Goal: Task Accomplishment & Management: Complete application form

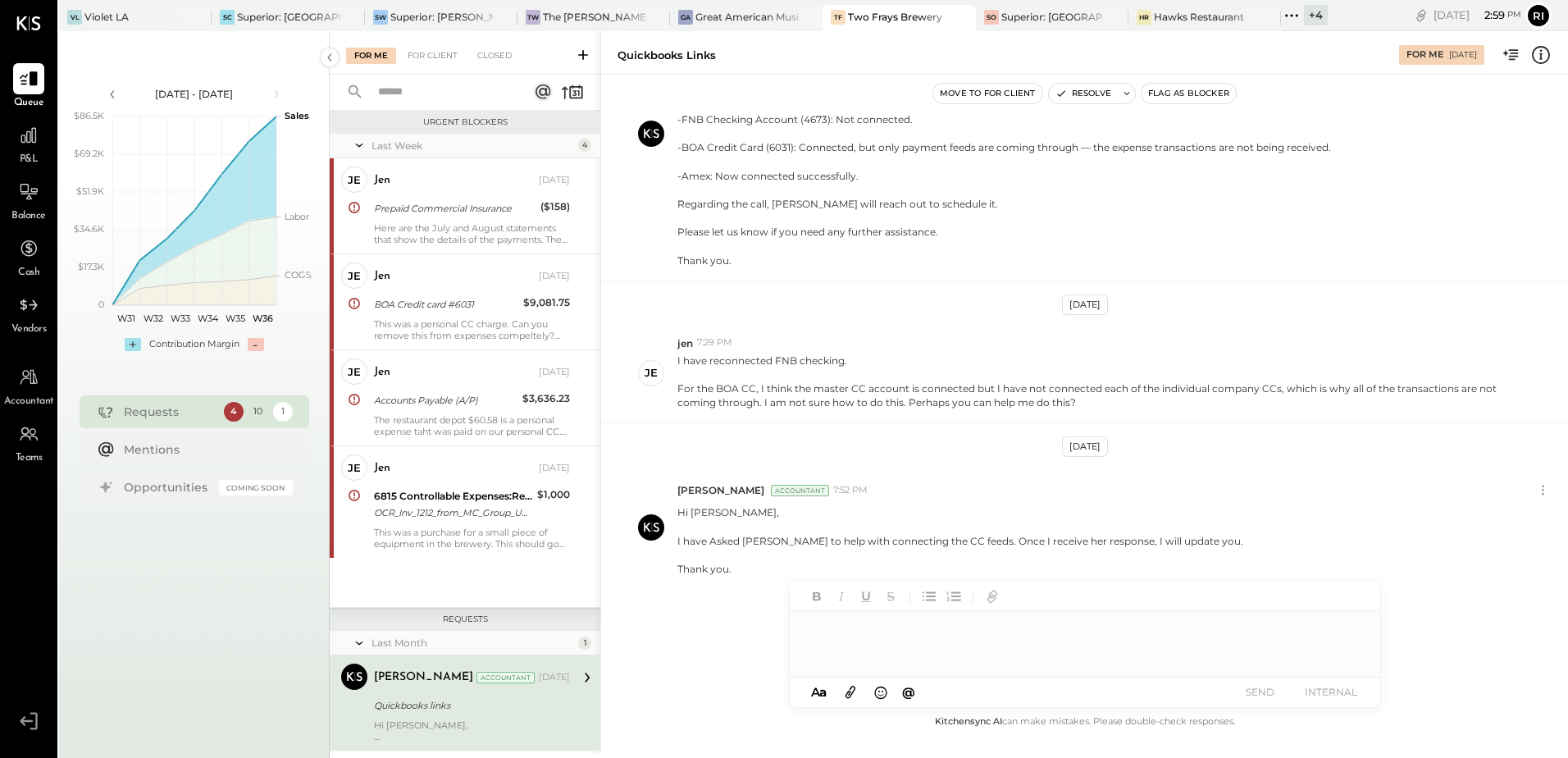
click at [718, 0] on div "VL Violet LA SC Superior: Copper House Tavern SW Superior: Warren Tavern TW The…" at bounding box center [693, 15] width 1269 height 31
click at [713, 14] on div "Great American Music Hall" at bounding box center [747, 16] width 103 height 14
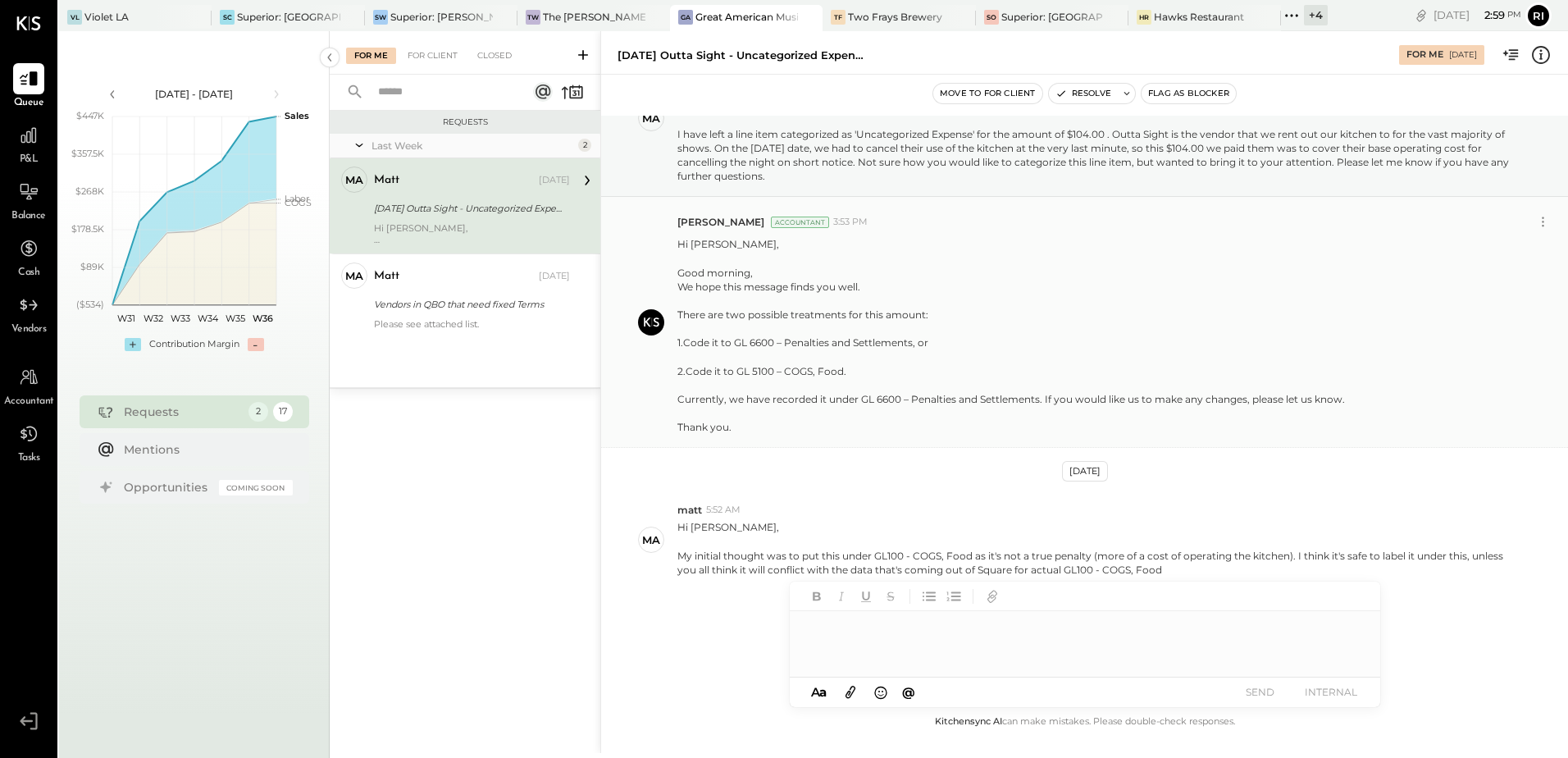
scroll to position [119, 0]
click at [519, 321] on div "Please see attached list." at bounding box center [472, 324] width 196 height 12
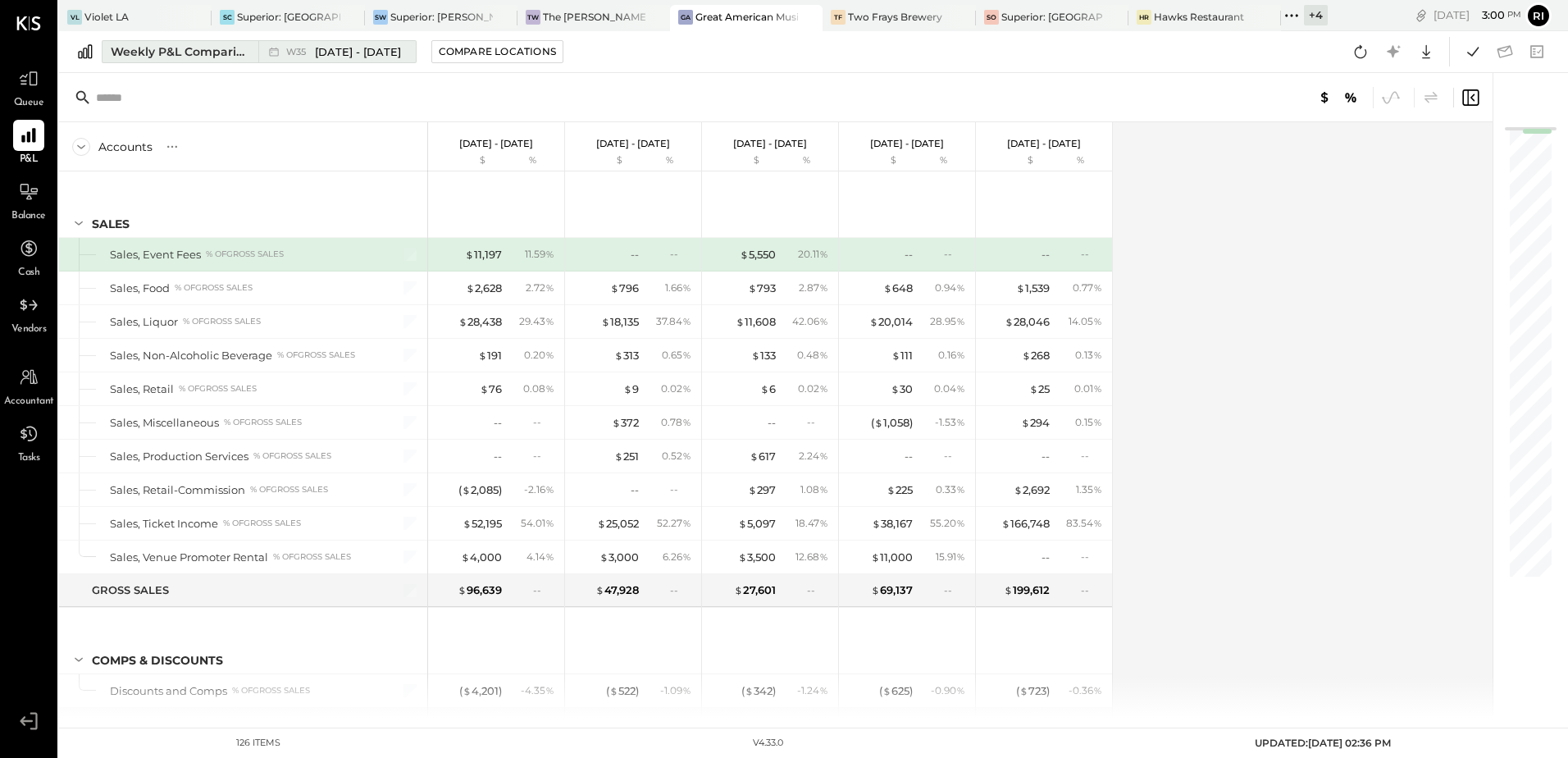
click at [217, 54] on div "Weekly P&L Comparison" at bounding box center [179, 51] width 137 height 16
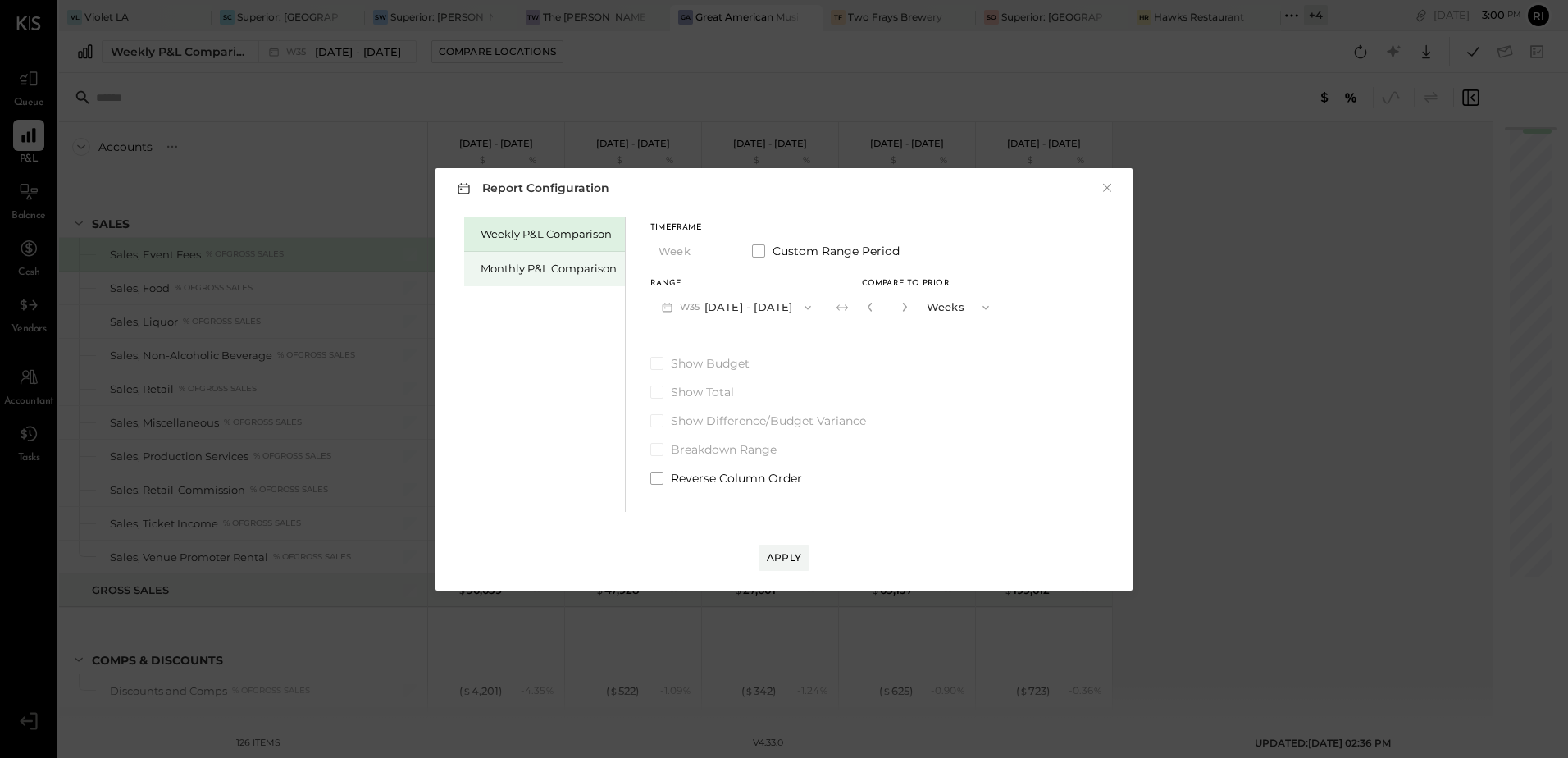
click at [581, 272] on div "Monthly P&L Comparison" at bounding box center [549, 268] width 137 height 15
click at [690, 308] on span "M09" at bounding box center [692, 308] width 25 height 13
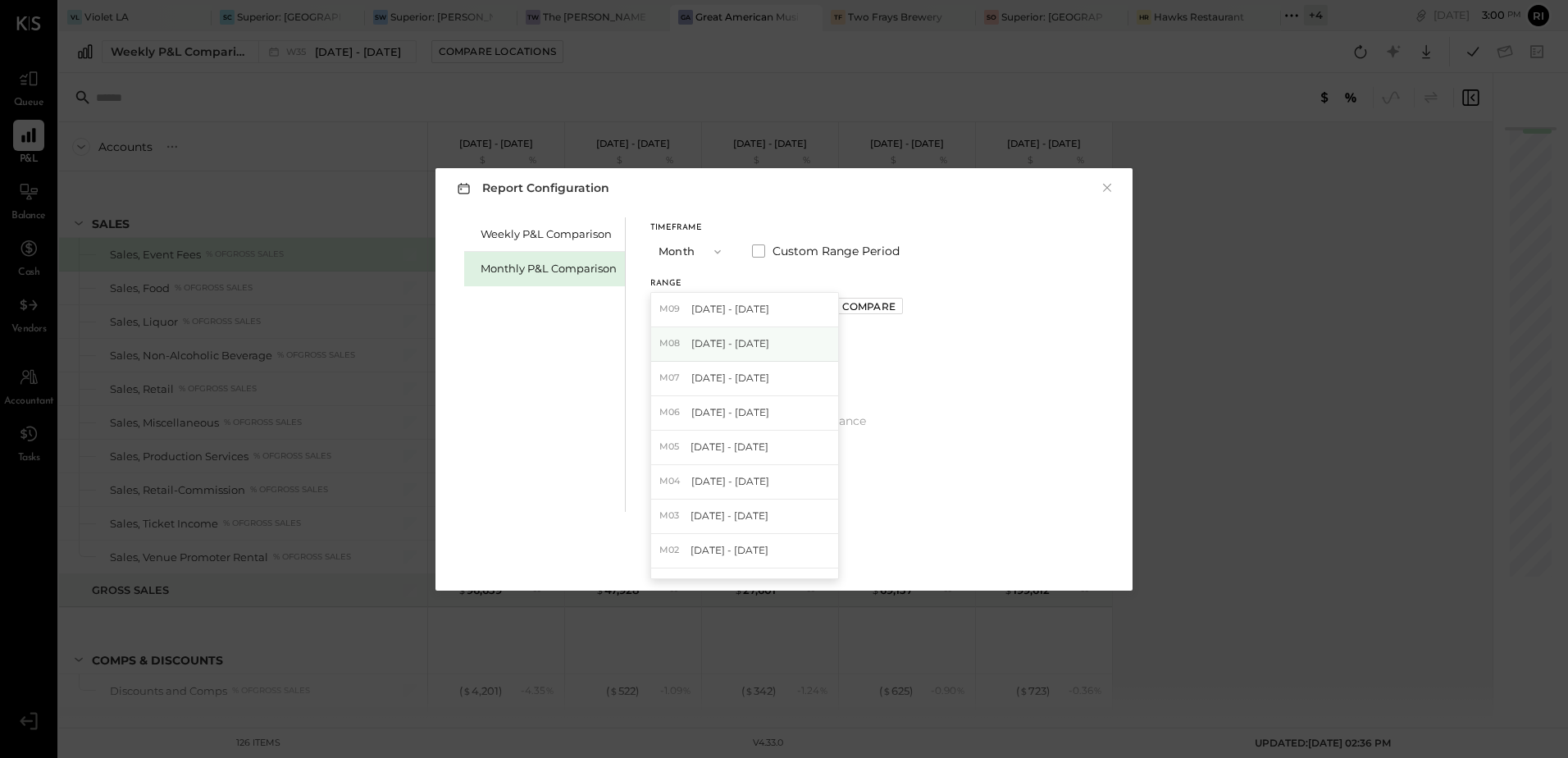
click at [709, 348] on span "[DATE] - [DATE]" at bounding box center [730, 343] width 78 height 14
click at [877, 311] on div "Compare" at bounding box center [868, 306] width 53 height 14
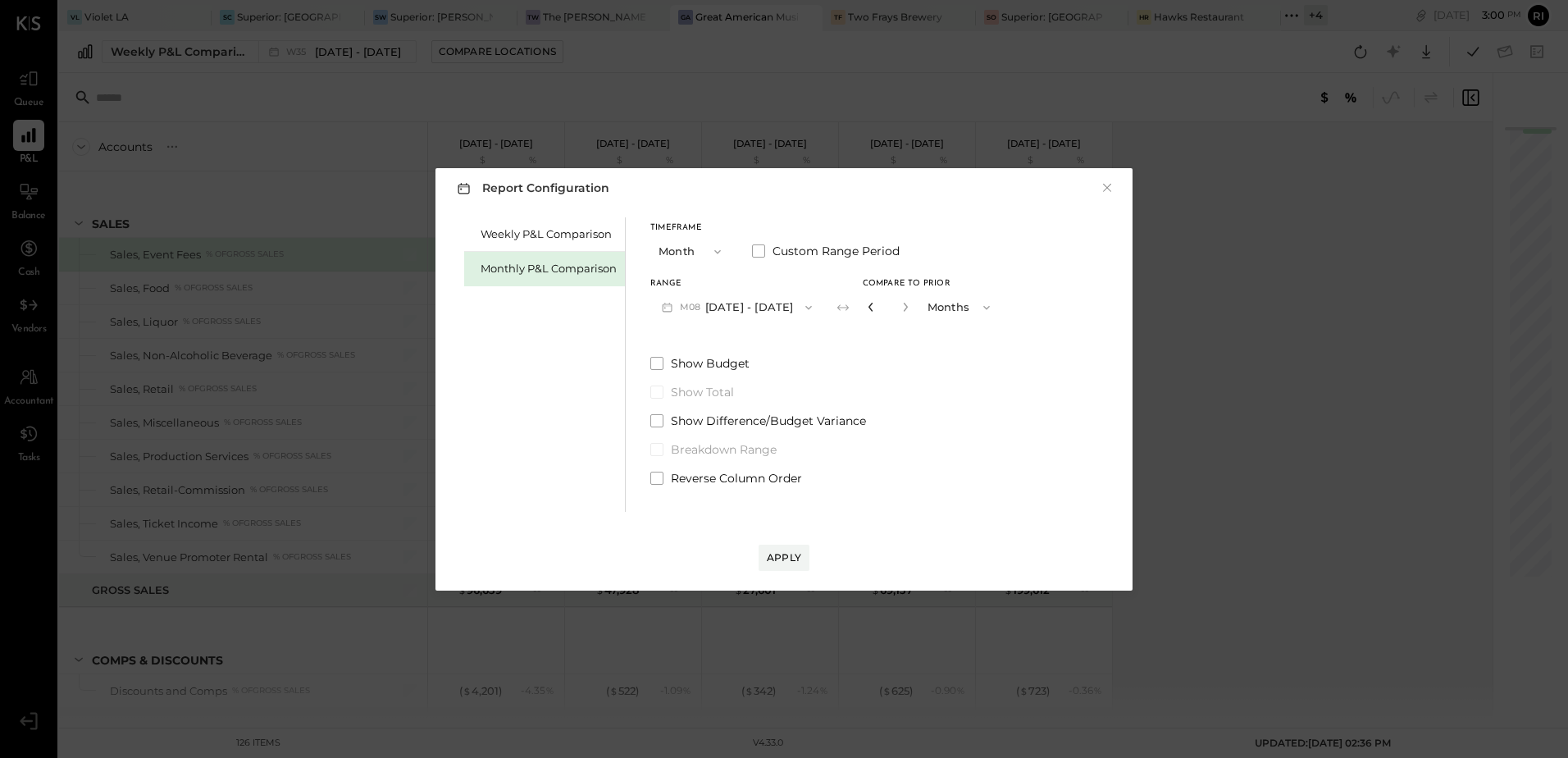
click at [866, 311] on icon "button" at bounding box center [871, 307] width 10 height 10
click at [861, 311] on div "Compare" at bounding box center [868, 306] width 53 height 14
click at [887, 311] on div "Compare" at bounding box center [868, 306] width 53 height 14
click at [901, 311] on icon "button" at bounding box center [906, 307] width 10 height 10
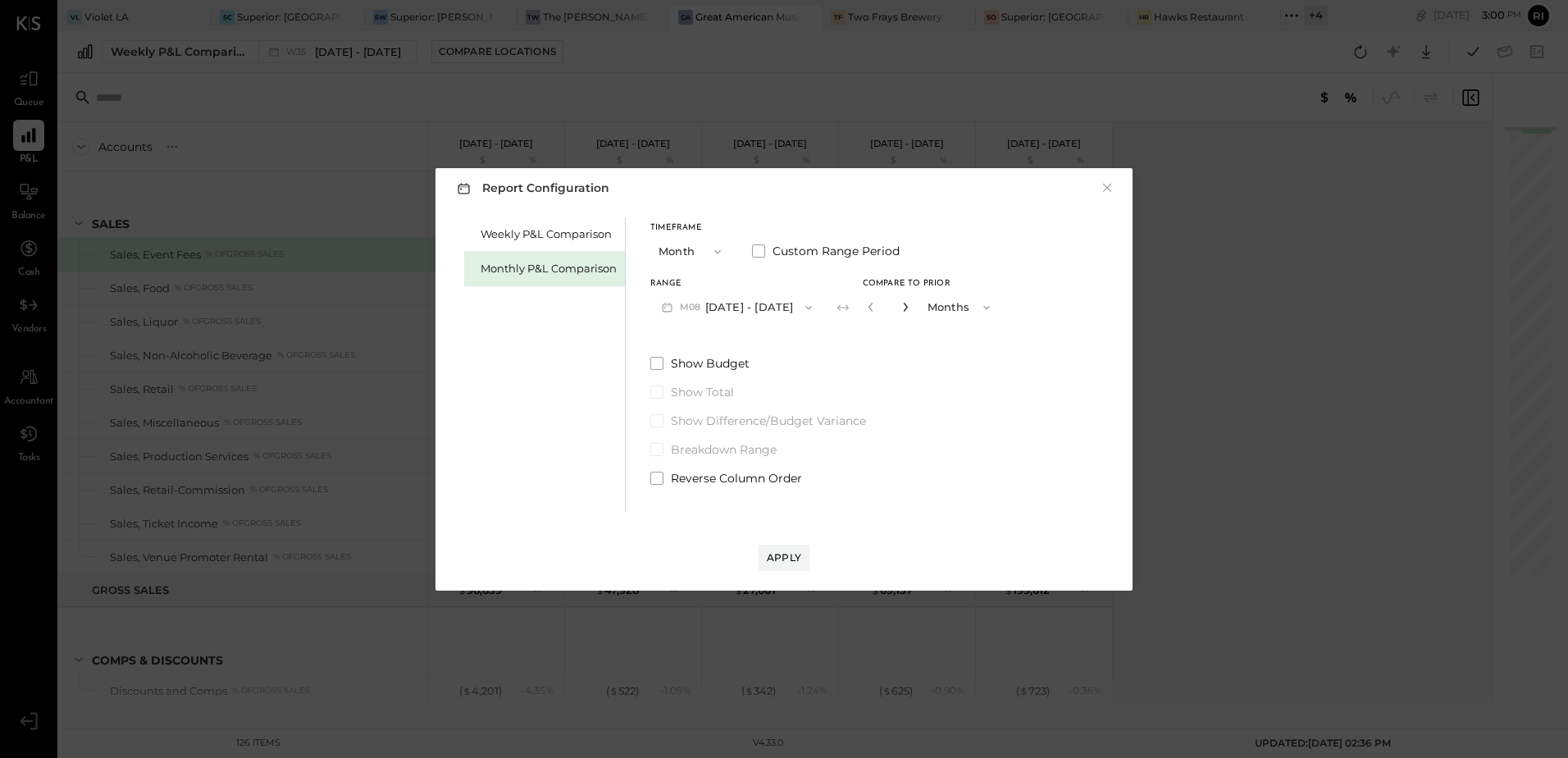
click at [901, 311] on icon "button" at bounding box center [906, 307] width 10 height 10
type input "*"
click at [780, 564] on div "Apply" at bounding box center [784, 558] width 35 height 14
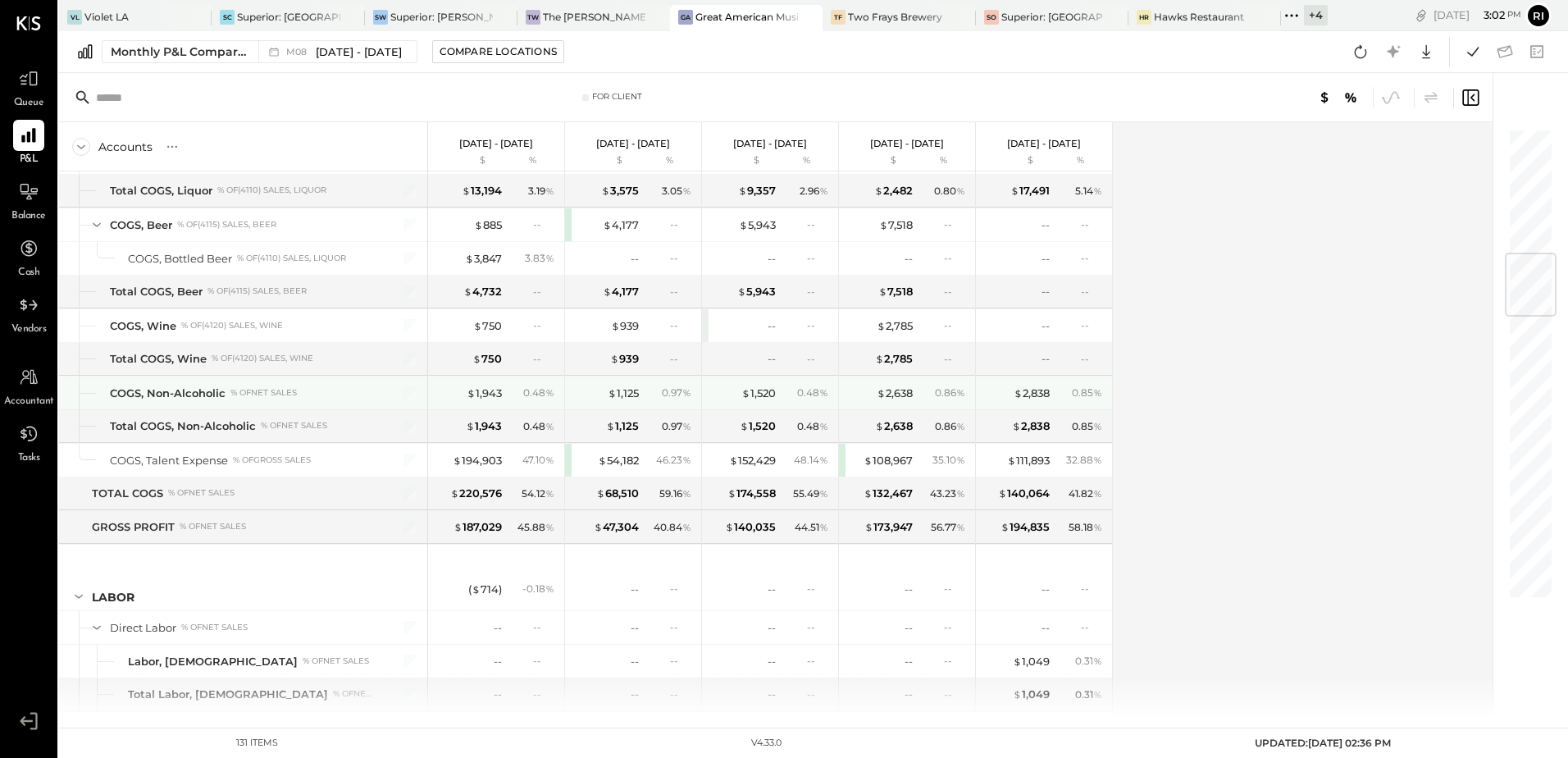
scroll to position [1149, 0]
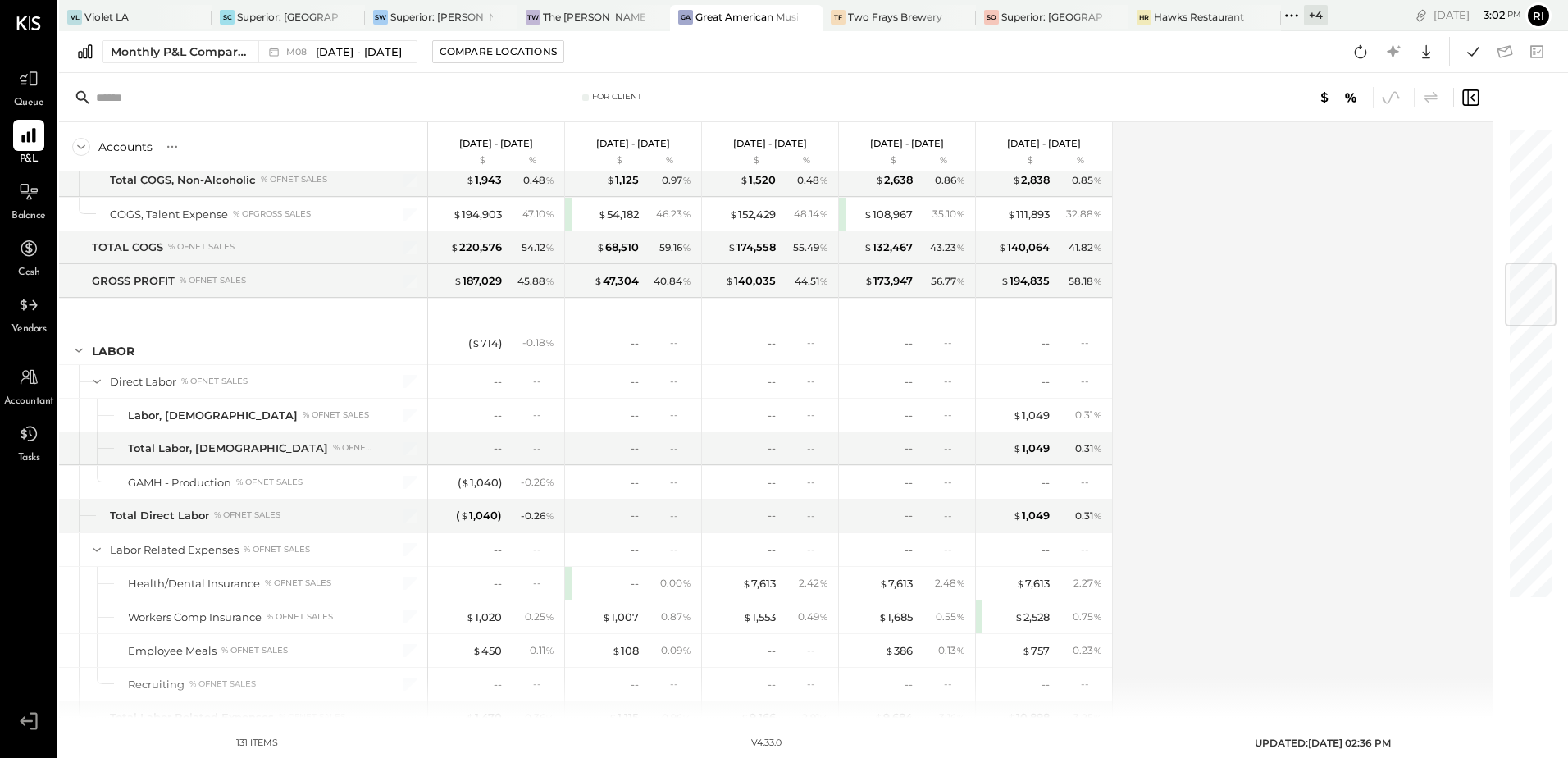
click at [1218, 386] on div "Accounts S % GL [DATE] - [DATE] $ % [DATE] - [DATE] $ % [DATE] - [DATE] $ % [DA…" at bounding box center [777, 419] width 1436 height 595
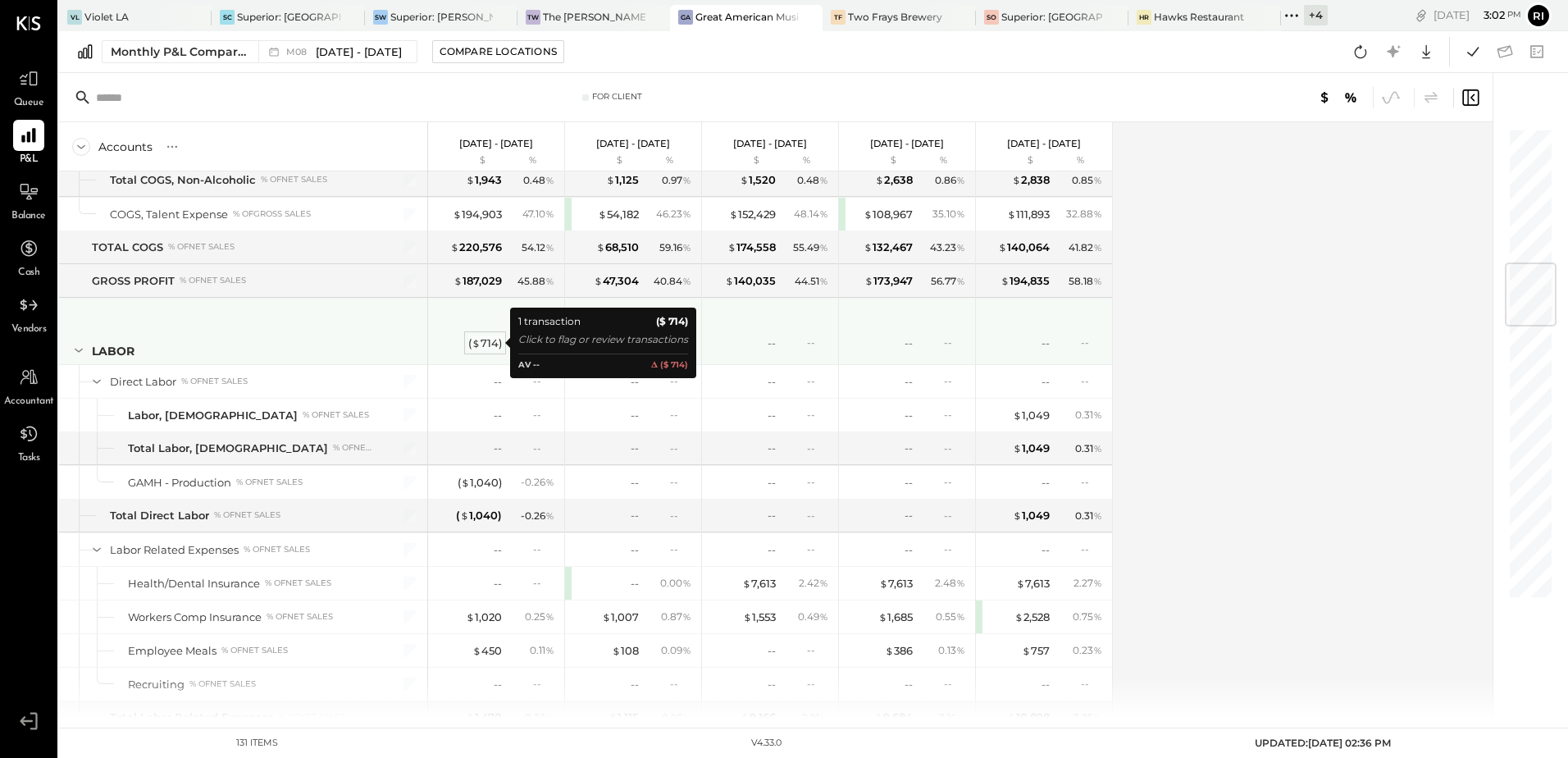
click at [490, 342] on div "( $ 714 )" at bounding box center [485, 343] width 34 height 15
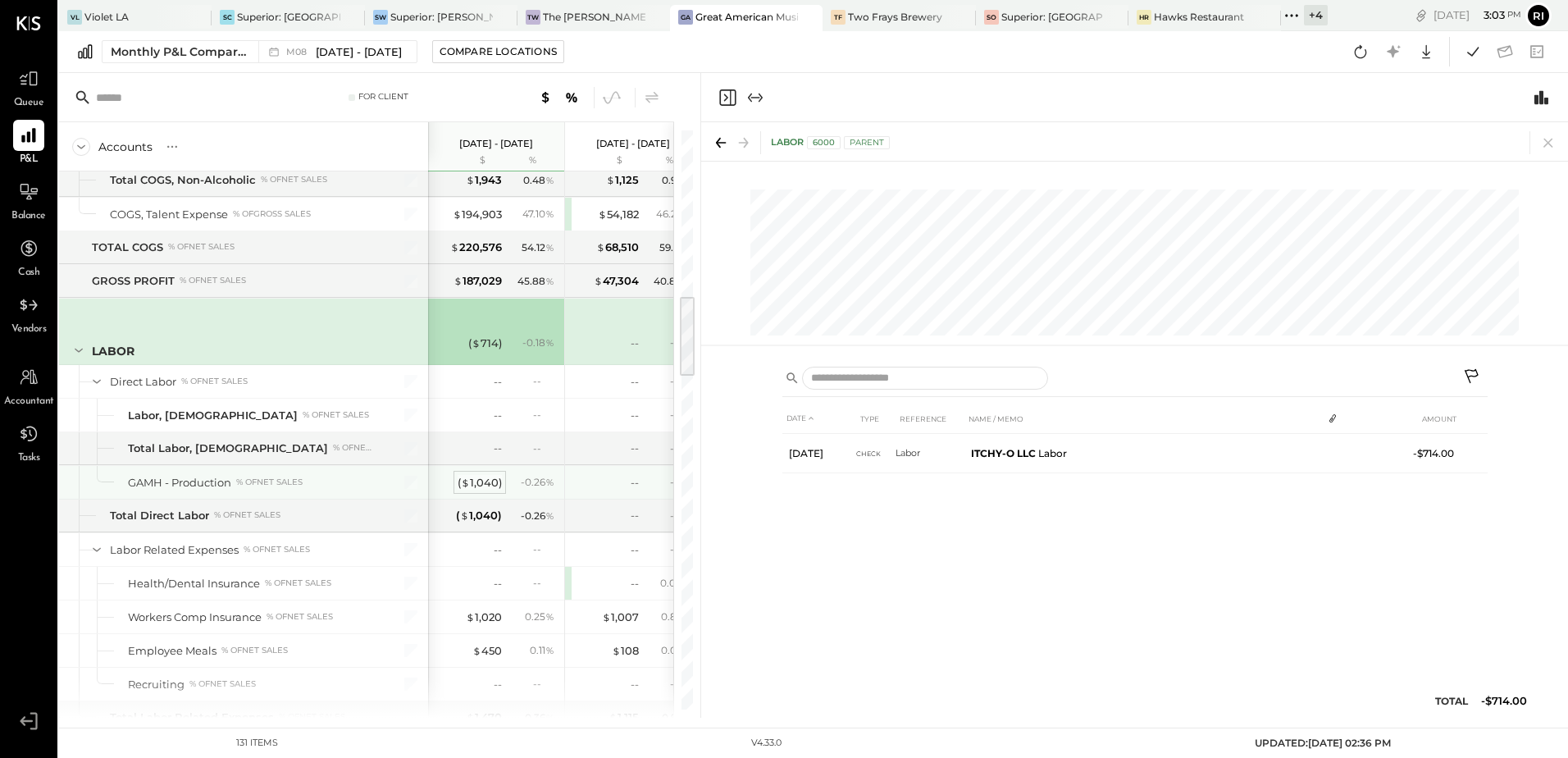
click at [484, 490] on div "( $ 1,040 )" at bounding box center [480, 483] width 44 height 15
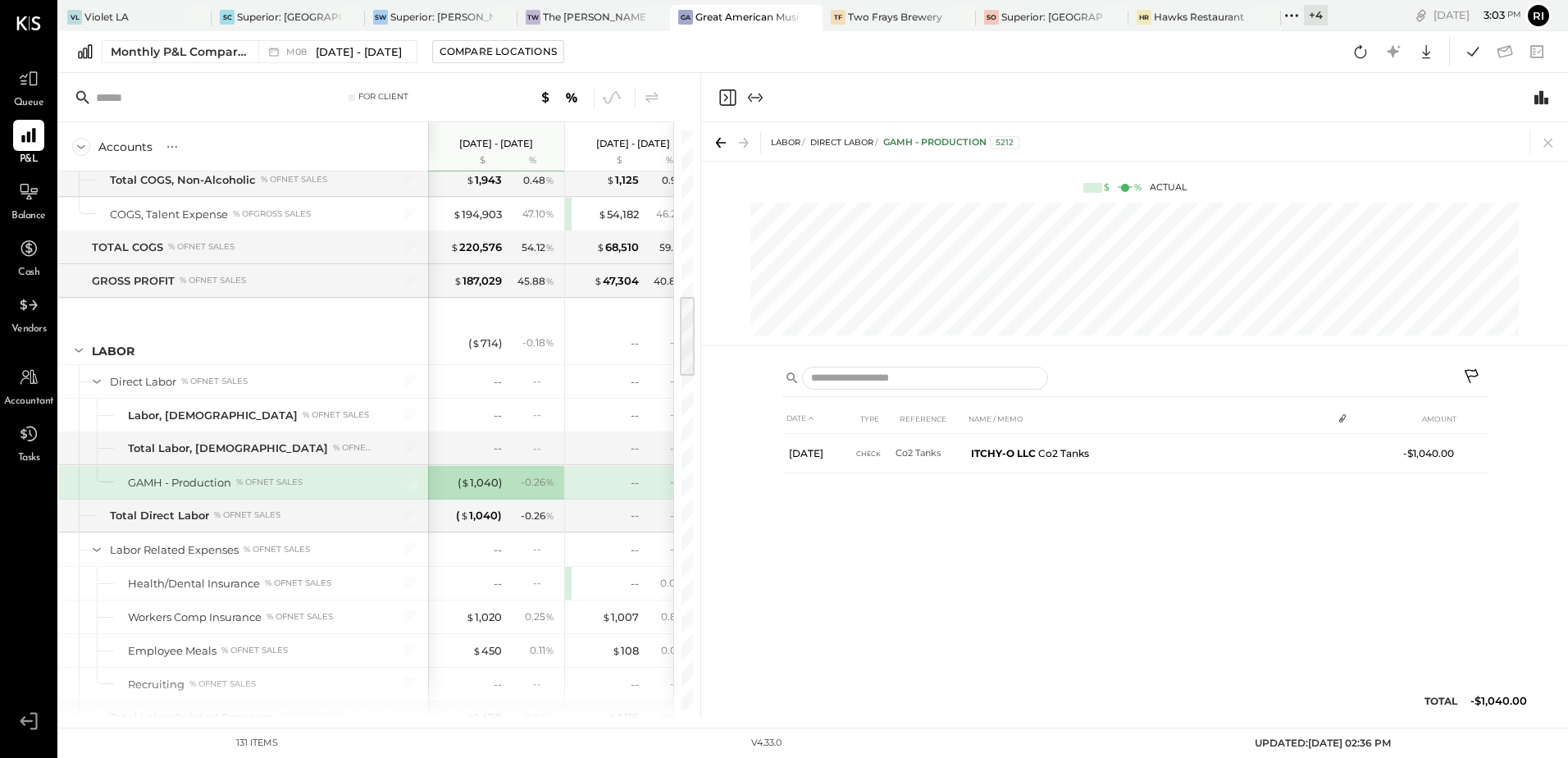
click at [1474, 381] on icon at bounding box center [1473, 378] width 19 height 19
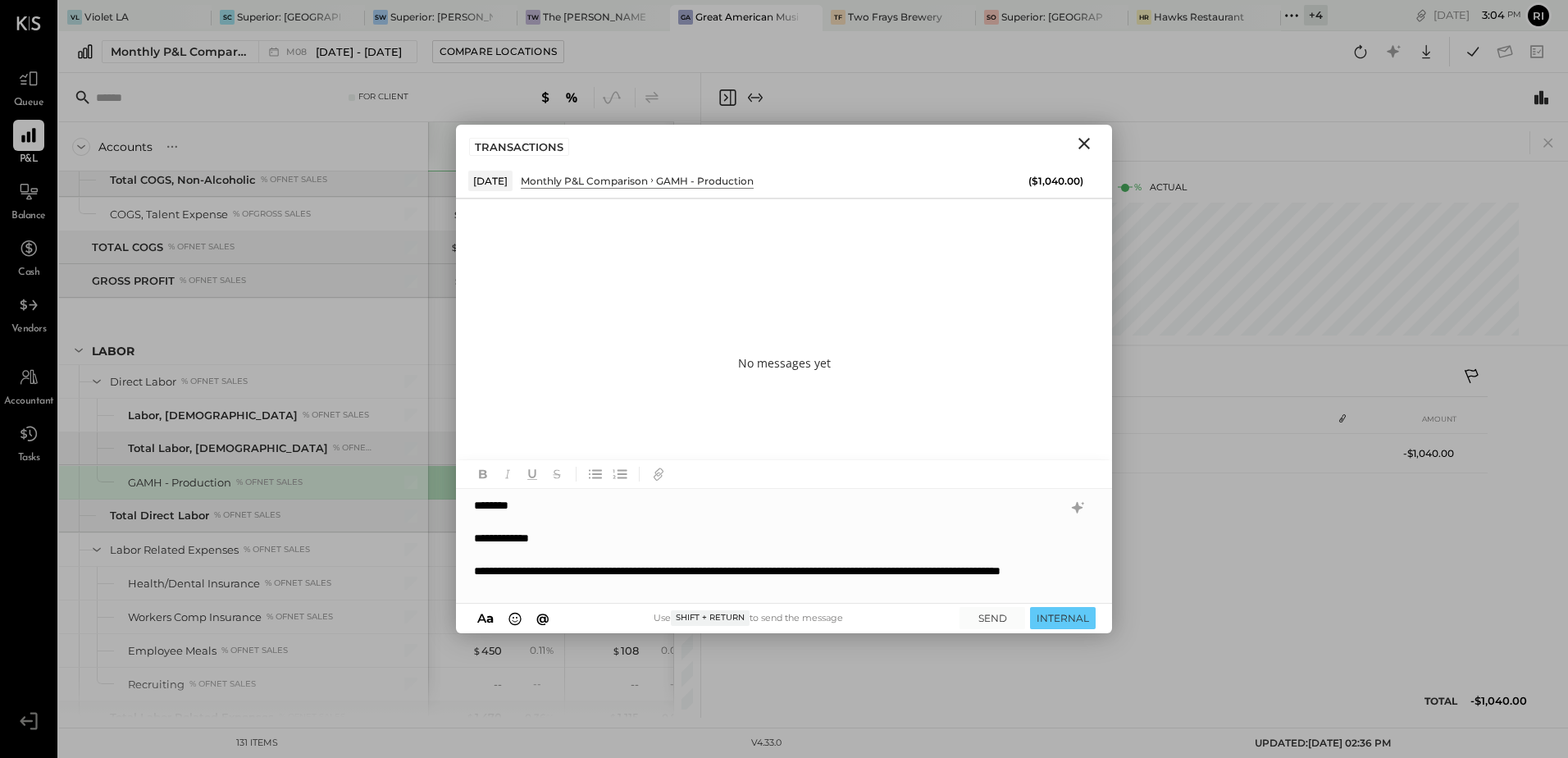
scroll to position [1, 0]
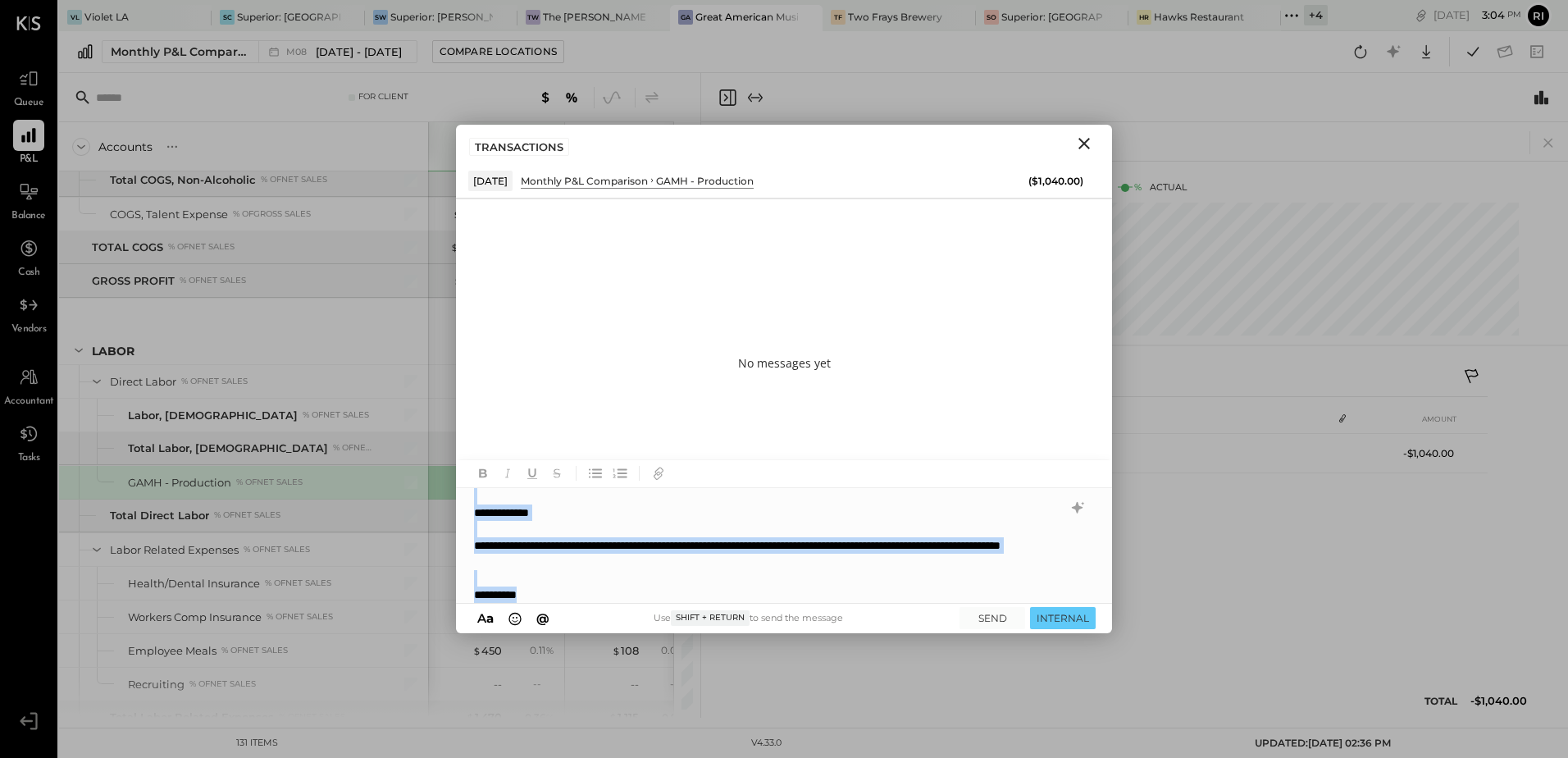
copy div "**********"
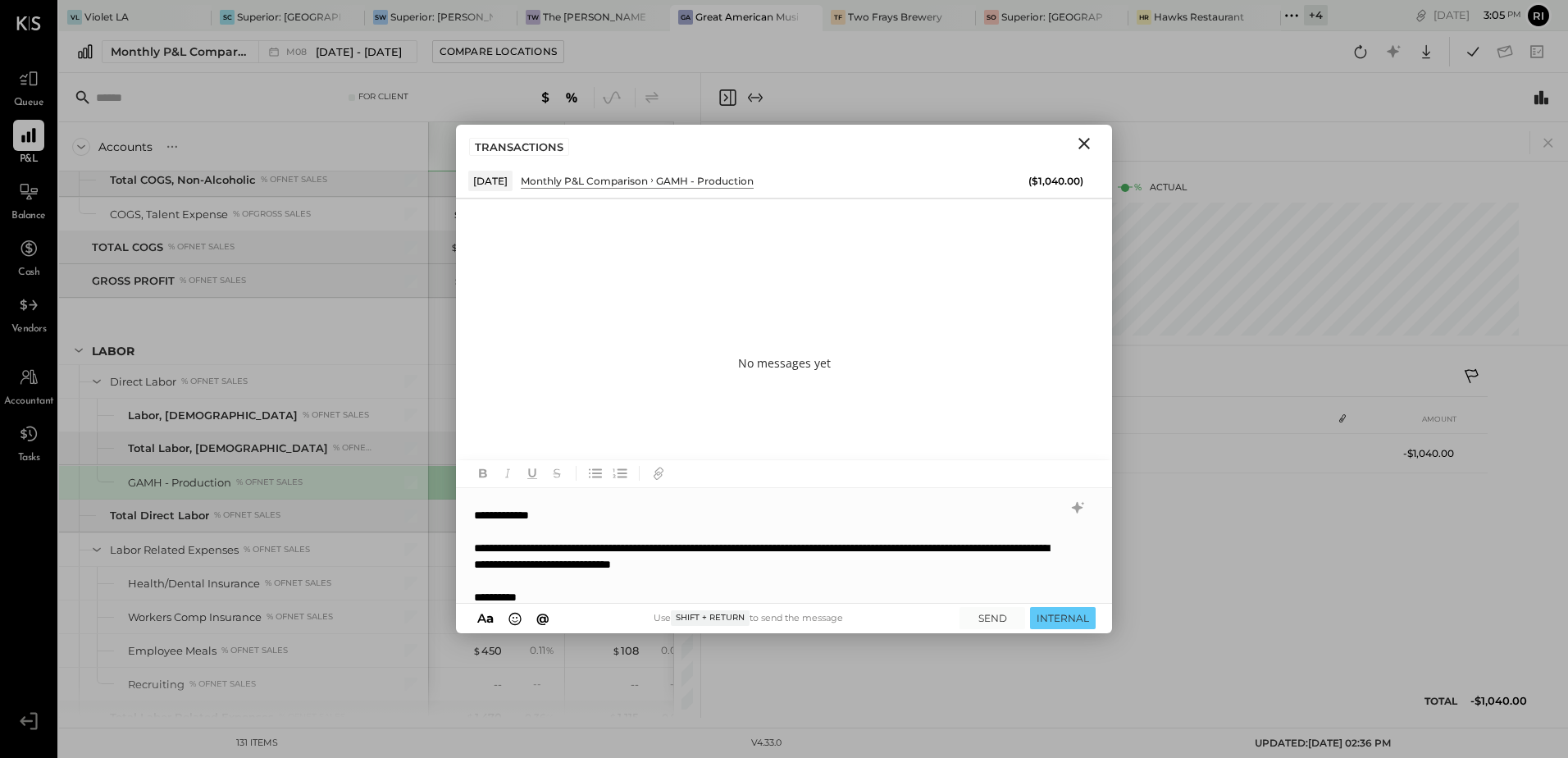
scroll to position [33, 0]
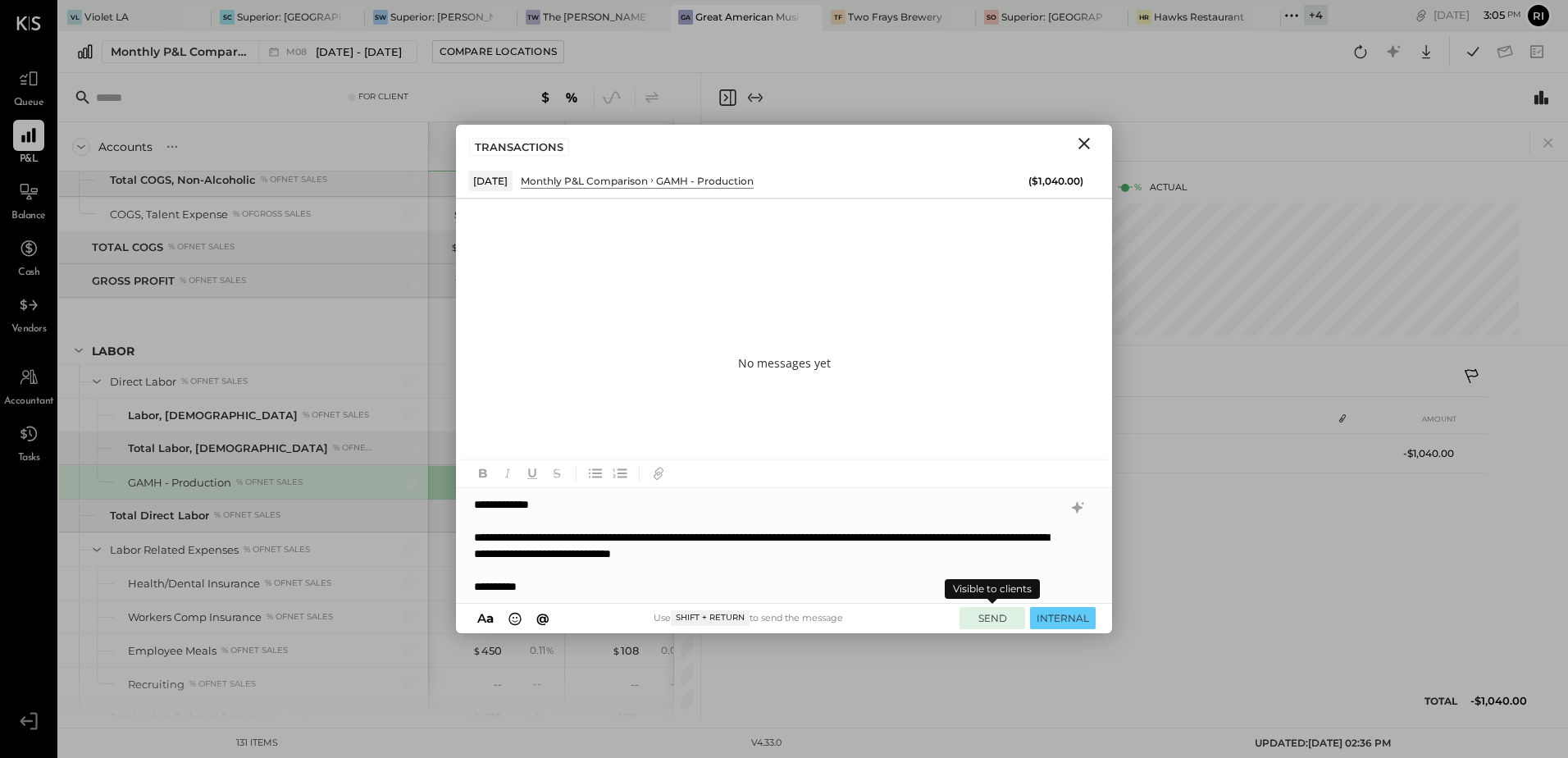
click at [990, 617] on button "SEND" at bounding box center [992, 618] width 65 height 22
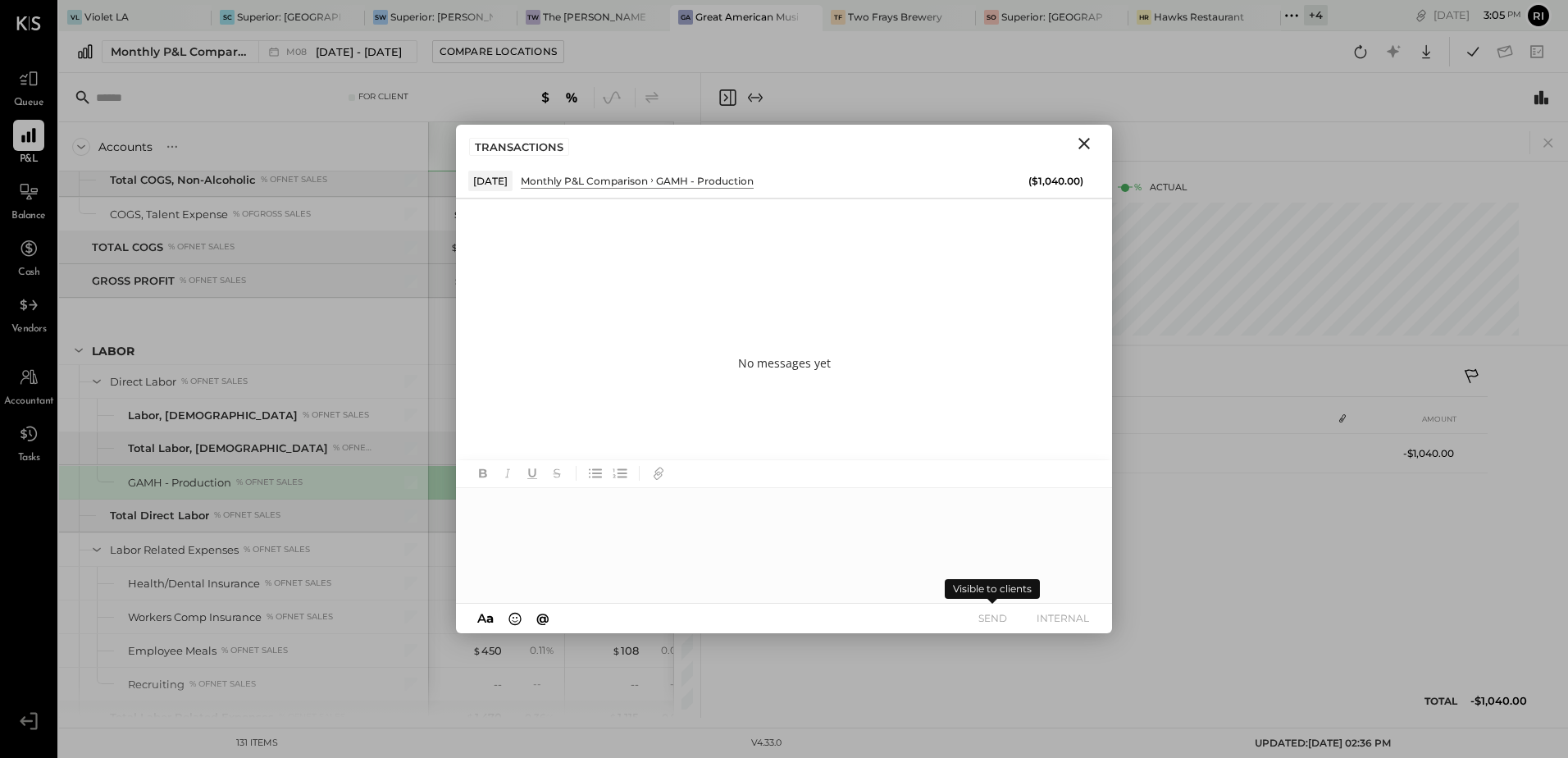
scroll to position [0, 0]
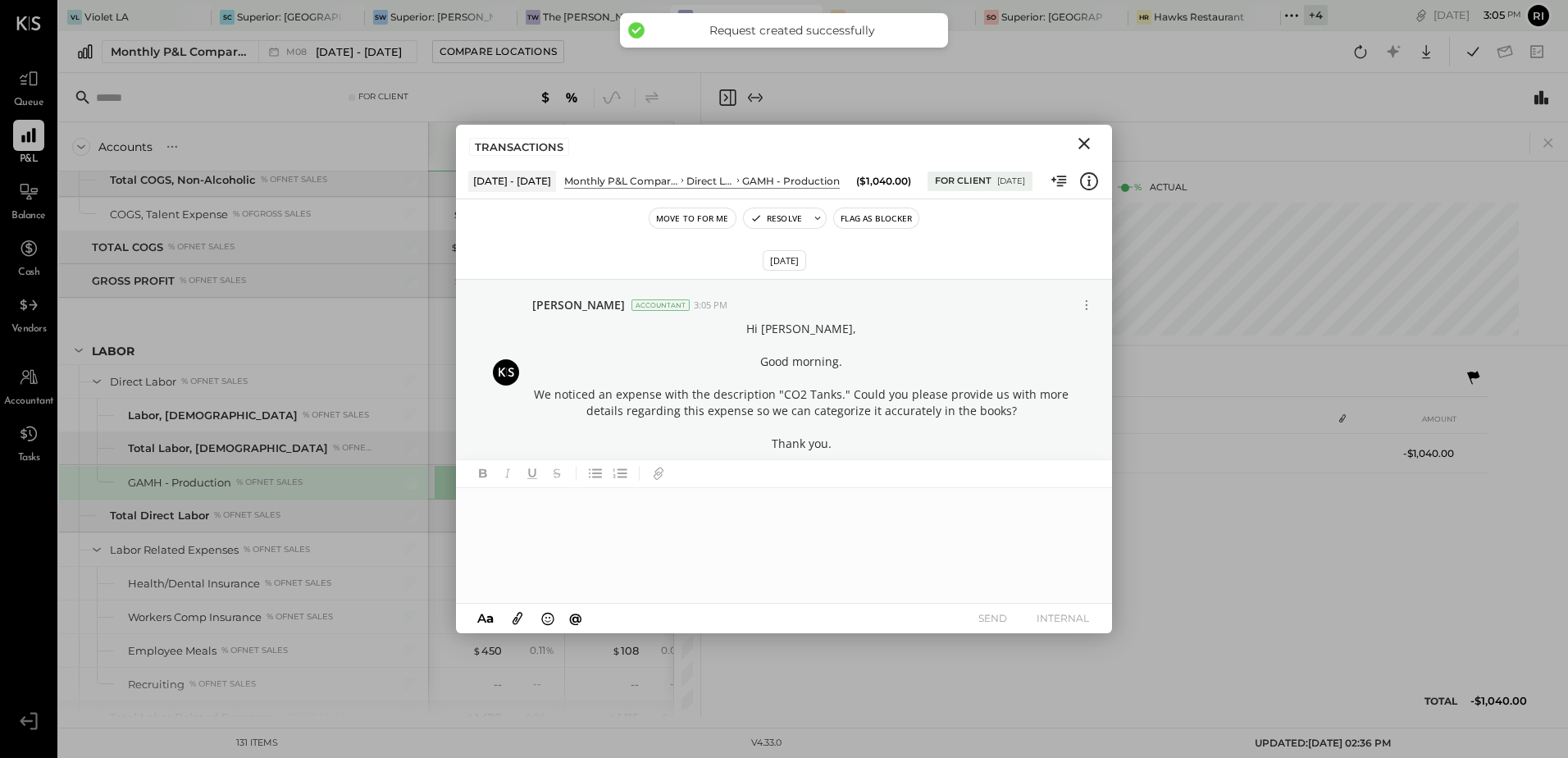
click at [866, 225] on button "Flag as Blocker" at bounding box center [877, 218] width 85 height 19
click at [1083, 148] on icon "Close" at bounding box center [1084, 143] width 19 height 19
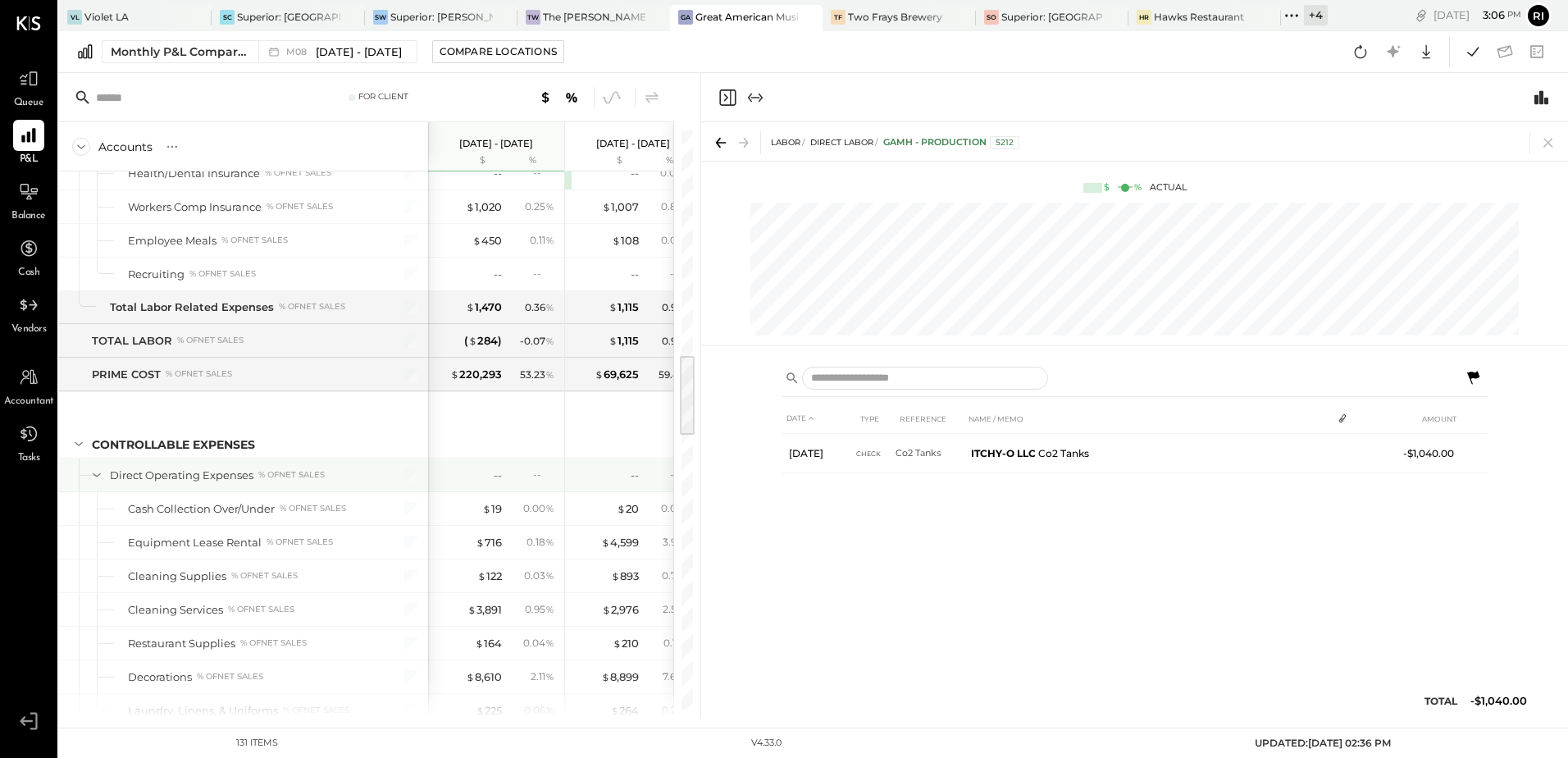
scroll to position [1641, 0]
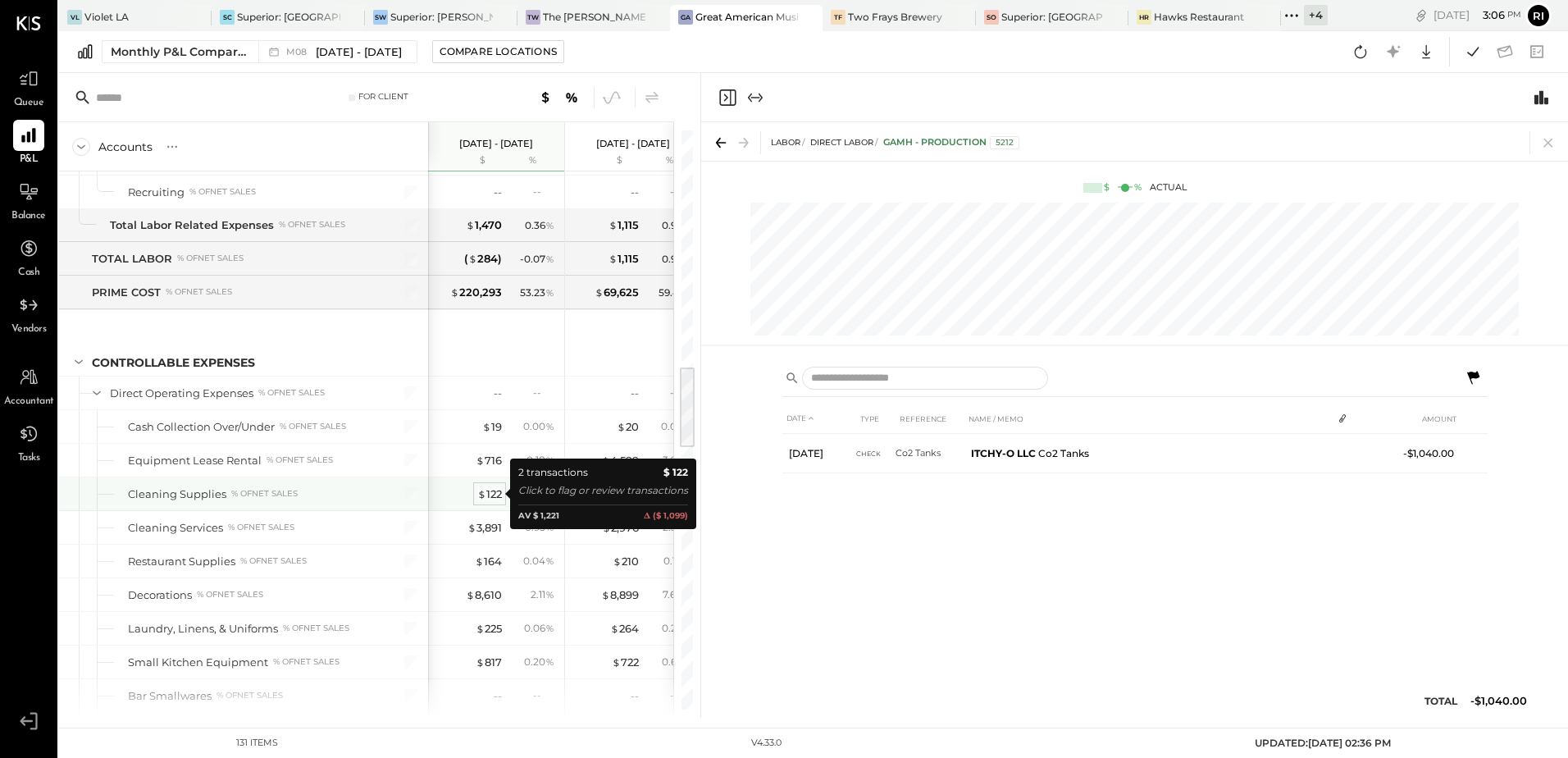
click at [494, 498] on div "$ 122" at bounding box center [490, 494] width 25 height 15
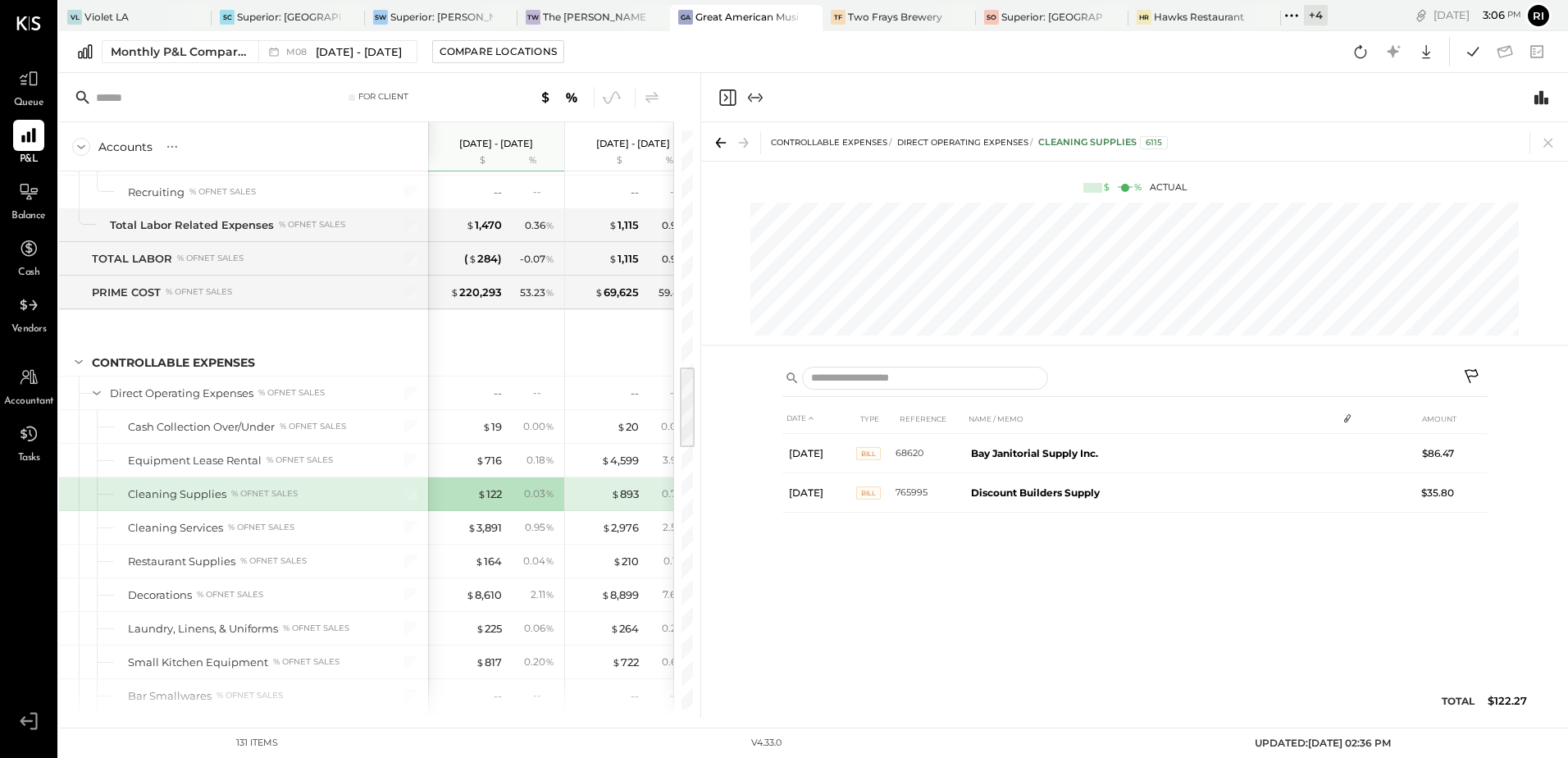
click at [1463, 378] on icon at bounding box center [1473, 378] width 19 height 19
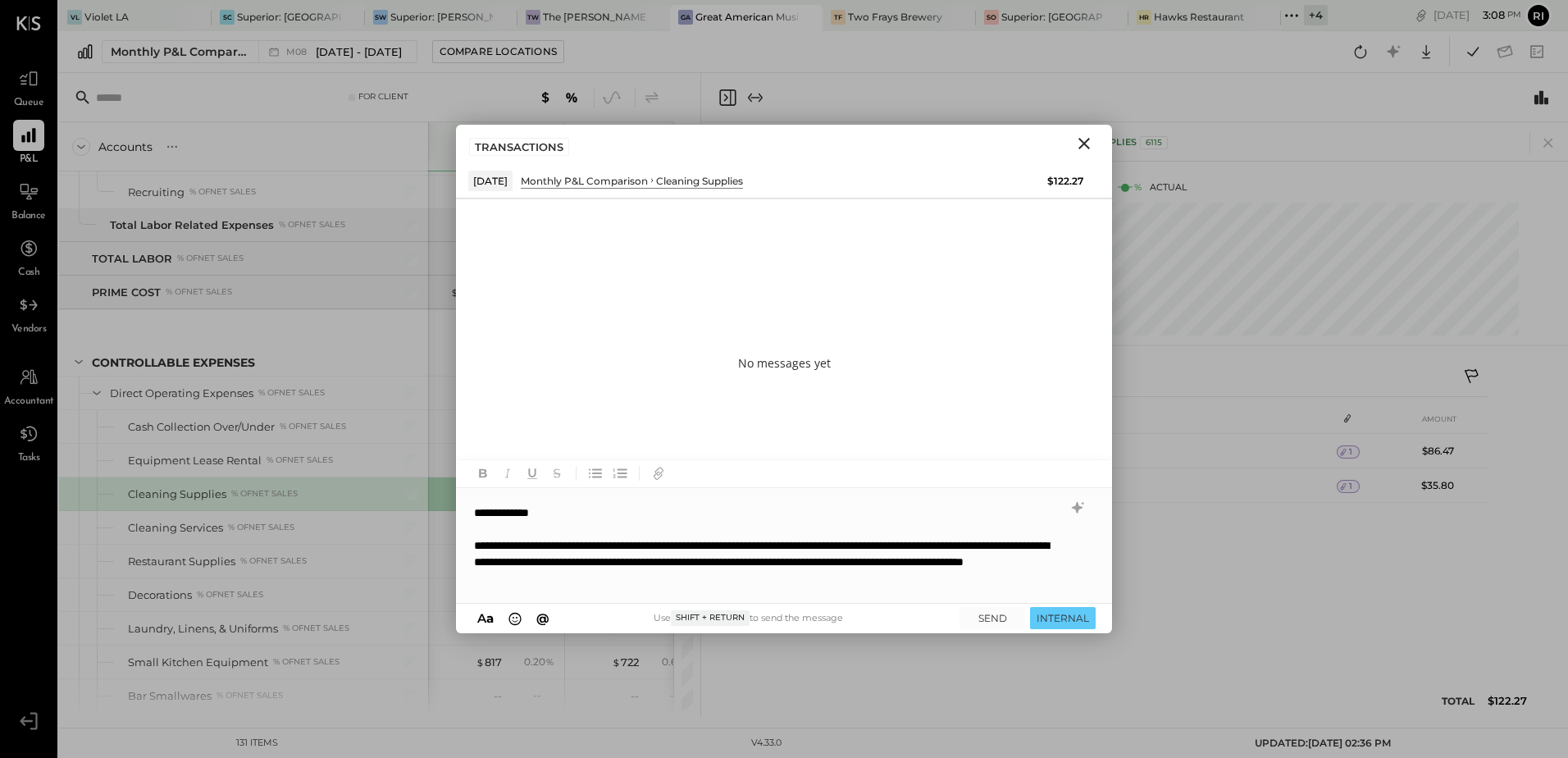
scroll to position [41, 0]
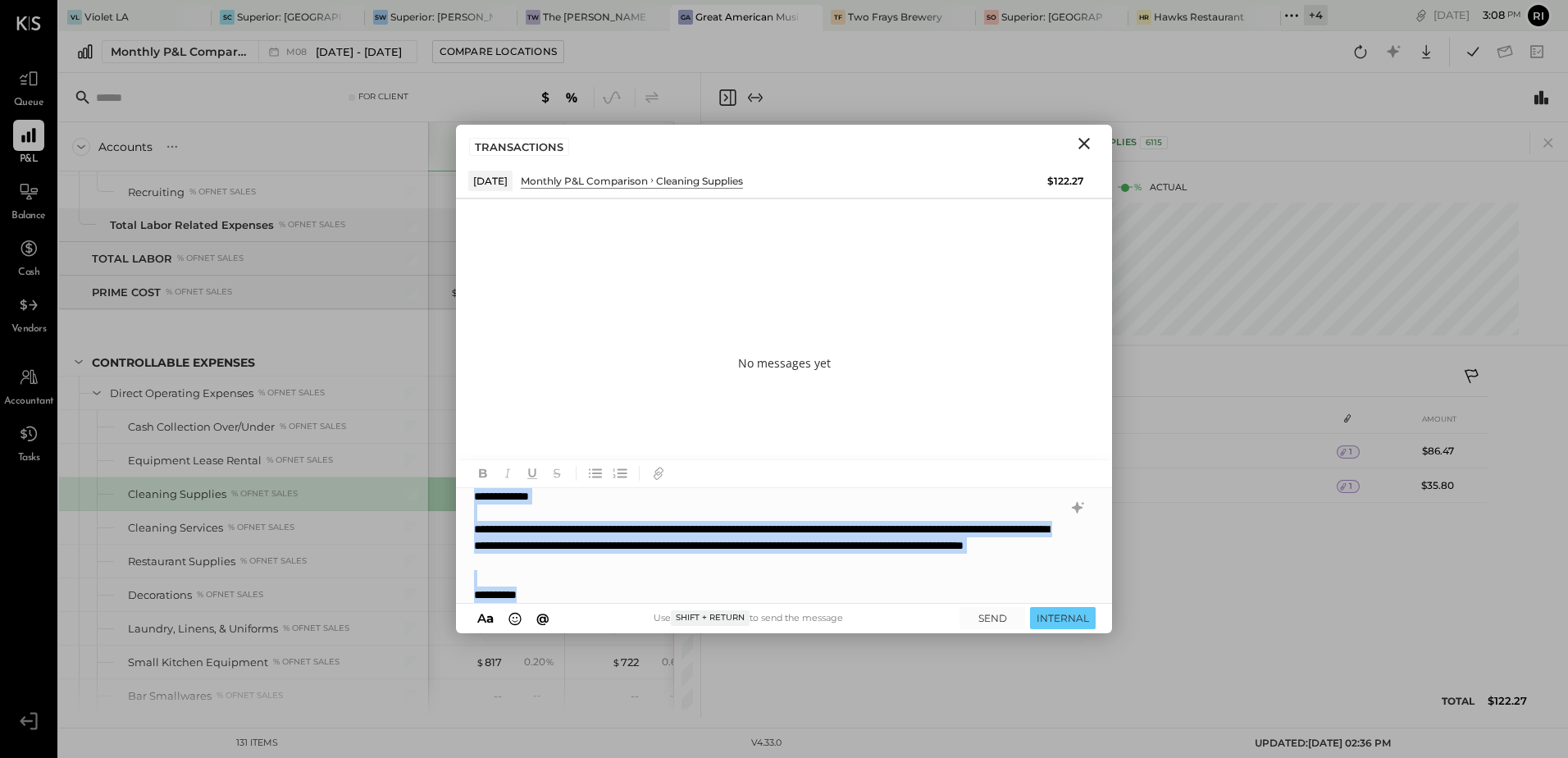
copy div "**********"
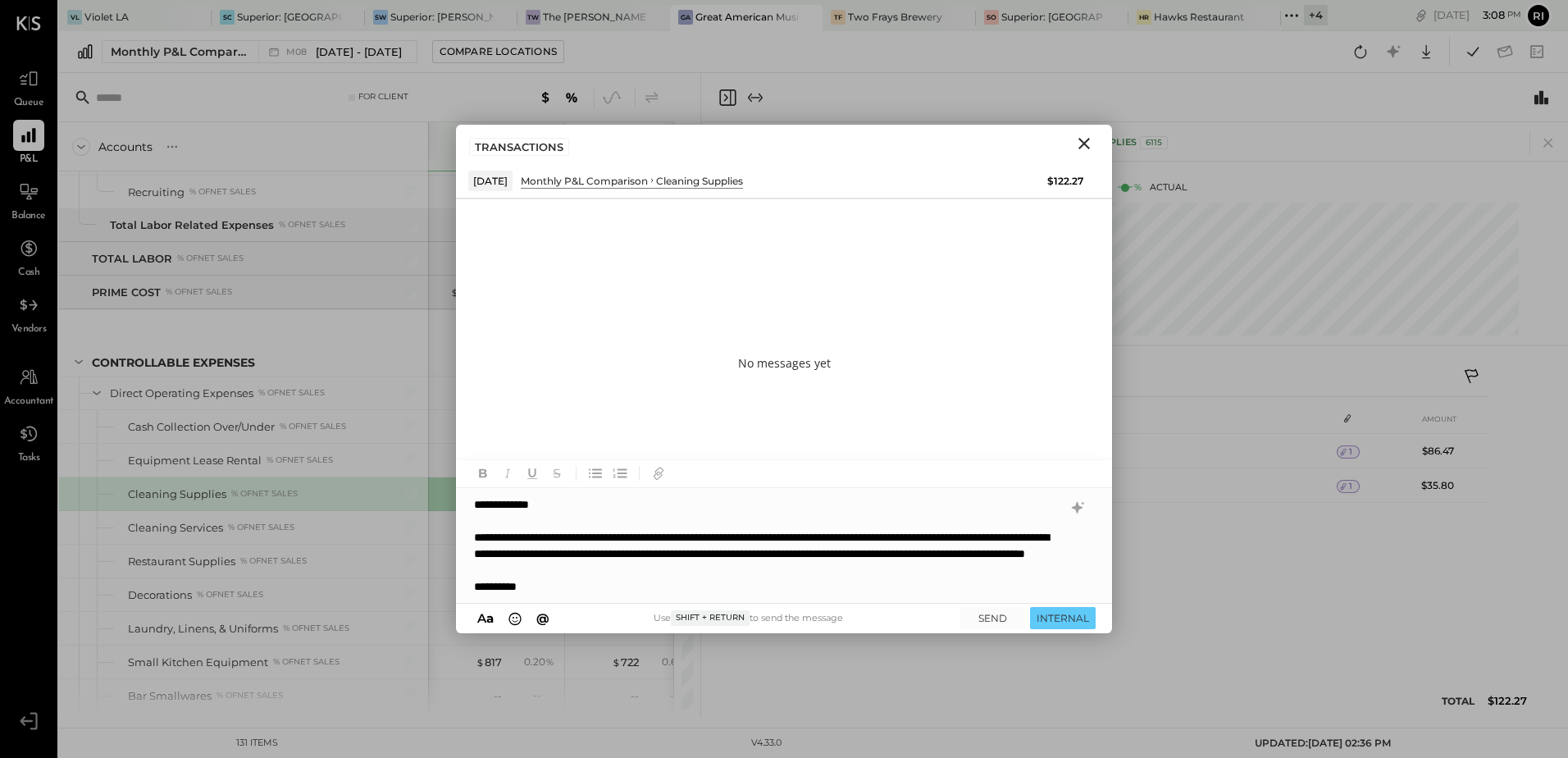
scroll to position [49, 0]
click at [998, 615] on button "SEND" at bounding box center [992, 618] width 65 height 22
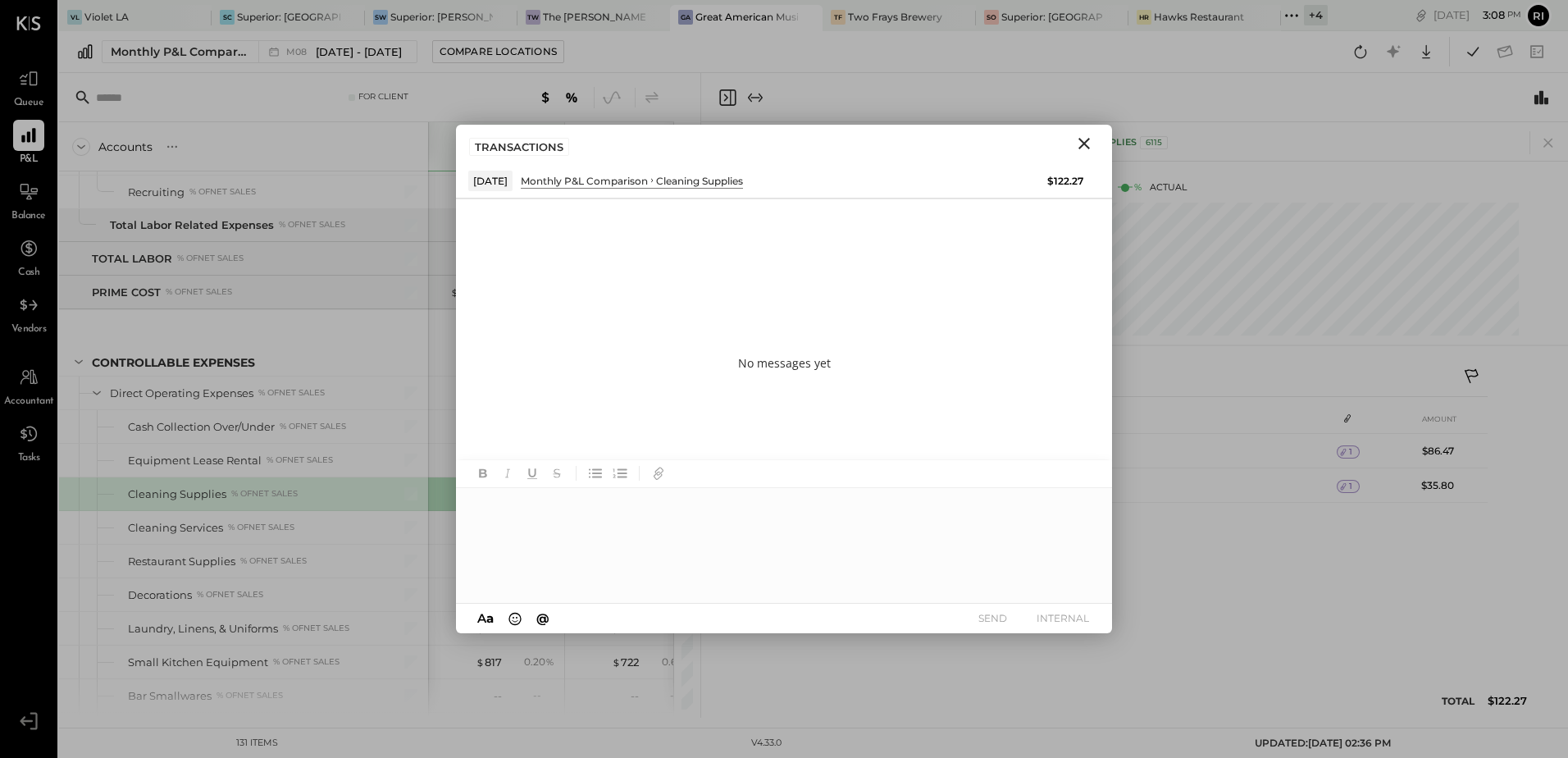
scroll to position [0, 0]
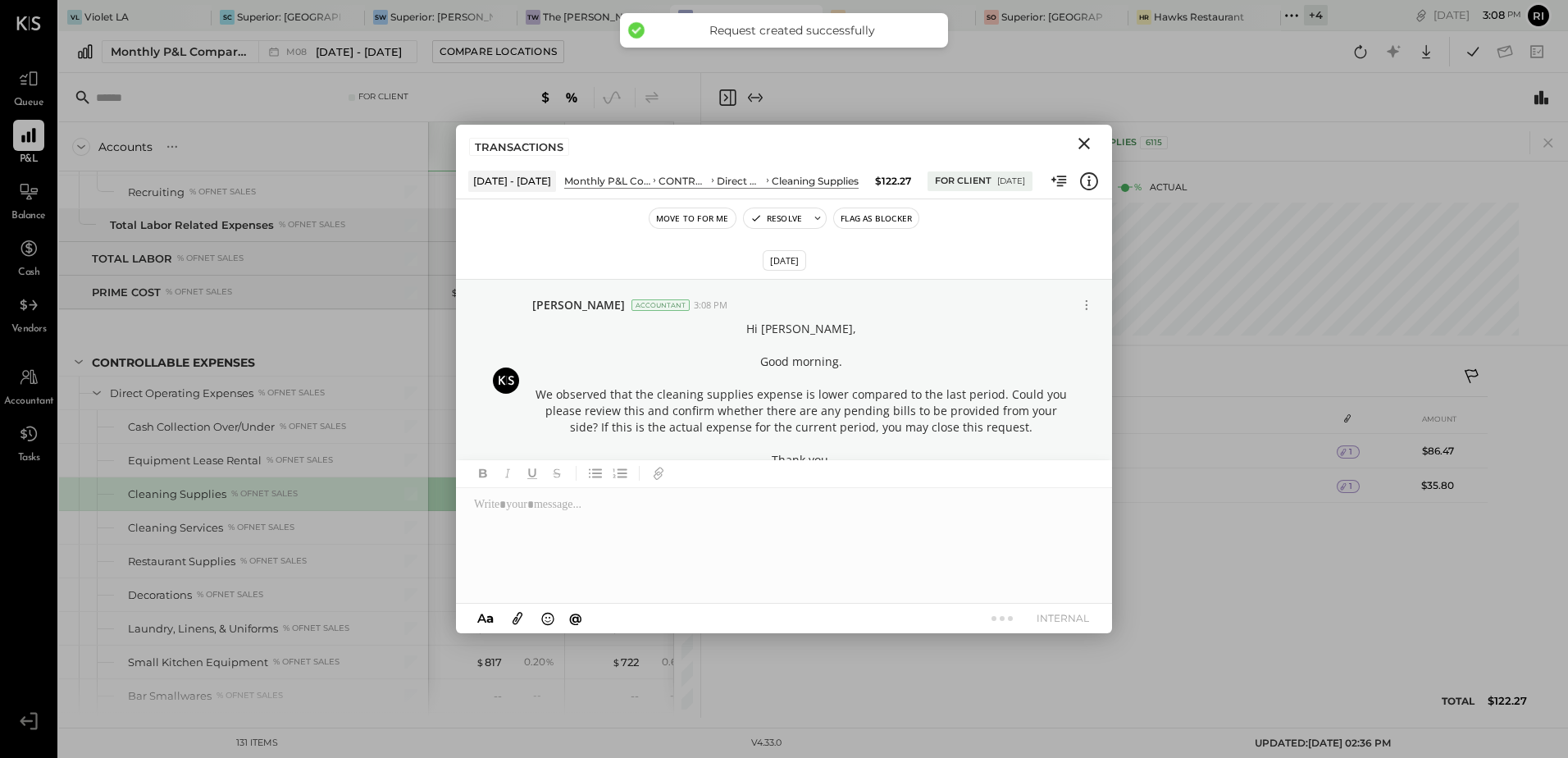
click at [869, 211] on button "Flag as Blocker" at bounding box center [877, 218] width 85 height 19
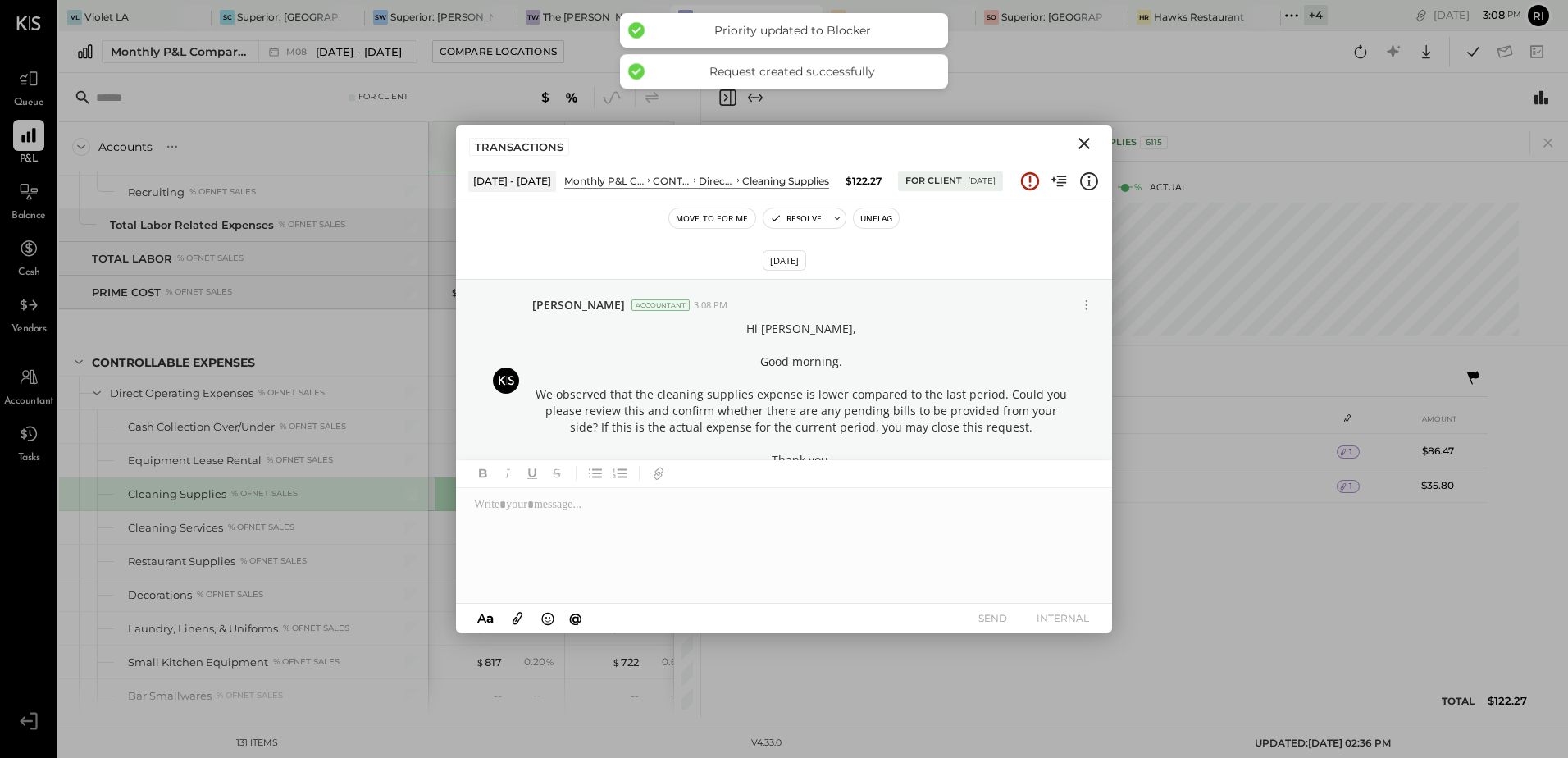
click at [1087, 141] on icon "Close" at bounding box center [1084, 143] width 12 height 12
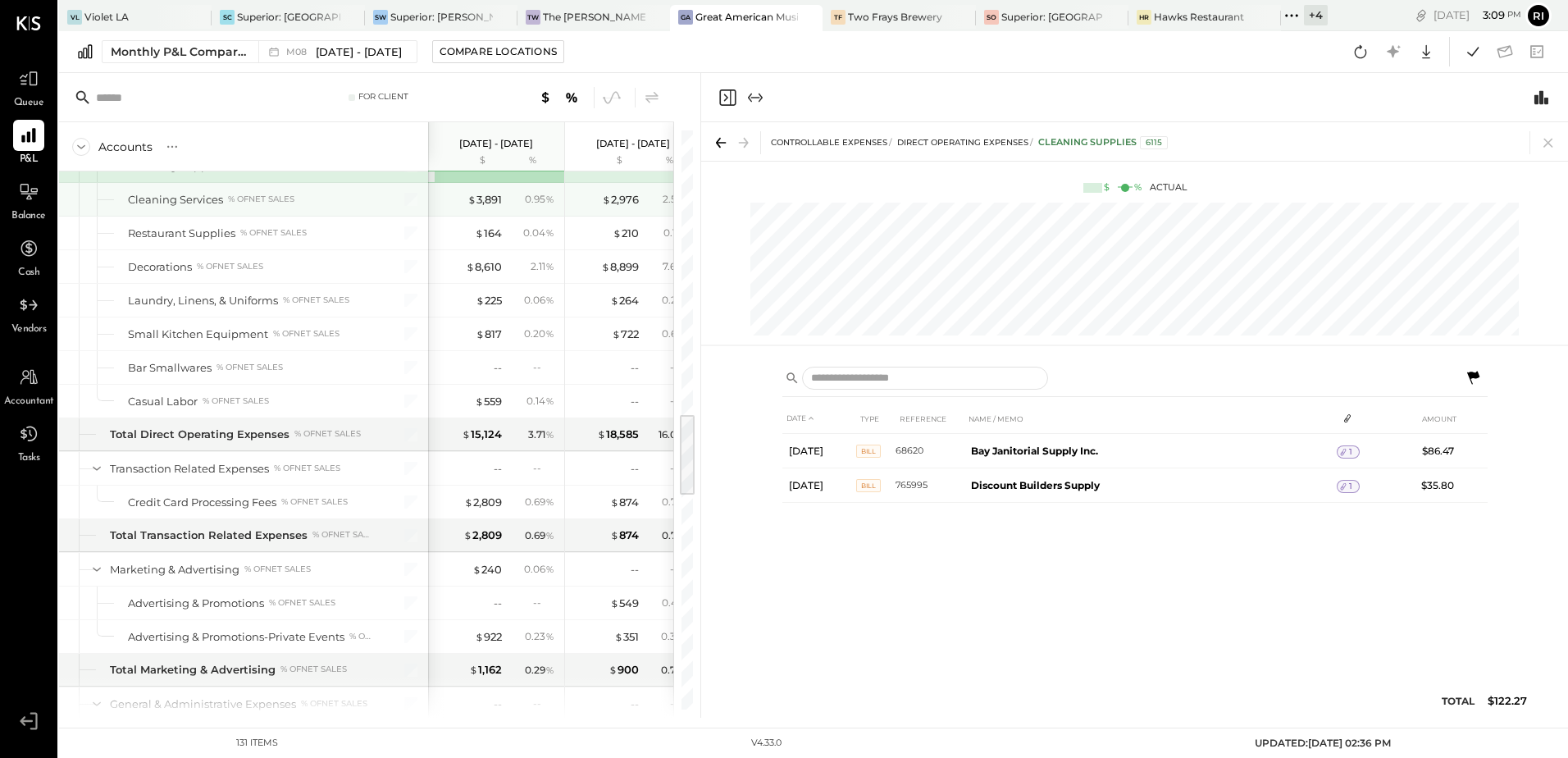
scroll to position [2052, 0]
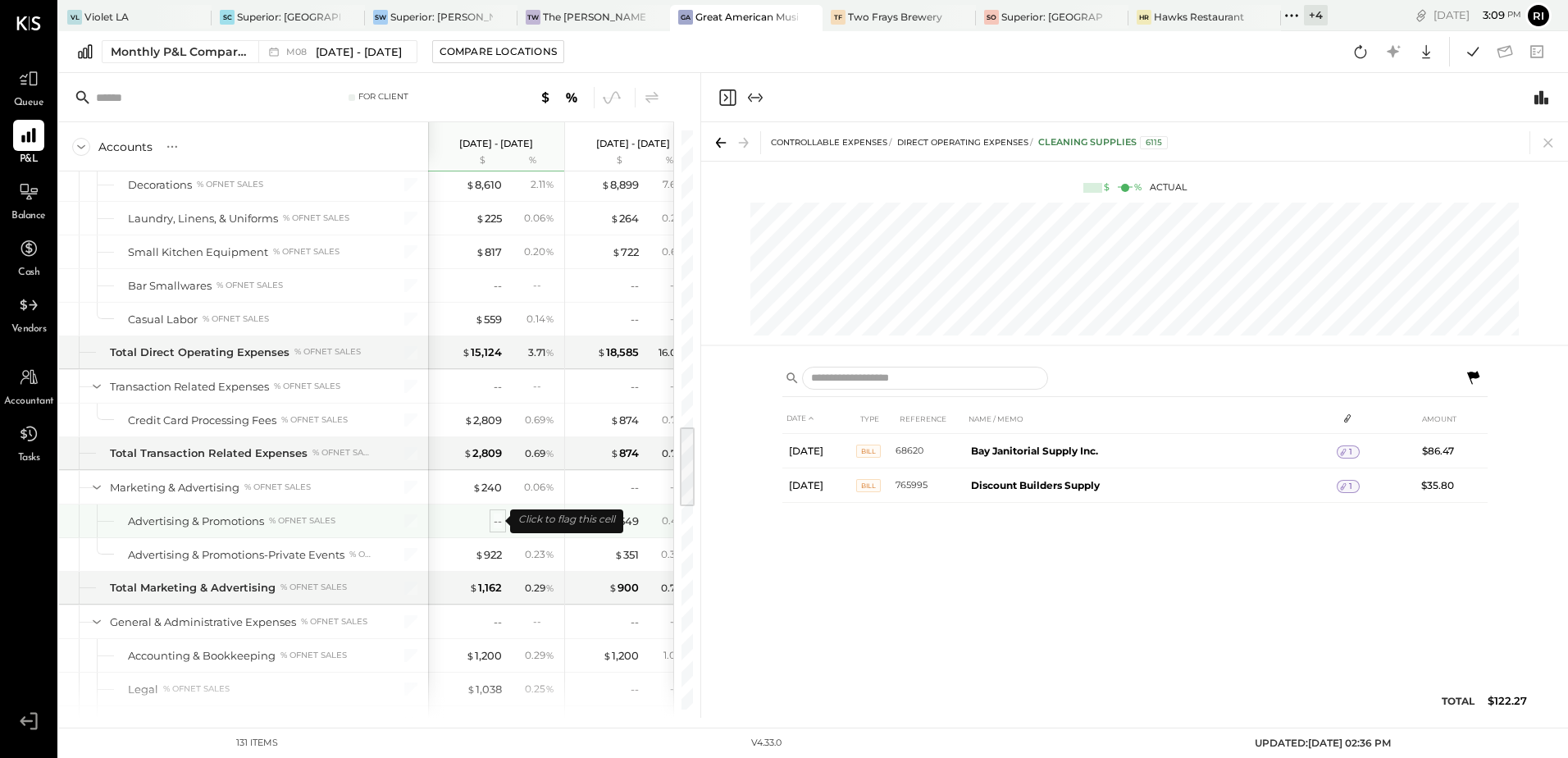
click at [495, 525] on div "--" at bounding box center [498, 521] width 9 height 15
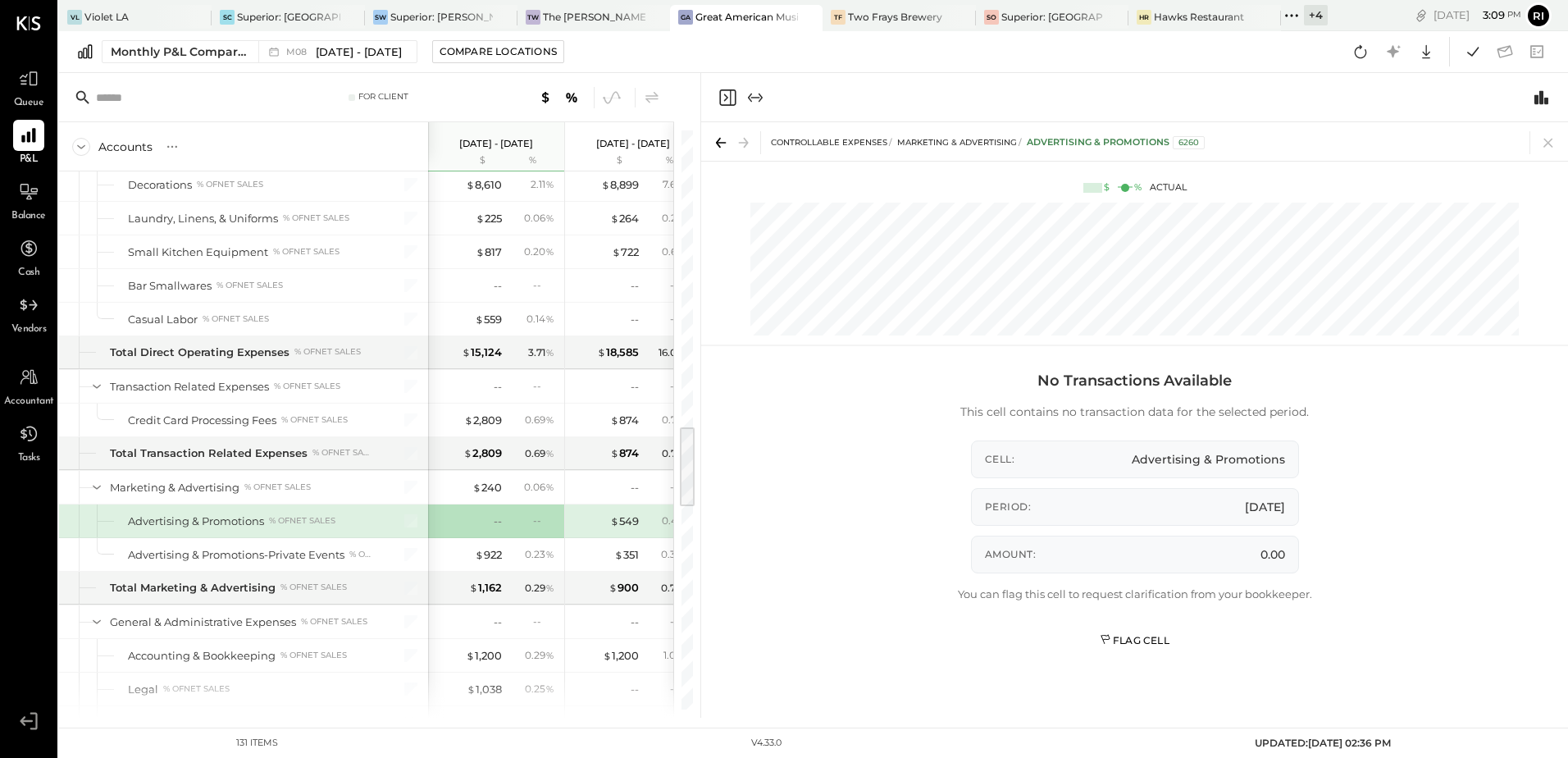
click at [1132, 648] on button "Flag Cell" at bounding box center [1135, 641] width 87 height 26
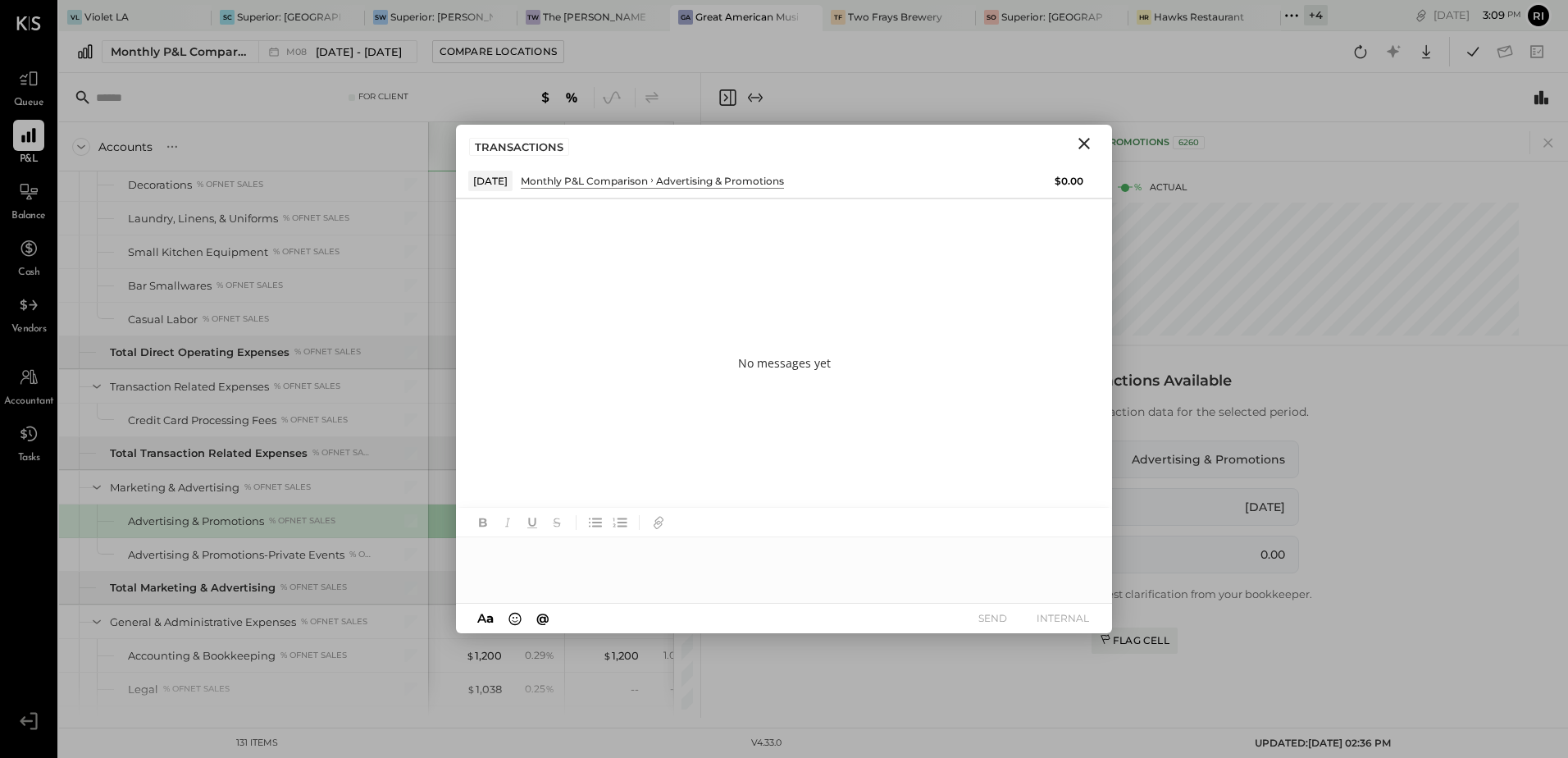
click at [727, 556] on div at bounding box center [784, 570] width 657 height 65
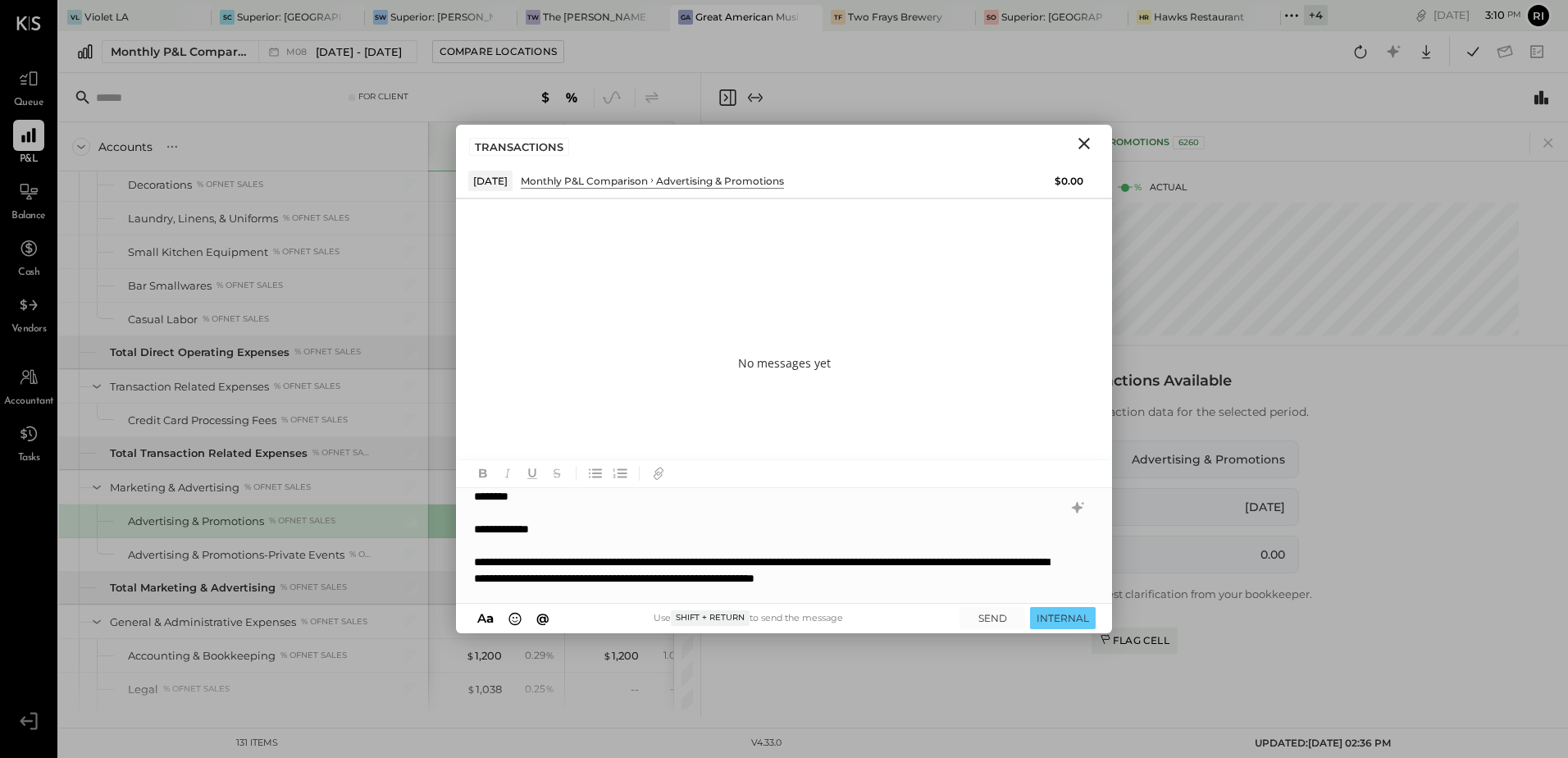
scroll to position [25, 0]
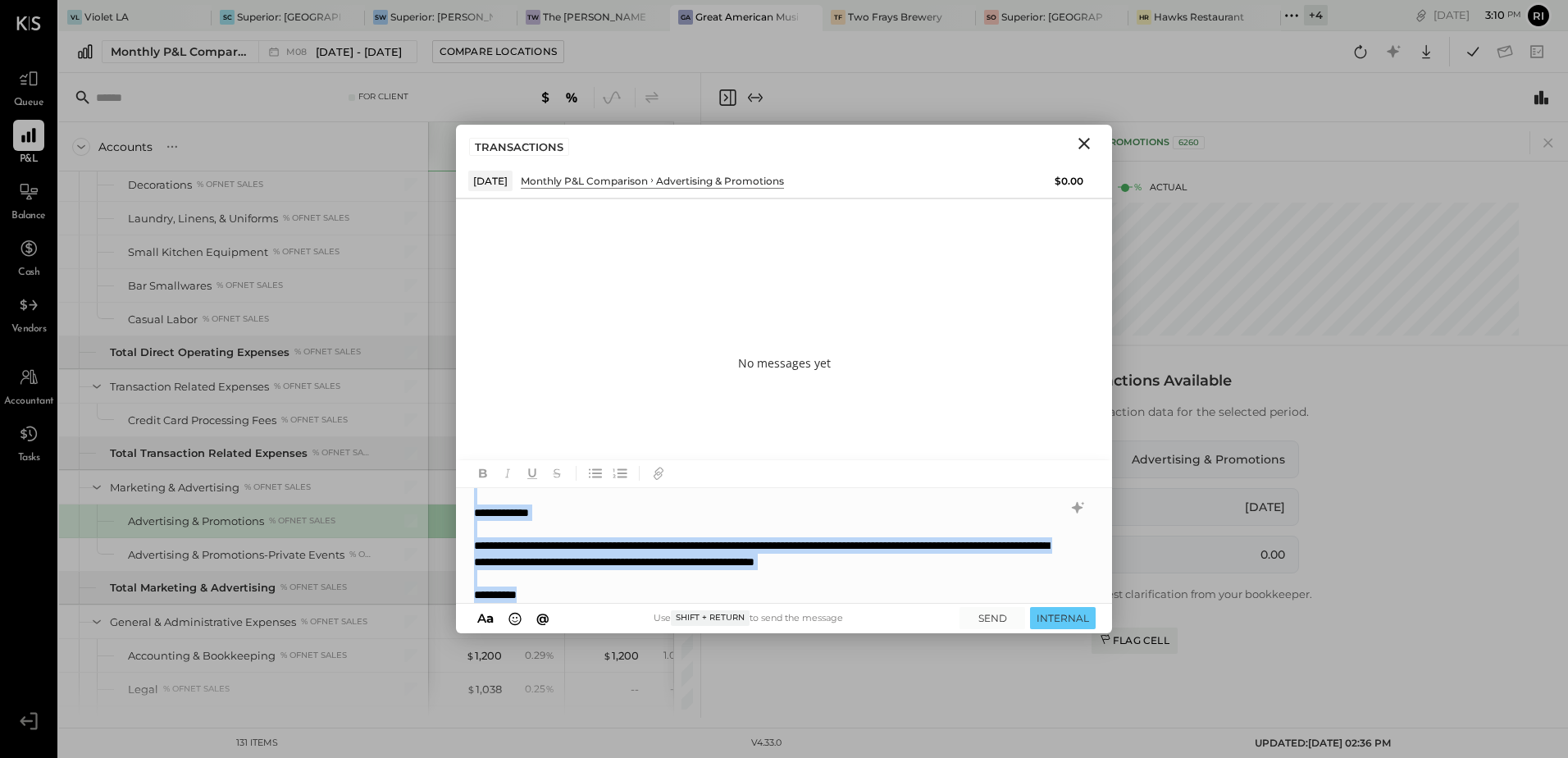
copy div "**********"
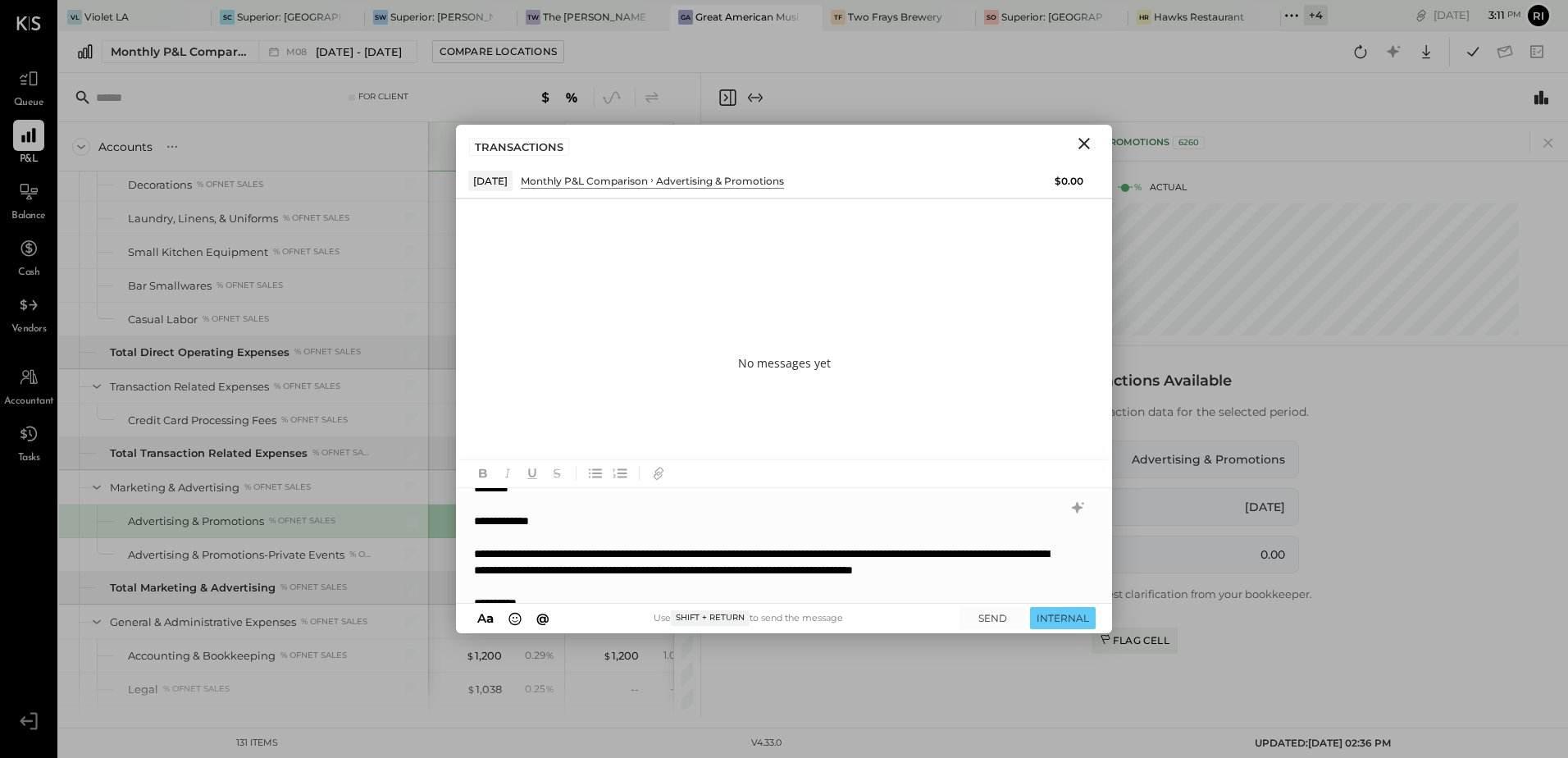
scroll to position [0, 0]
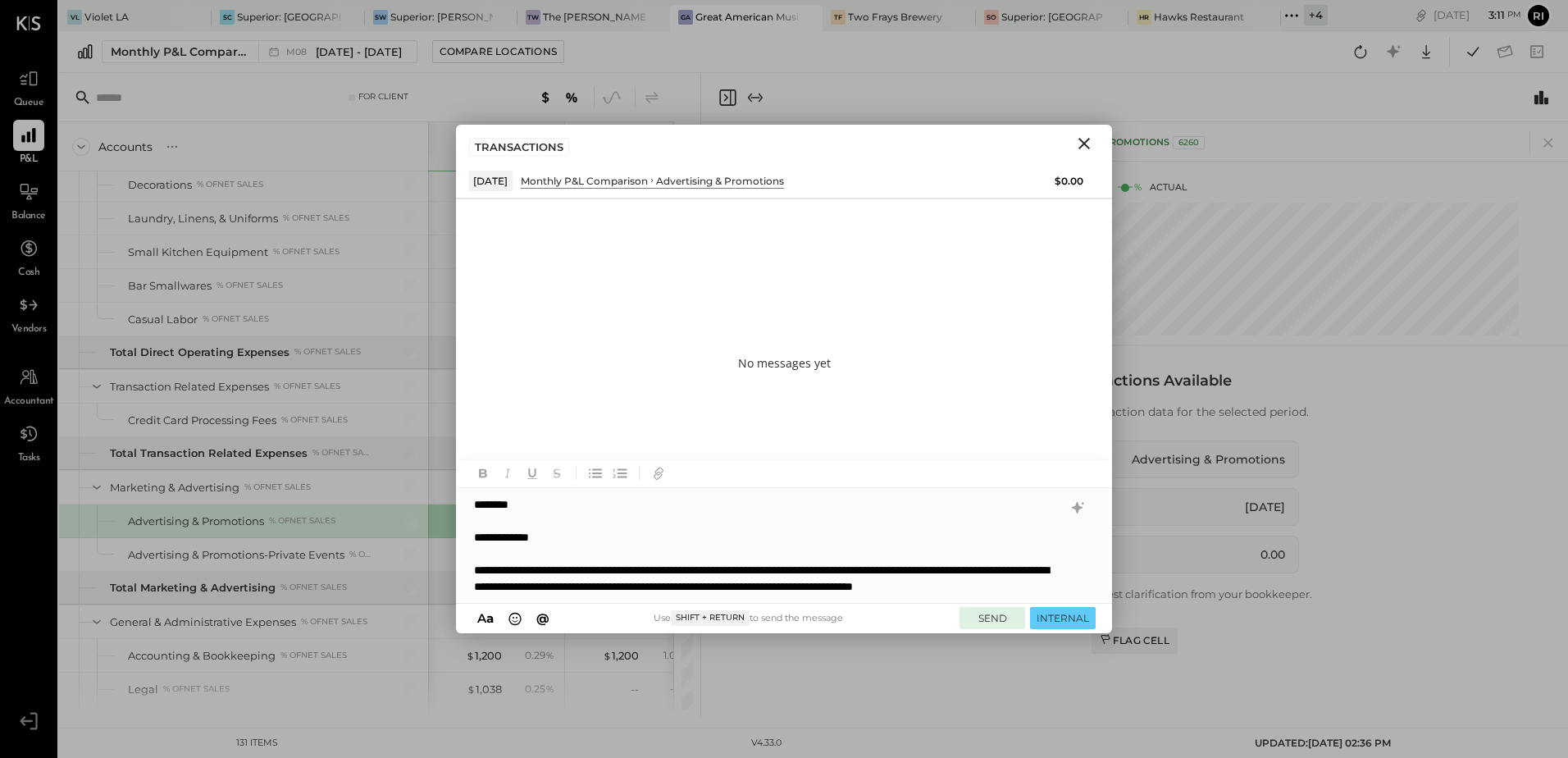
click at [982, 619] on button "SEND" at bounding box center [992, 618] width 65 height 22
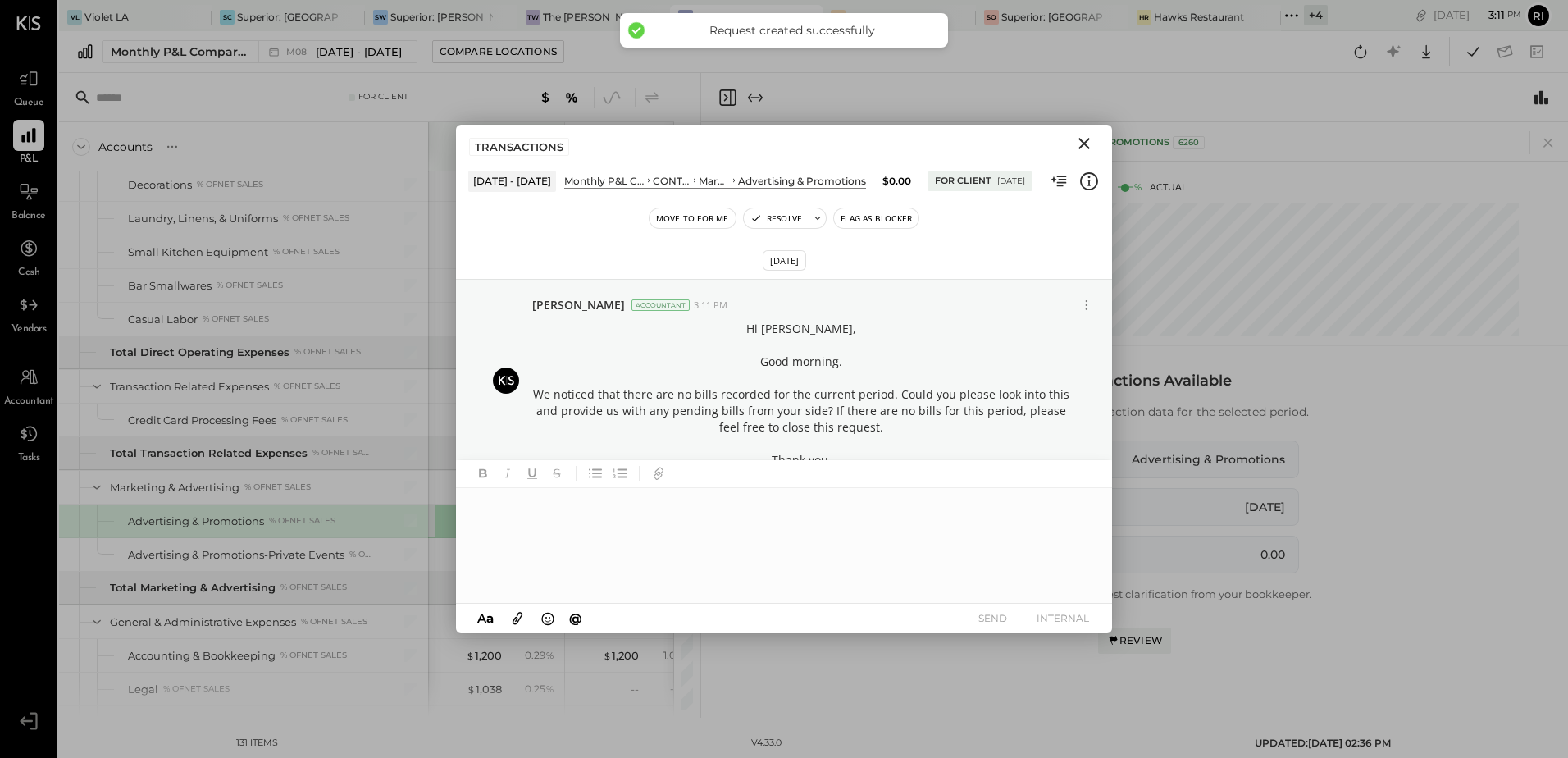
click at [878, 220] on button "Flag as Blocker" at bounding box center [877, 218] width 85 height 19
click at [1083, 146] on icon "Close" at bounding box center [1084, 143] width 19 height 19
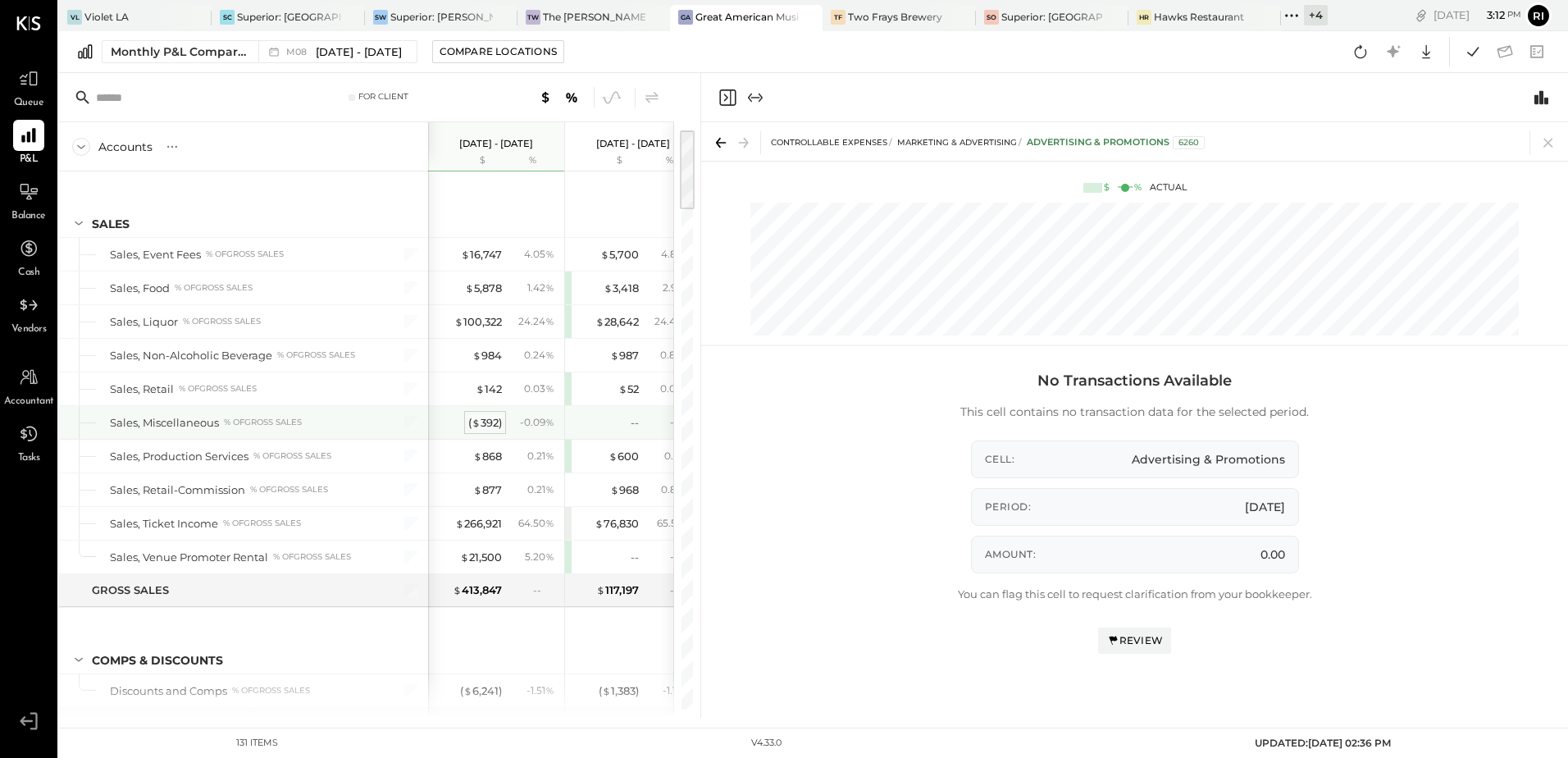
click at [482, 422] on div "( $ 392 )" at bounding box center [485, 423] width 34 height 15
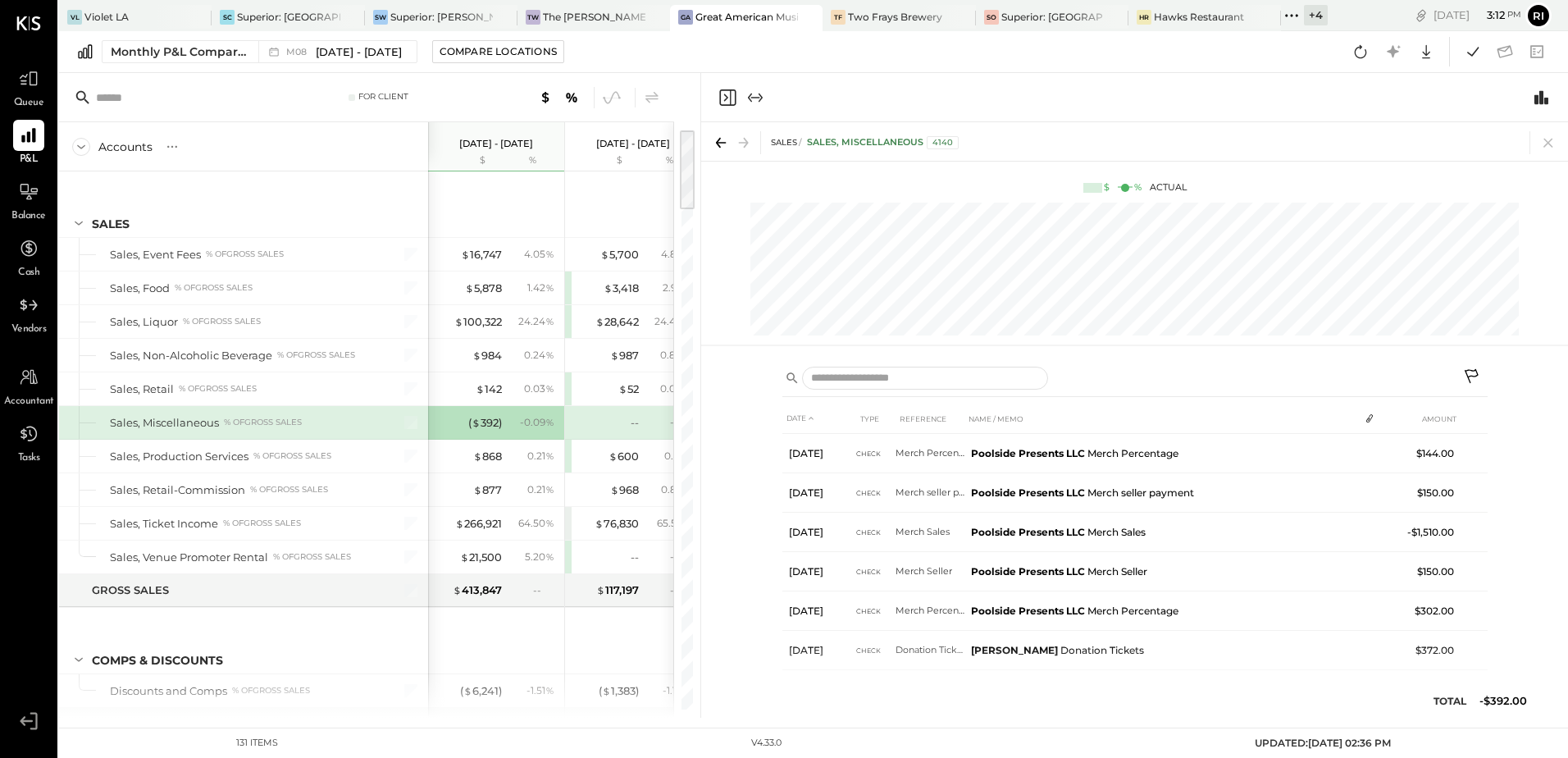
click at [1475, 373] on icon at bounding box center [1473, 378] width 19 height 19
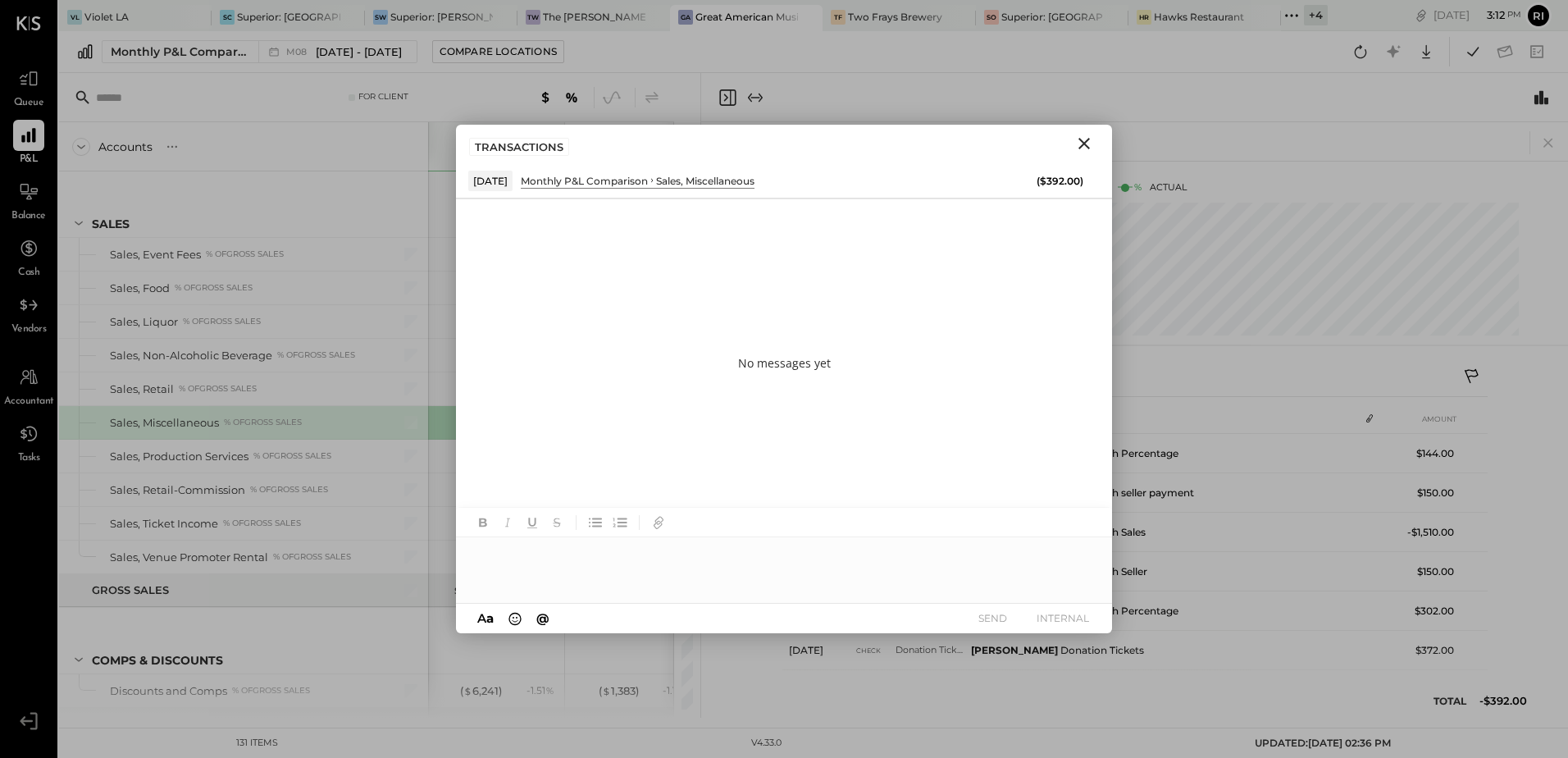
click at [678, 563] on div at bounding box center [784, 570] width 657 height 65
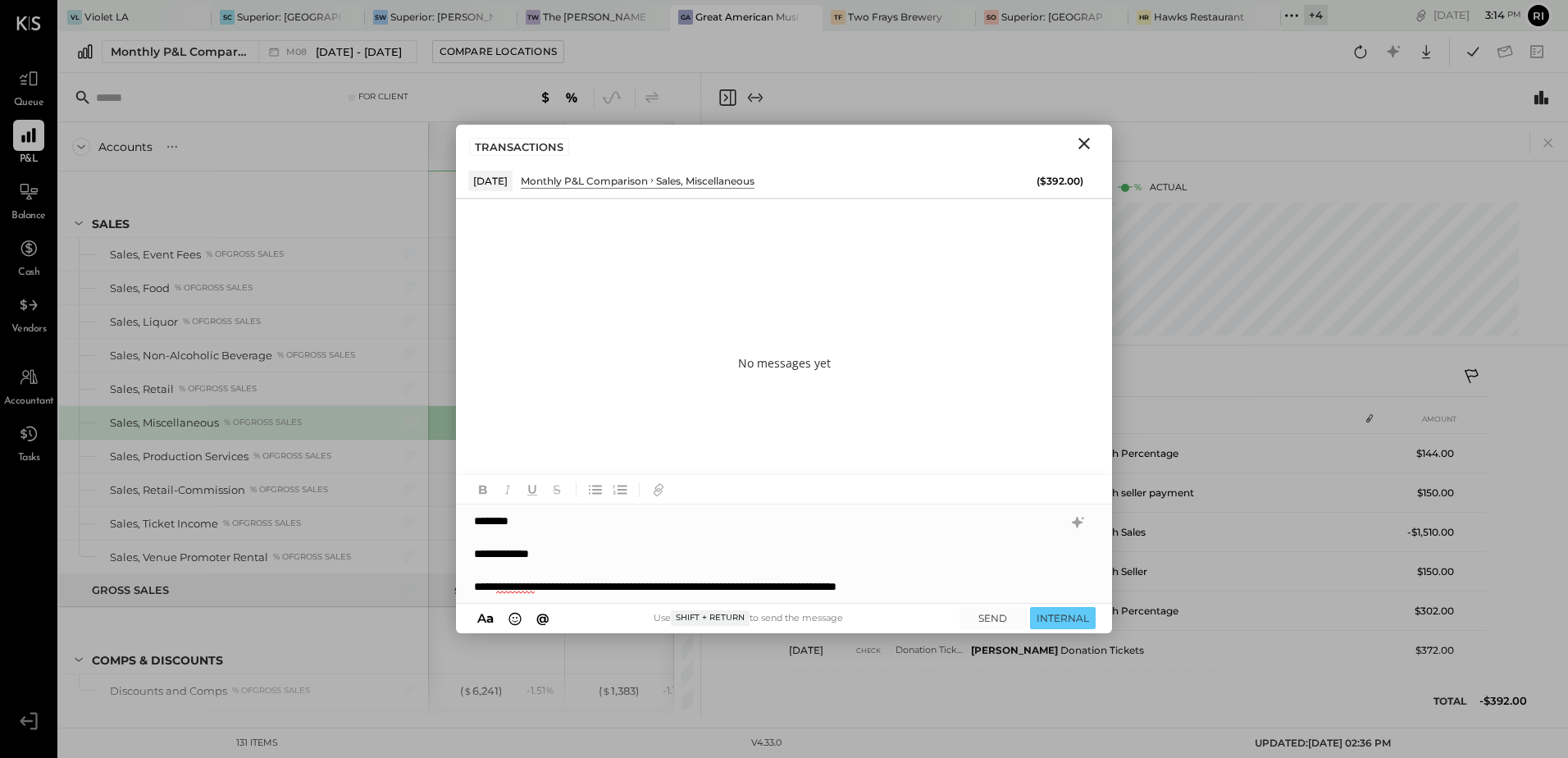
click at [1008, 585] on div "**********" at bounding box center [768, 587] width 589 height 16
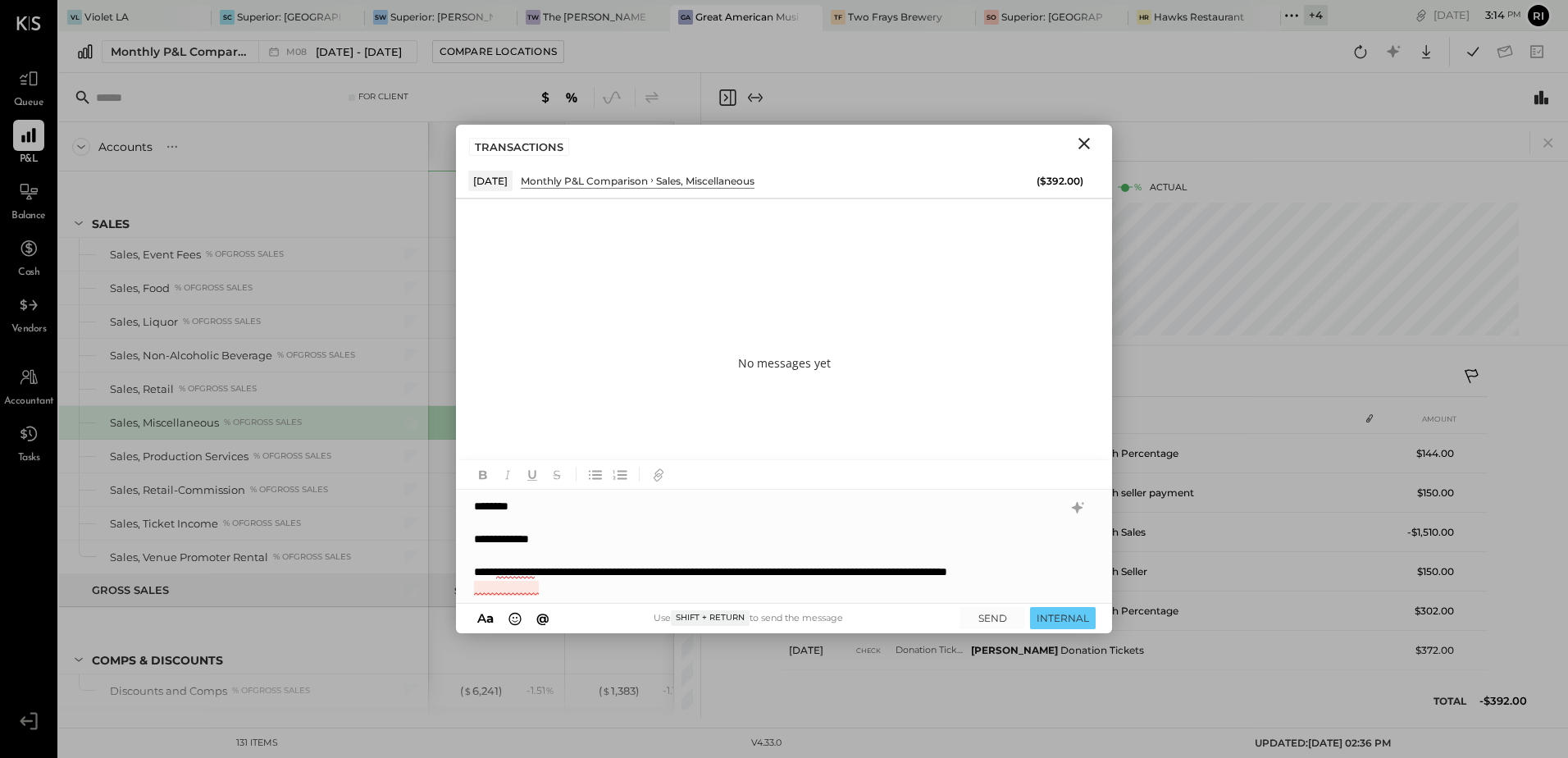
click at [506, 584] on div "**********" at bounding box center [767, 580] width 587 height 33
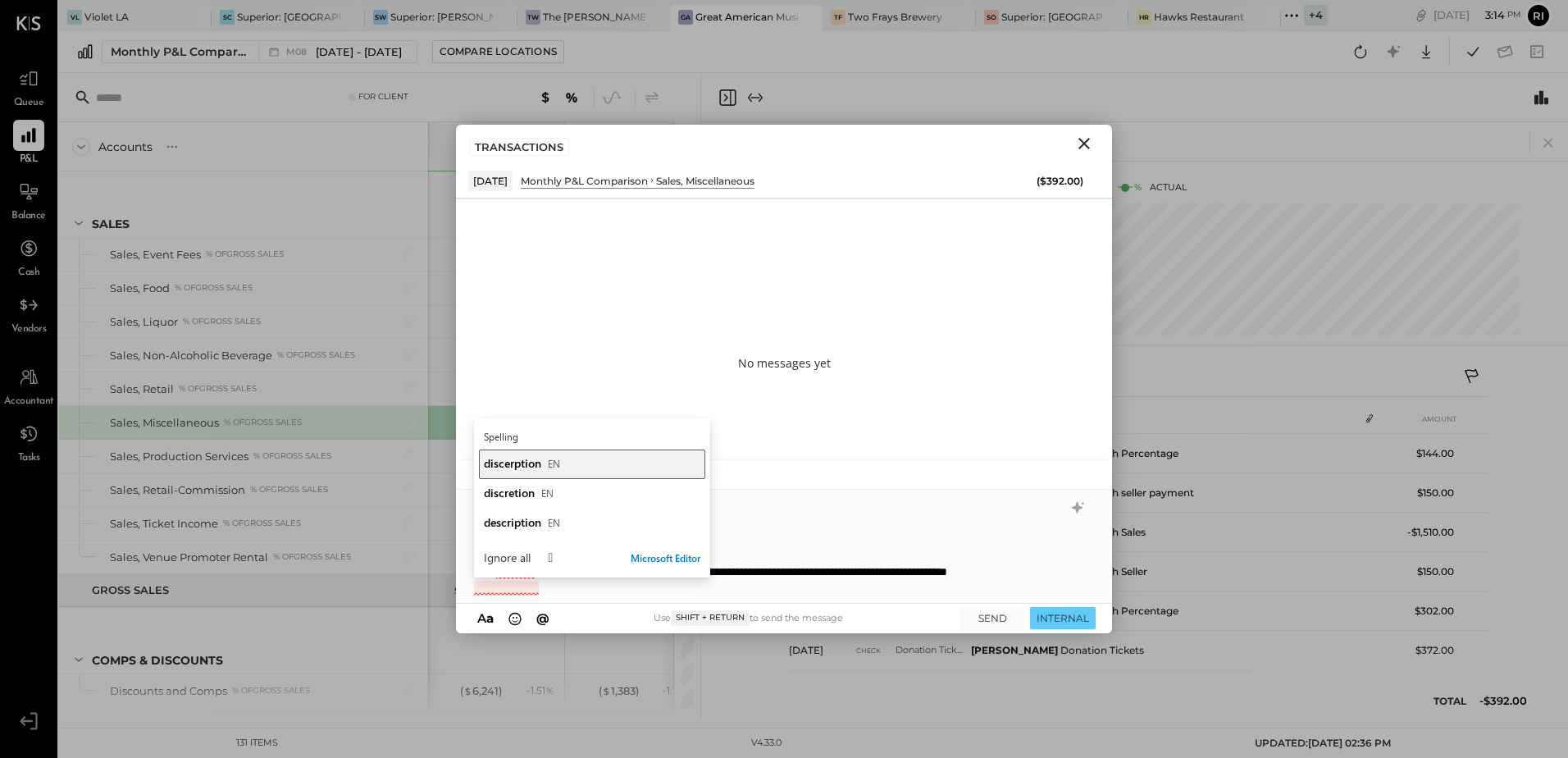
click at [566, 473] on button "discerption EN" at bounding box center [591, 465] width 226 height 30
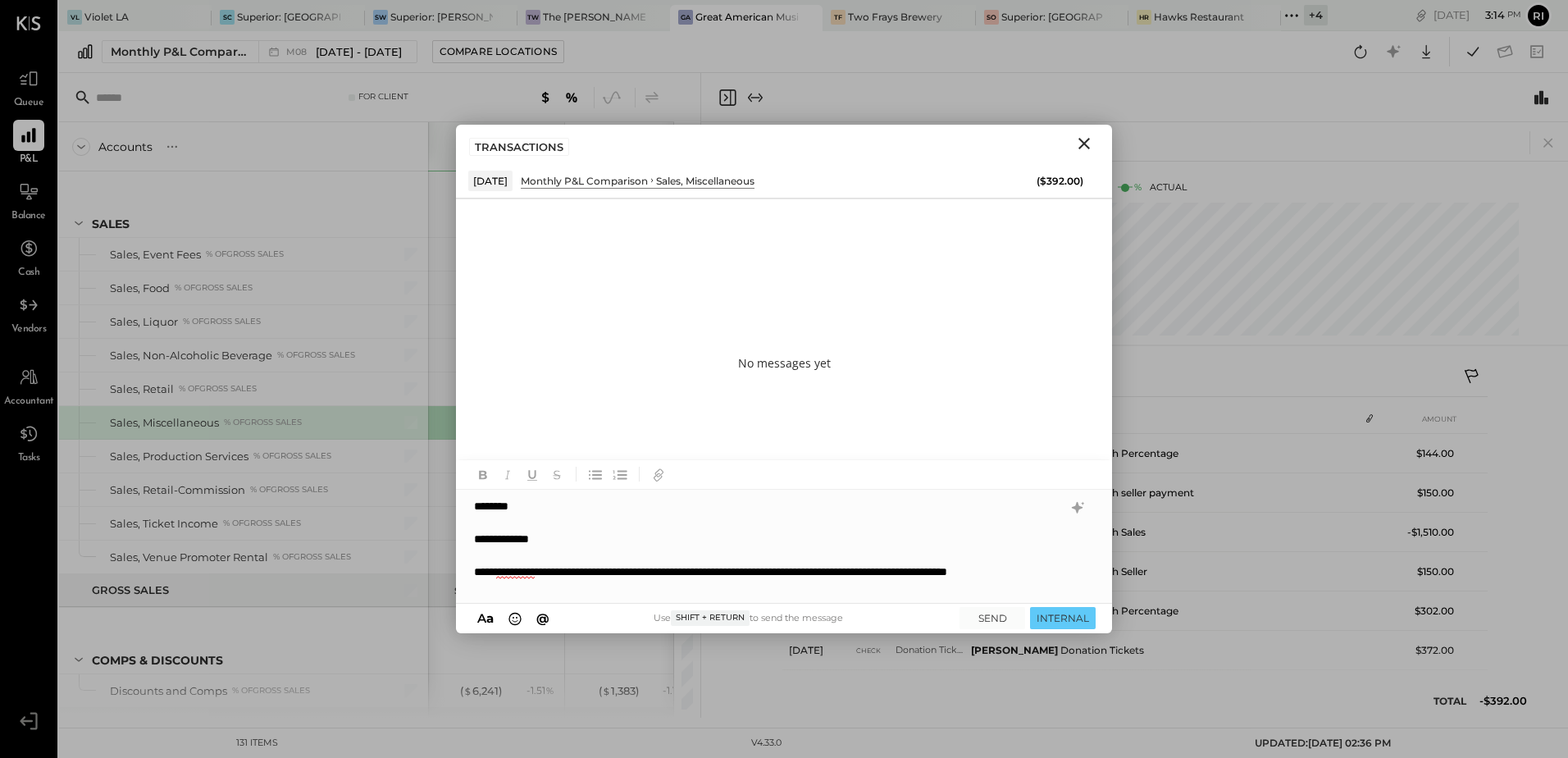
click at [568, 595] on div "**********" at bounding box center [767, 580] width 587 height 33
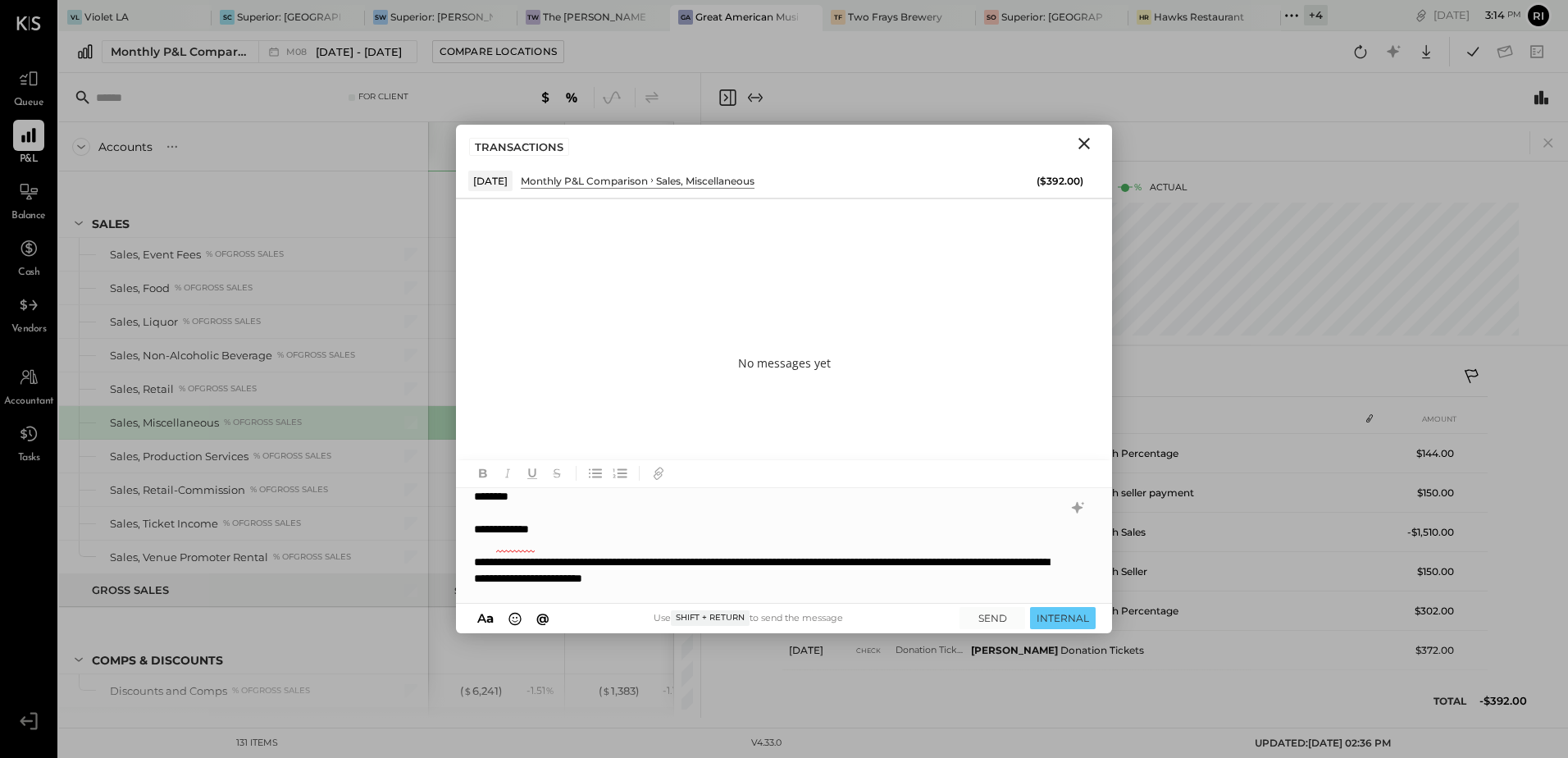
scroll to position [25, 0]
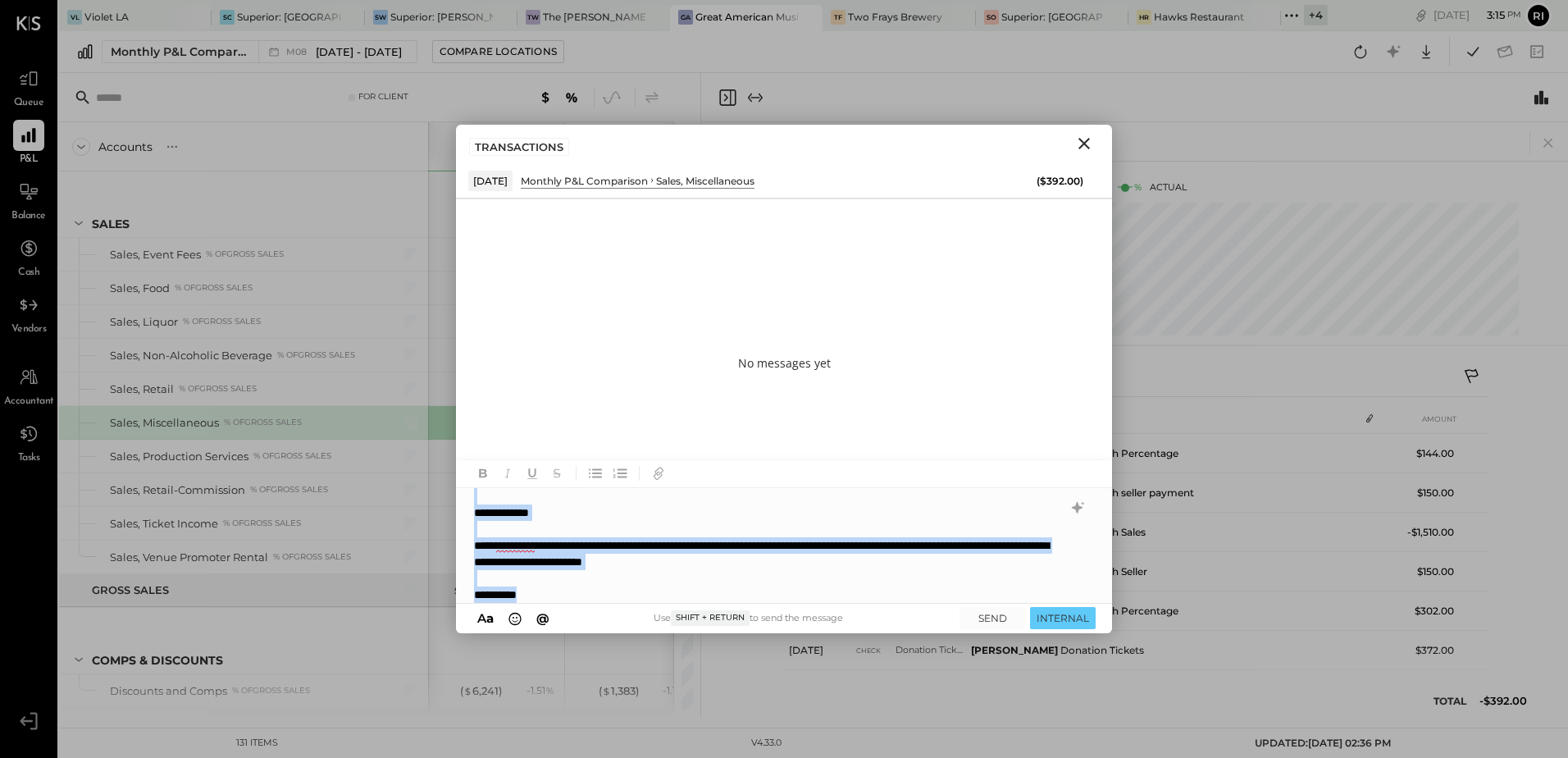
copy div "**********"
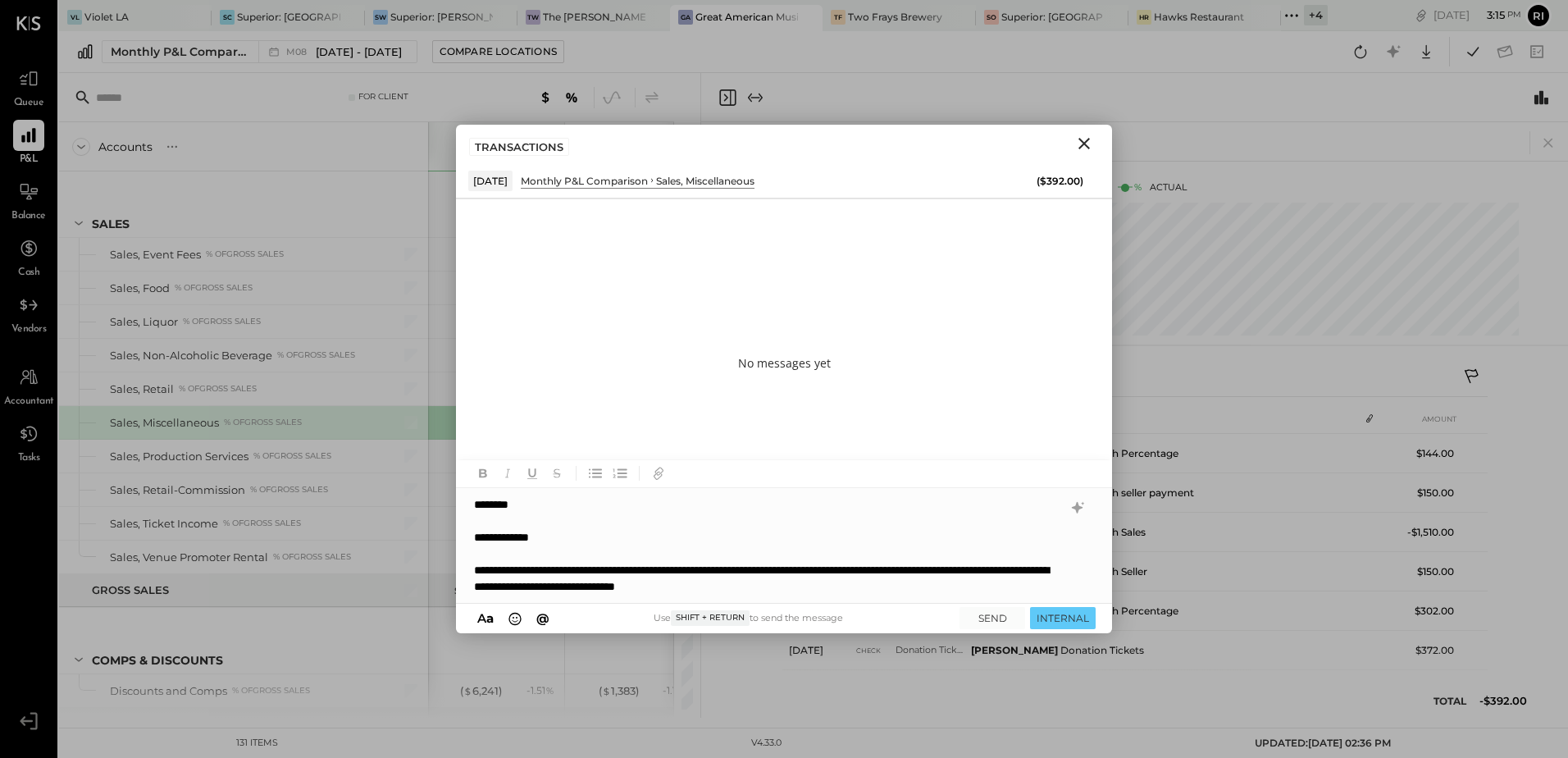
scroll to position [33, 0]
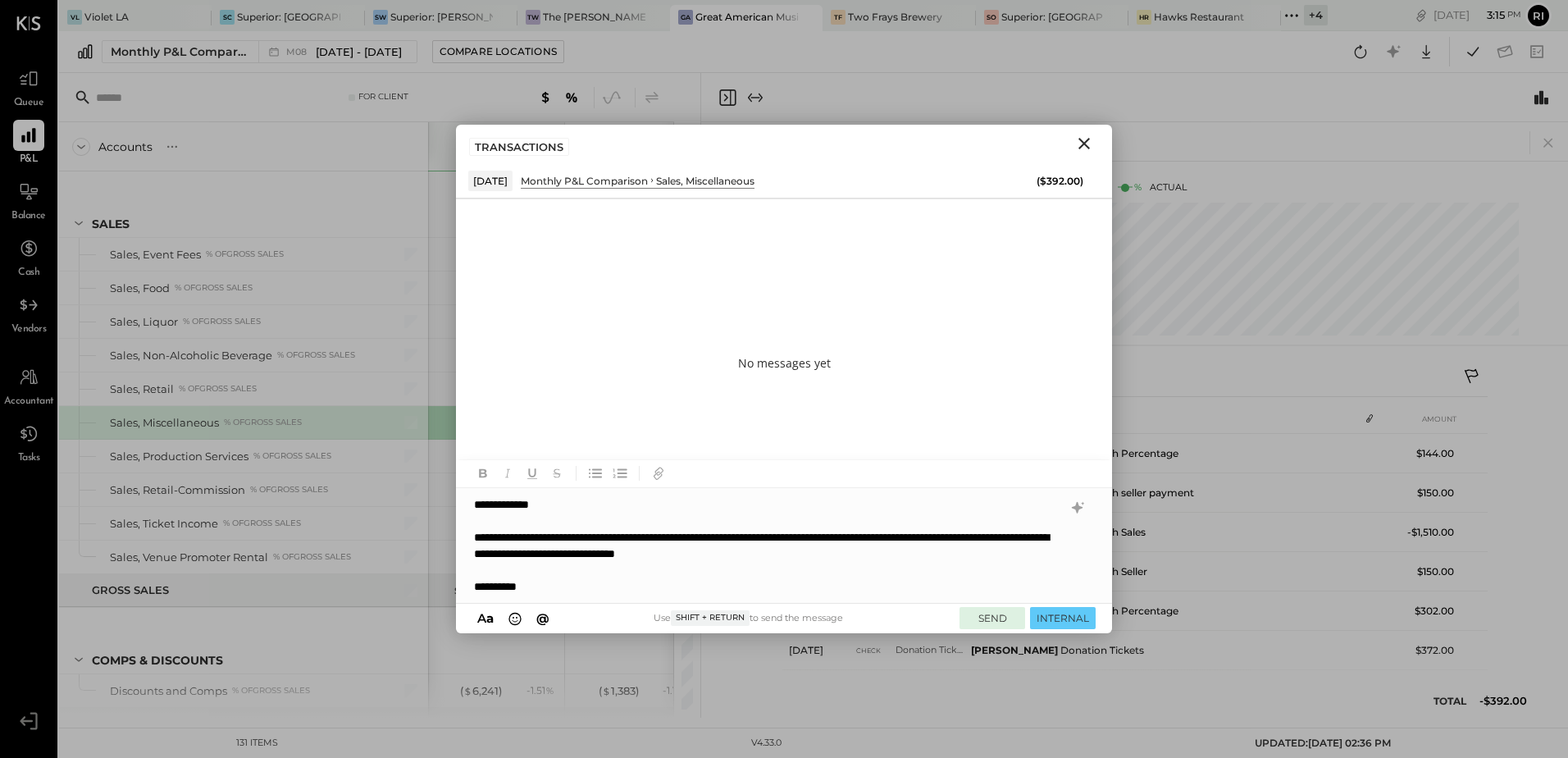
click at [978, 619] on button "SEND" at bounding box center [992, 618] width 65 height 22
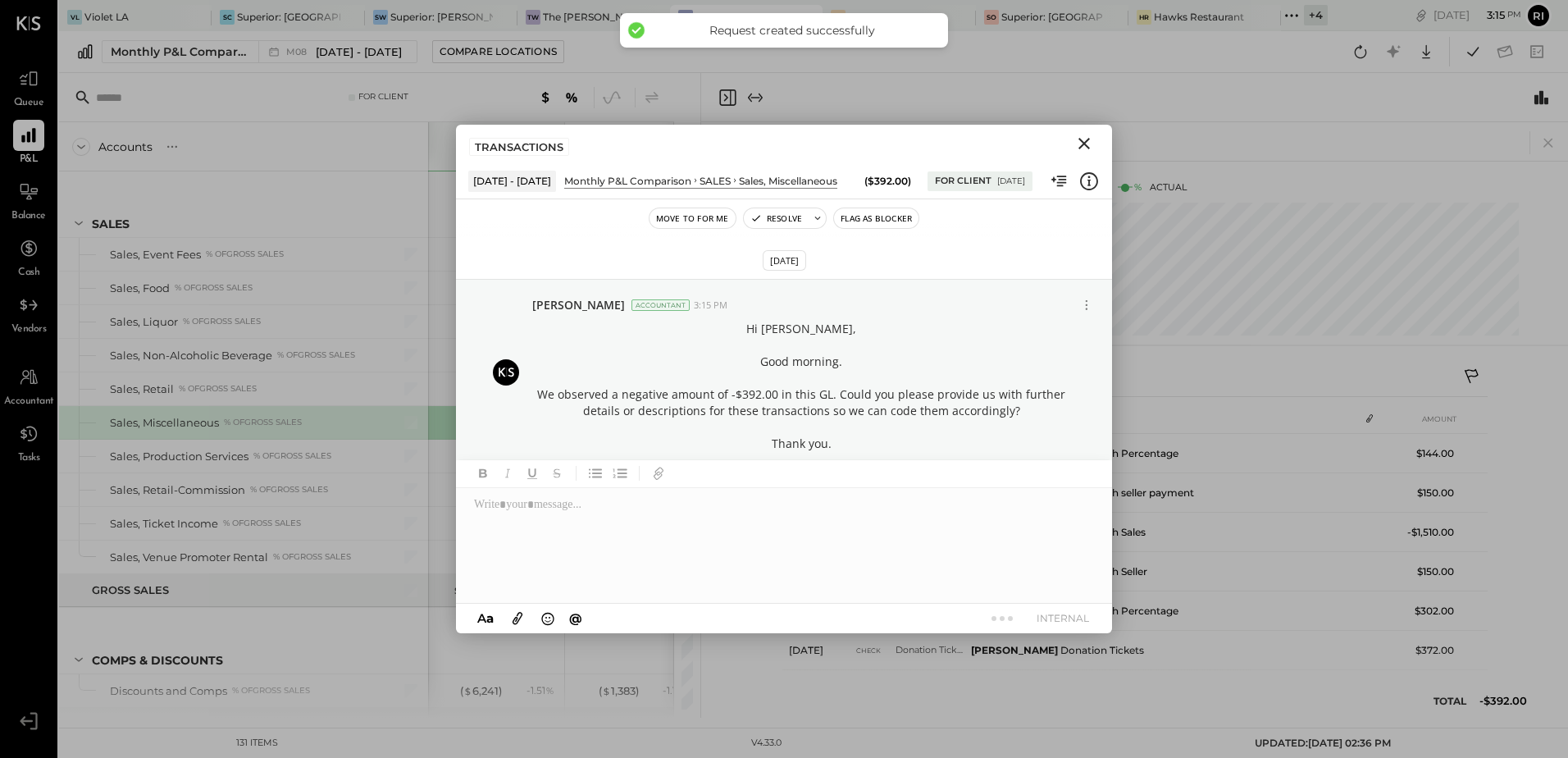
click at [874, 215] on button "Flag as Blocker" at bounding box center [877, 218] width 85 height 19
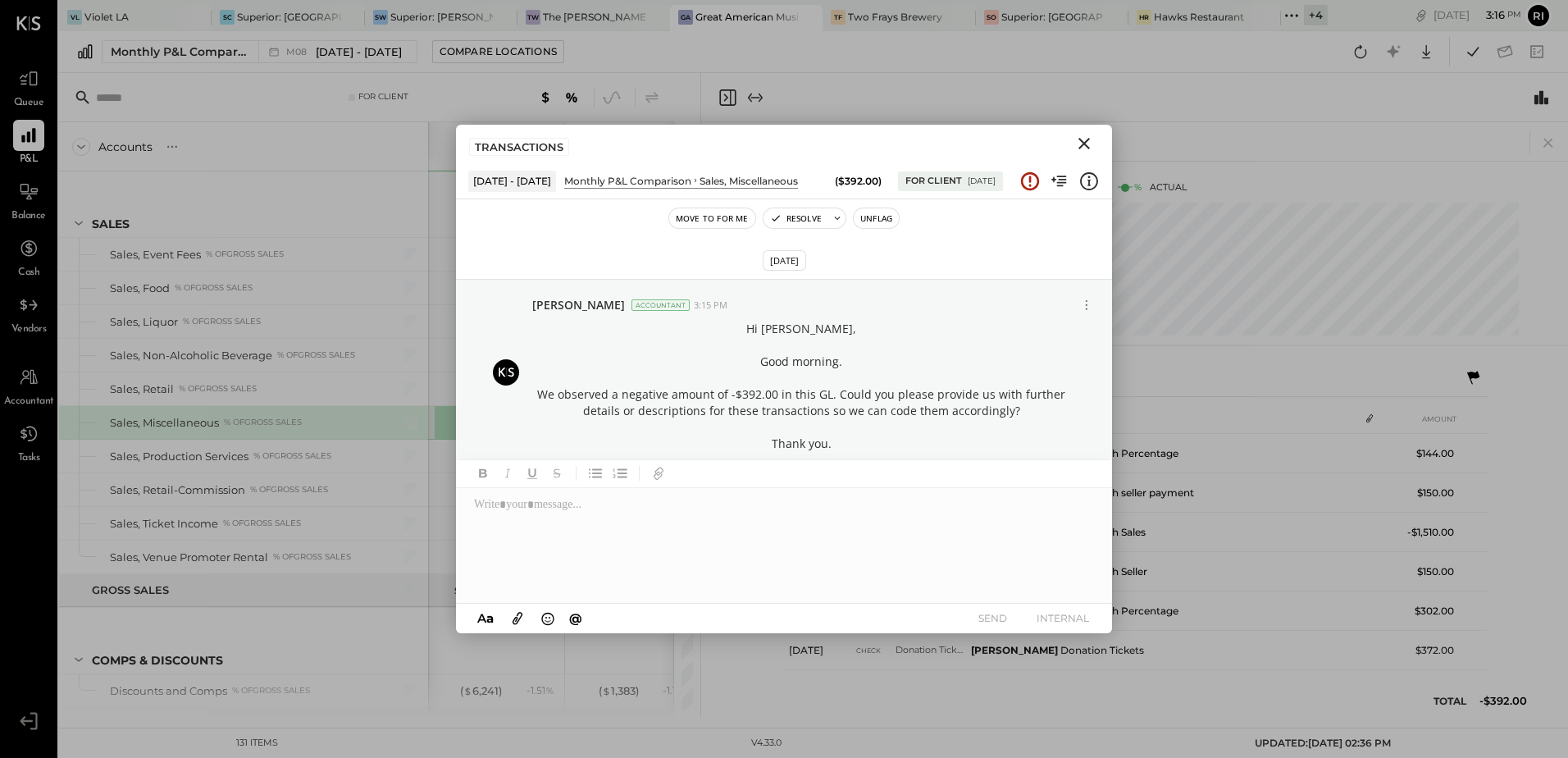
click at [1083, 148] on icon "Close" at bounding box center [1084, 143] width 19 height 19
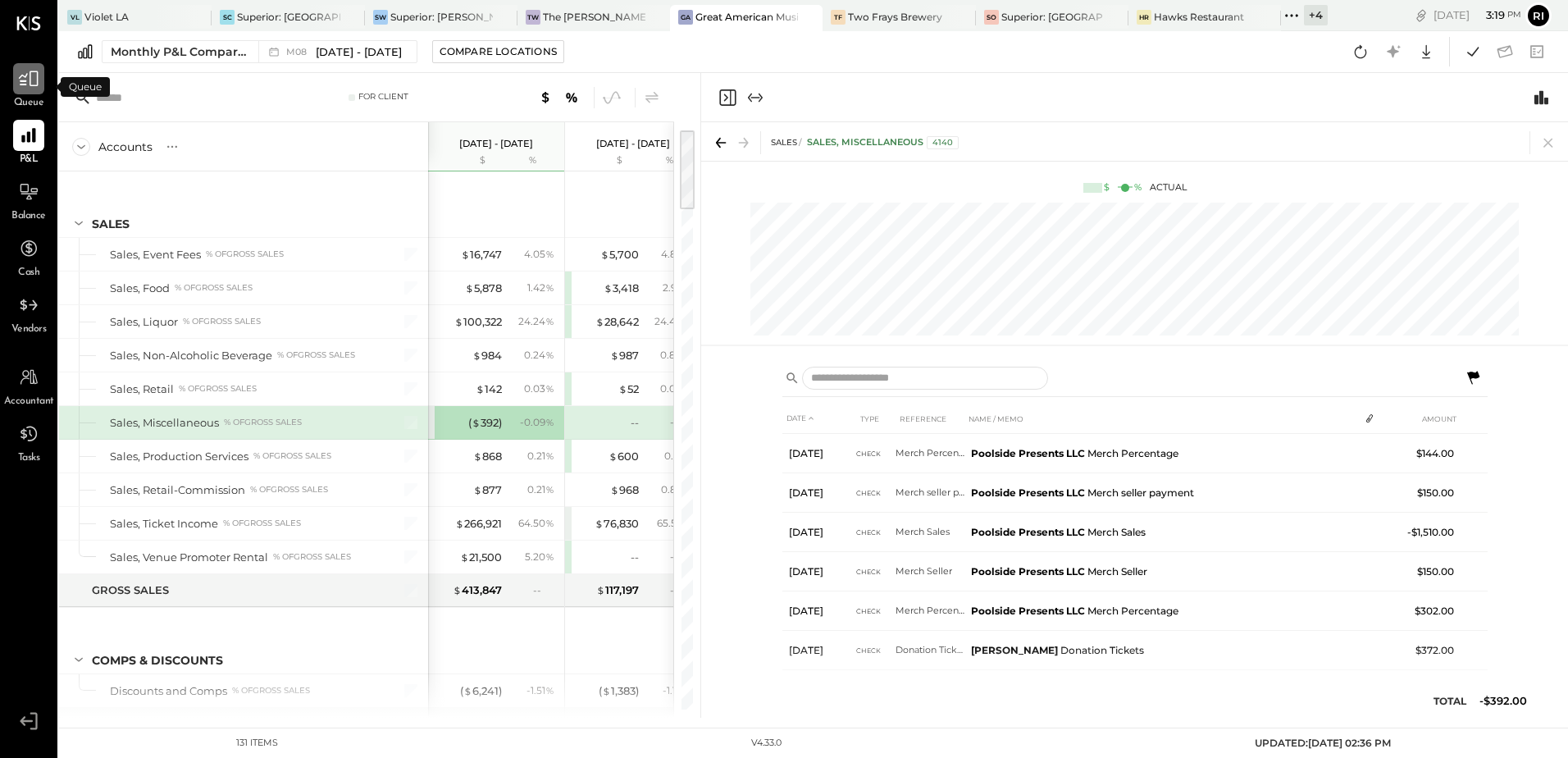
click at [30, 81] on icon at bounding box center [29, 79] width 21 height 21
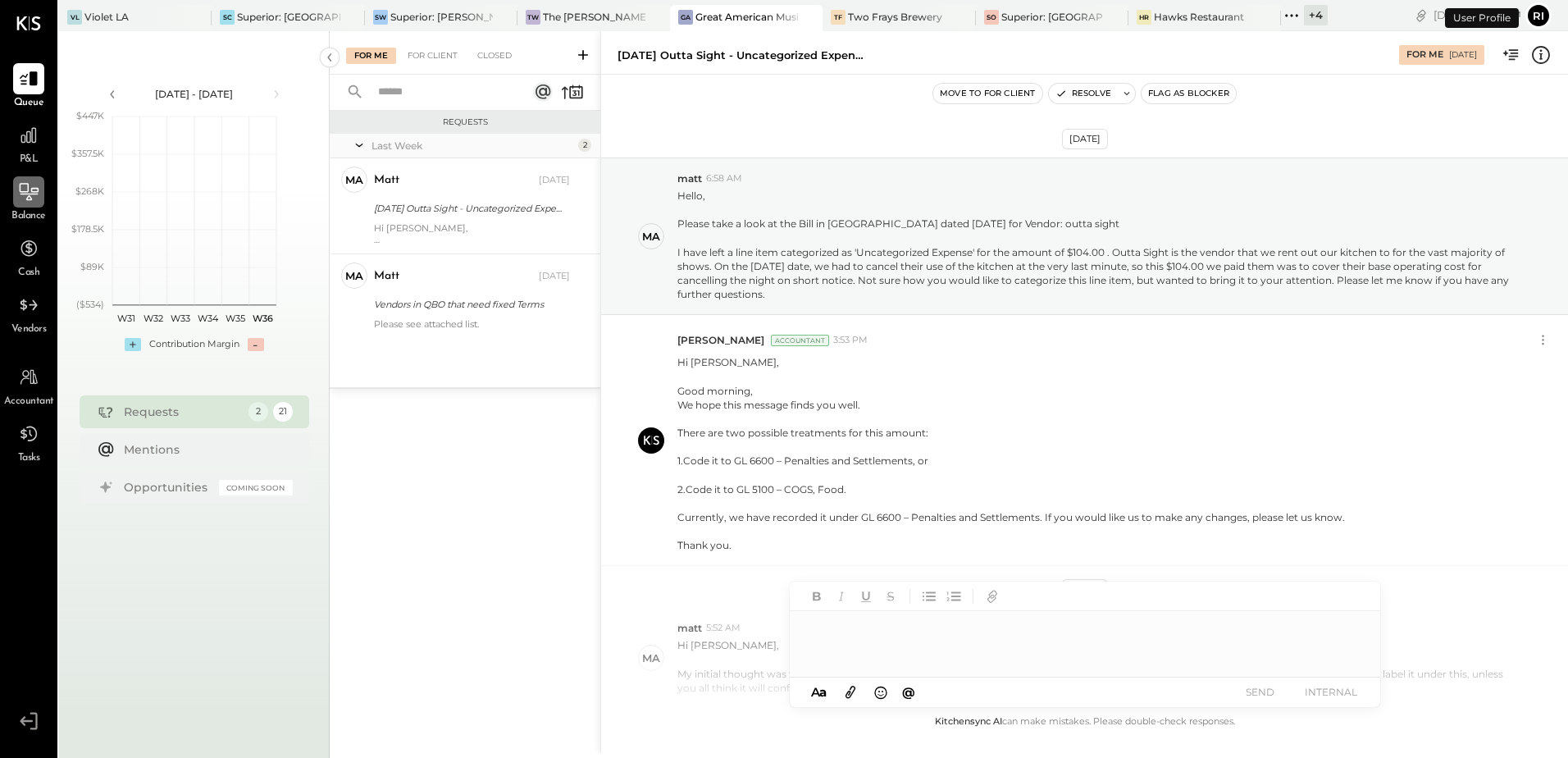
scroll to position [119, 0]
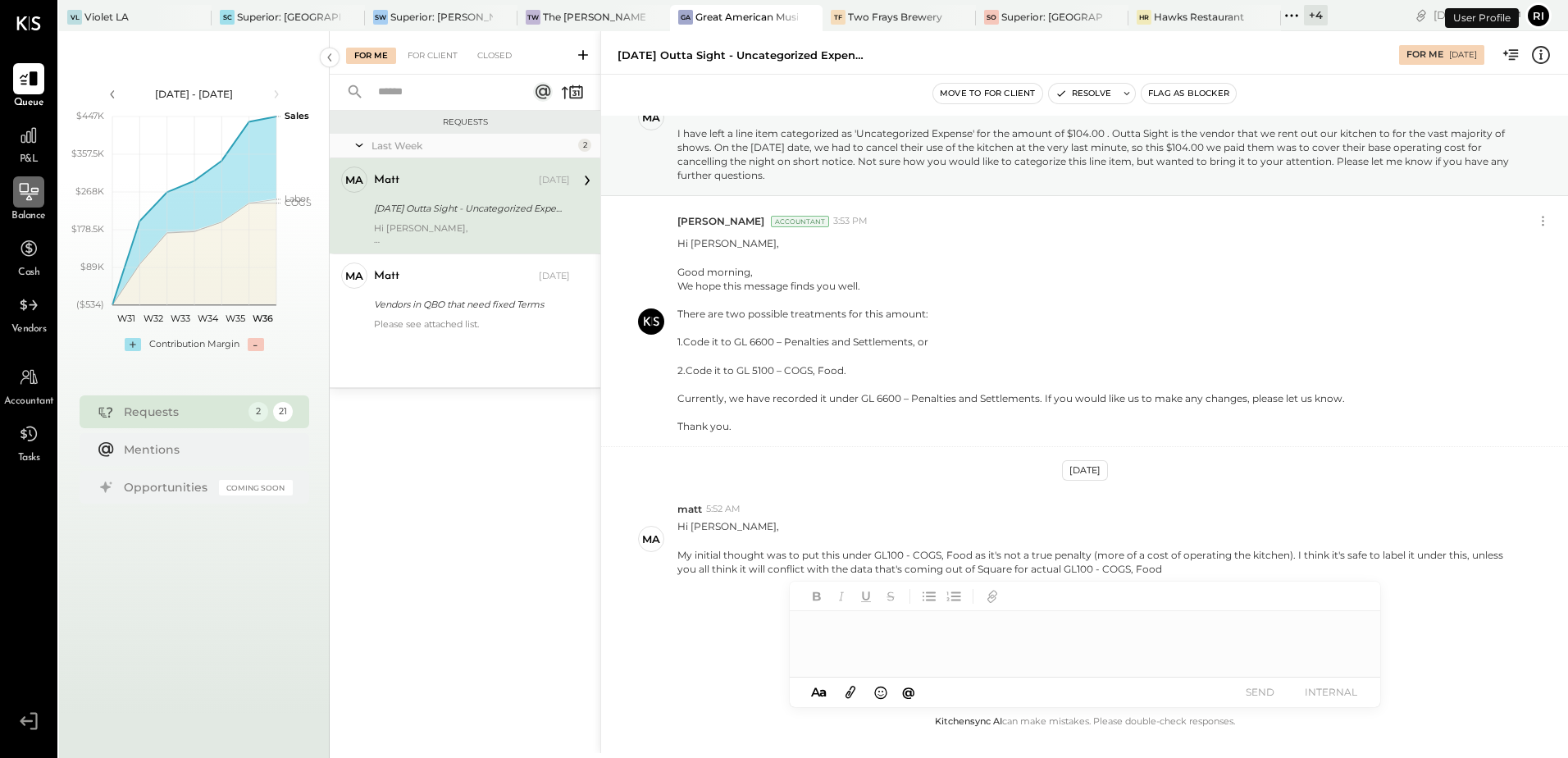
click at [28, 194] on icon at bounding box center [29, 194] width 18 height 2
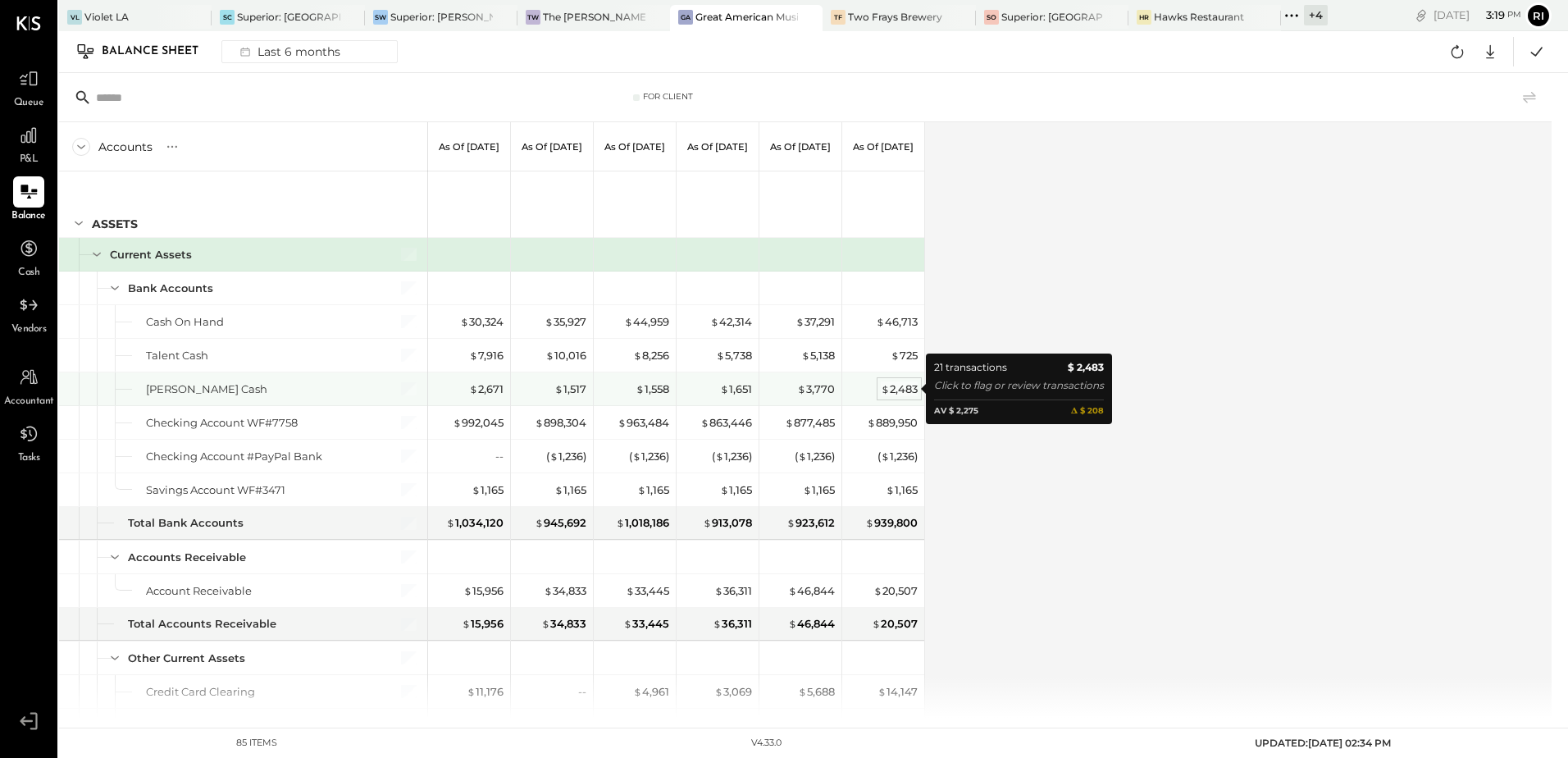
click at [901, 394] on div "$ 2,483" at bounding box center [899, 390] width 37 height 15
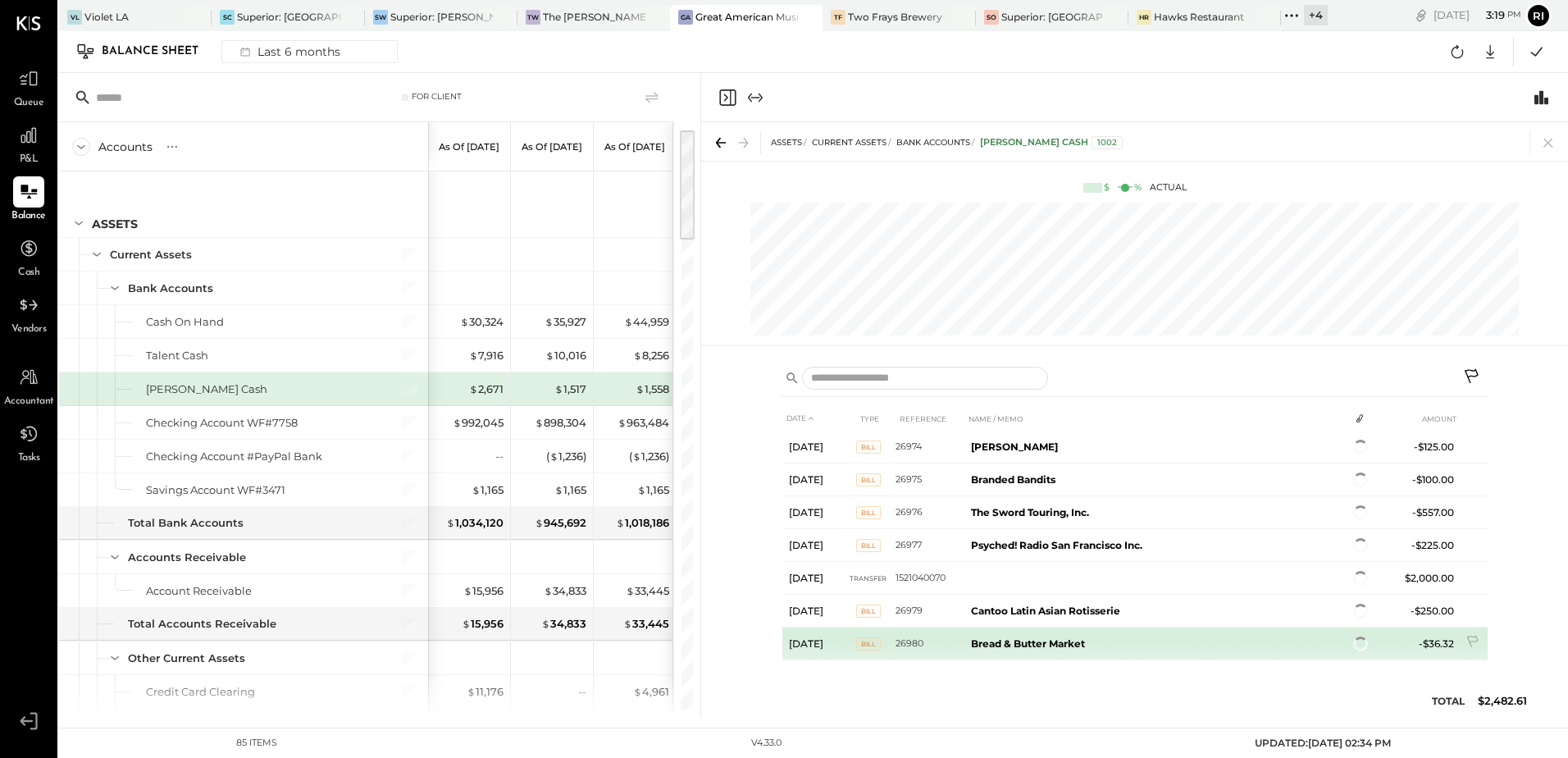
scroll to position [597, 0]
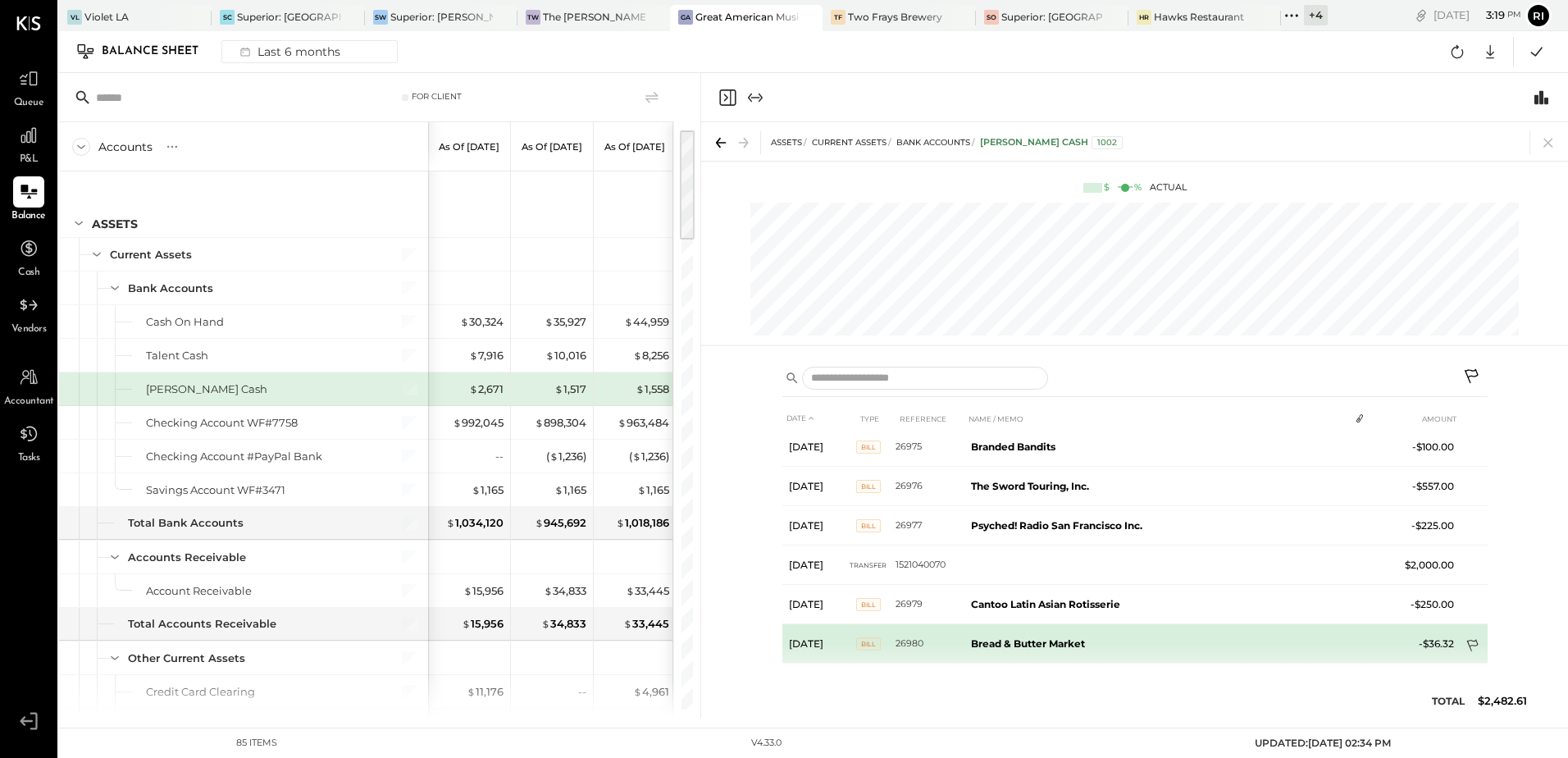
click at [1472, 645] on icon at bounding box center [1473, 646] width 12 height 13
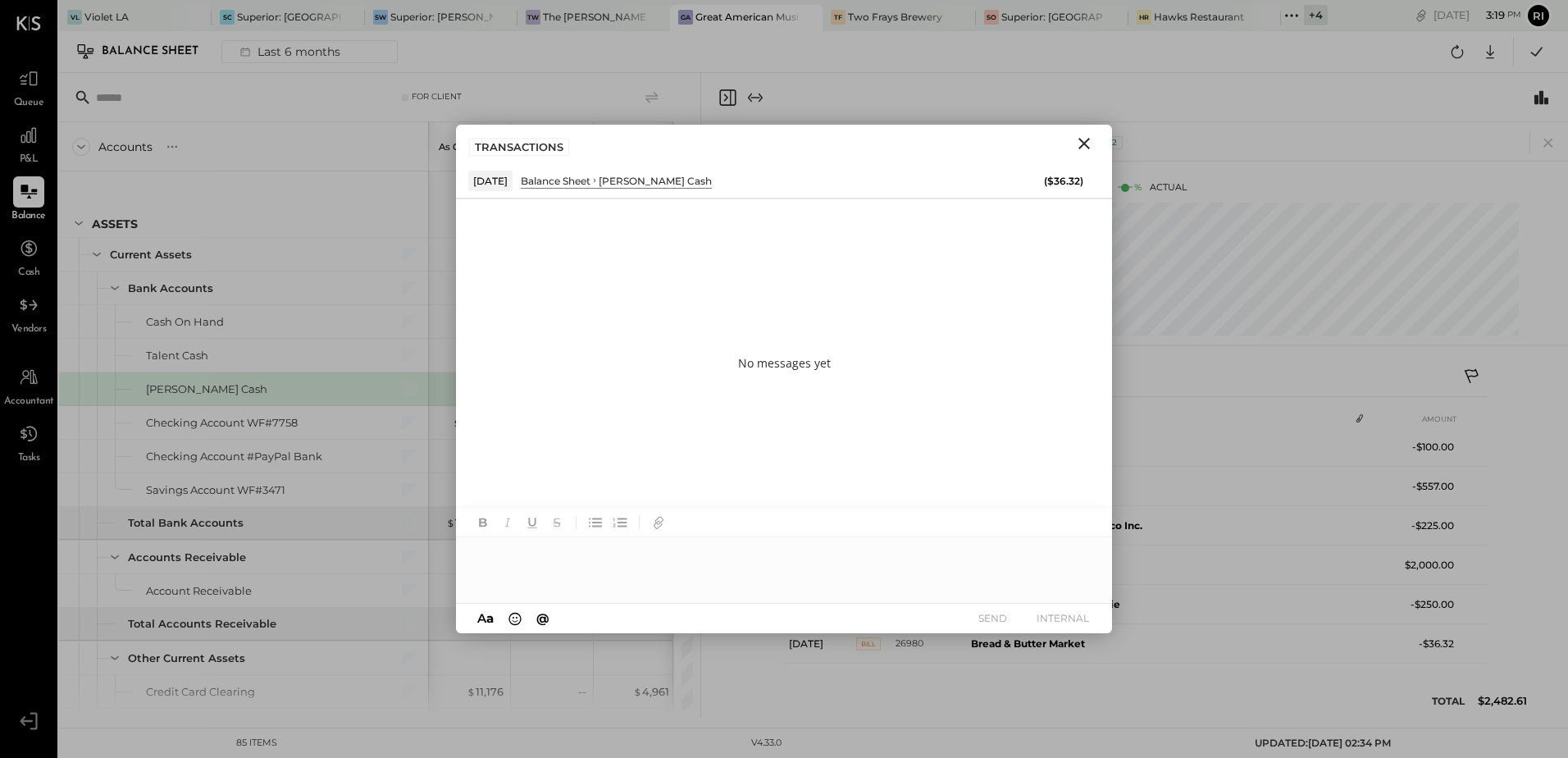
click at [557, 560] on div at bounding box center [784, 570] width 657 height 65
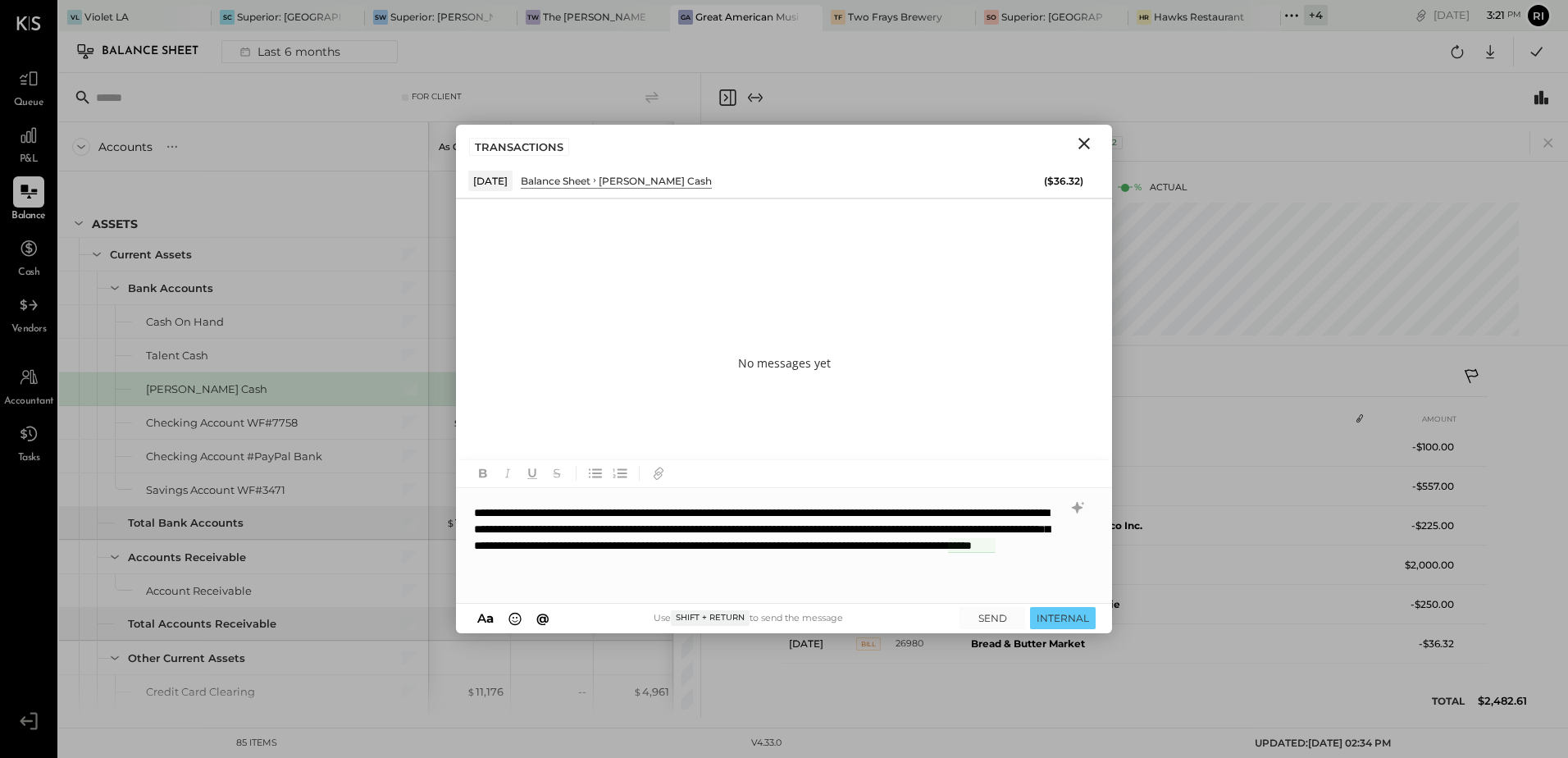
scroll to position [74, 0]
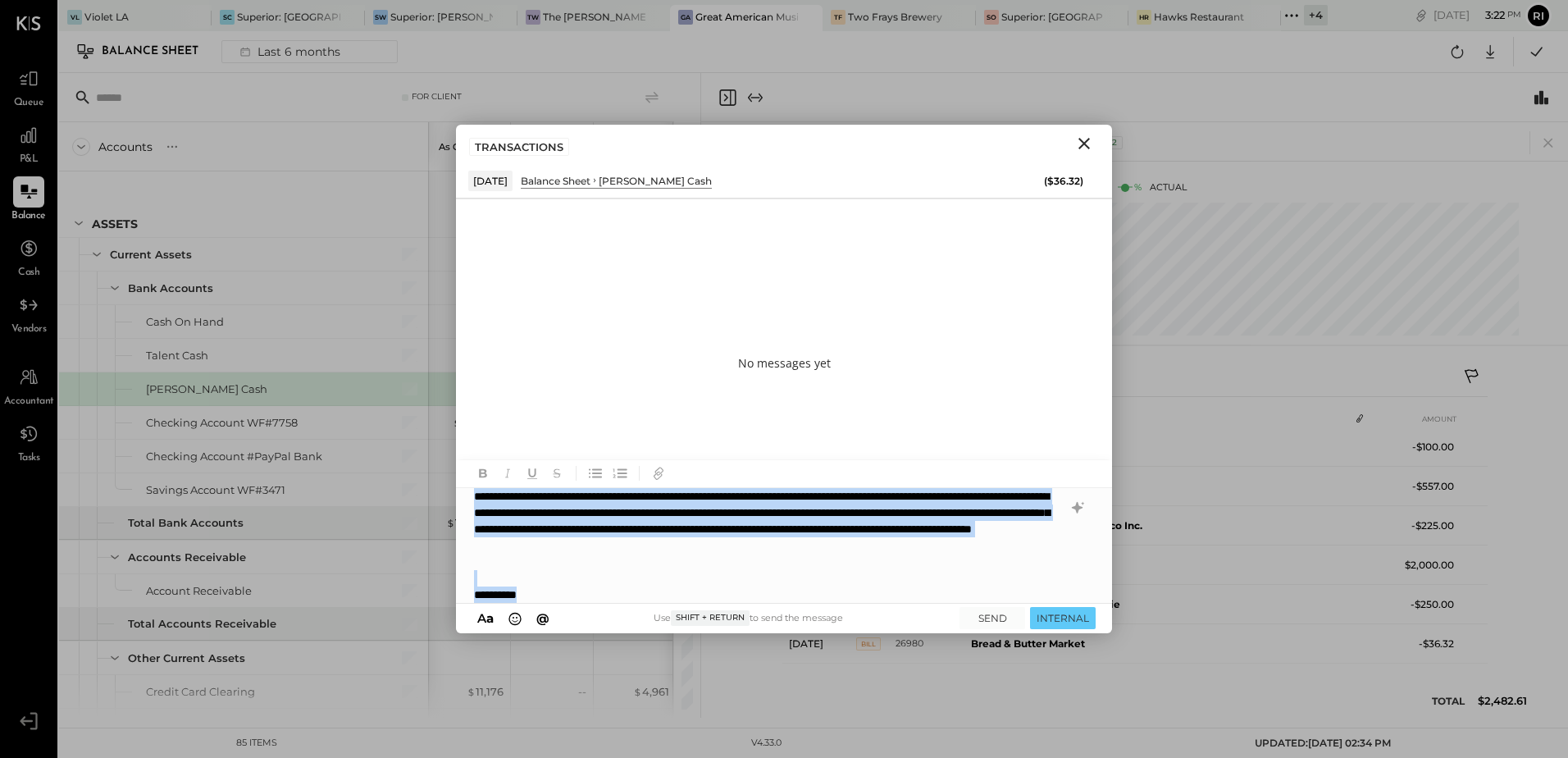
copy div "**********"
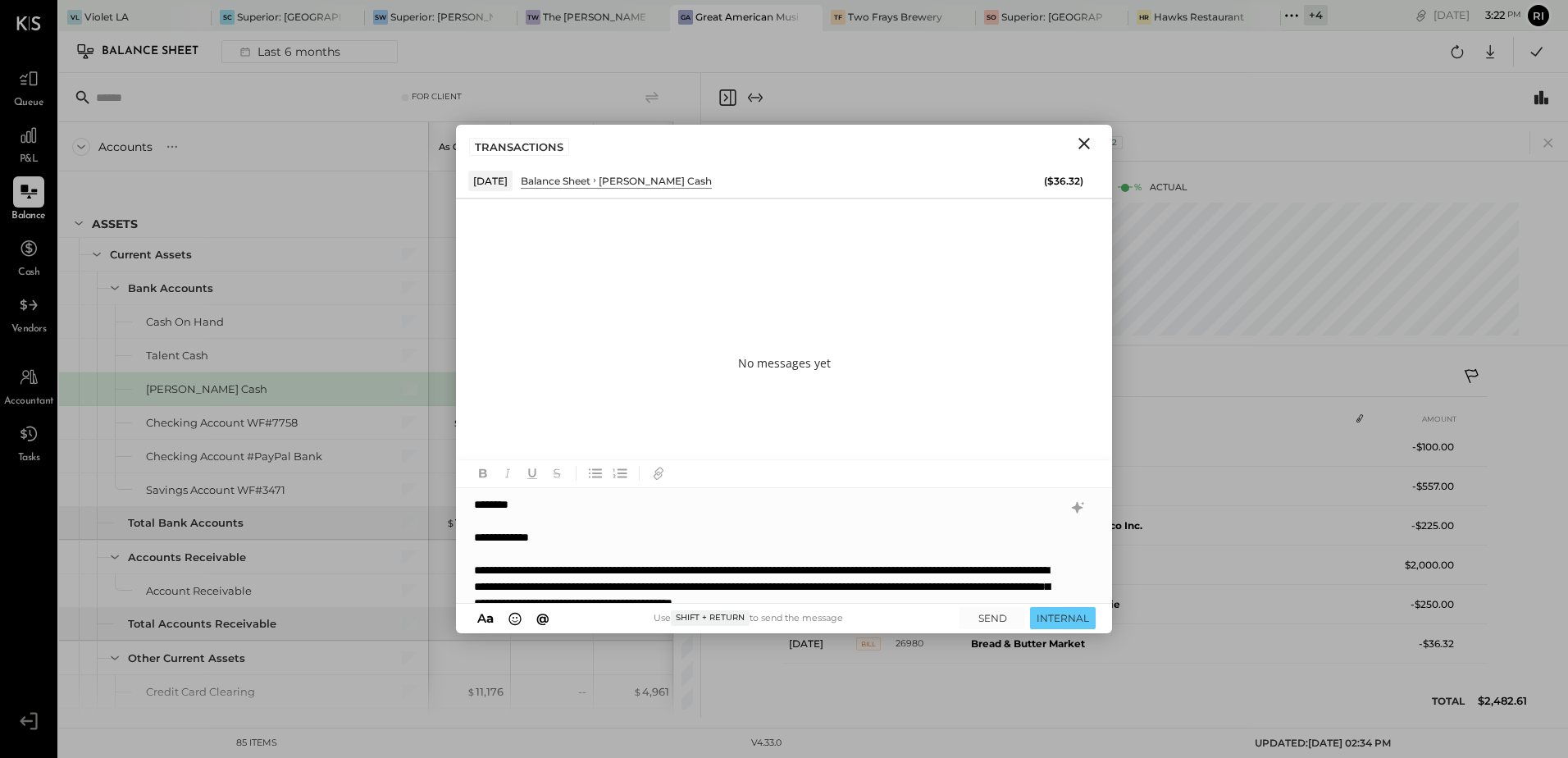
scroll to position [98, 0]
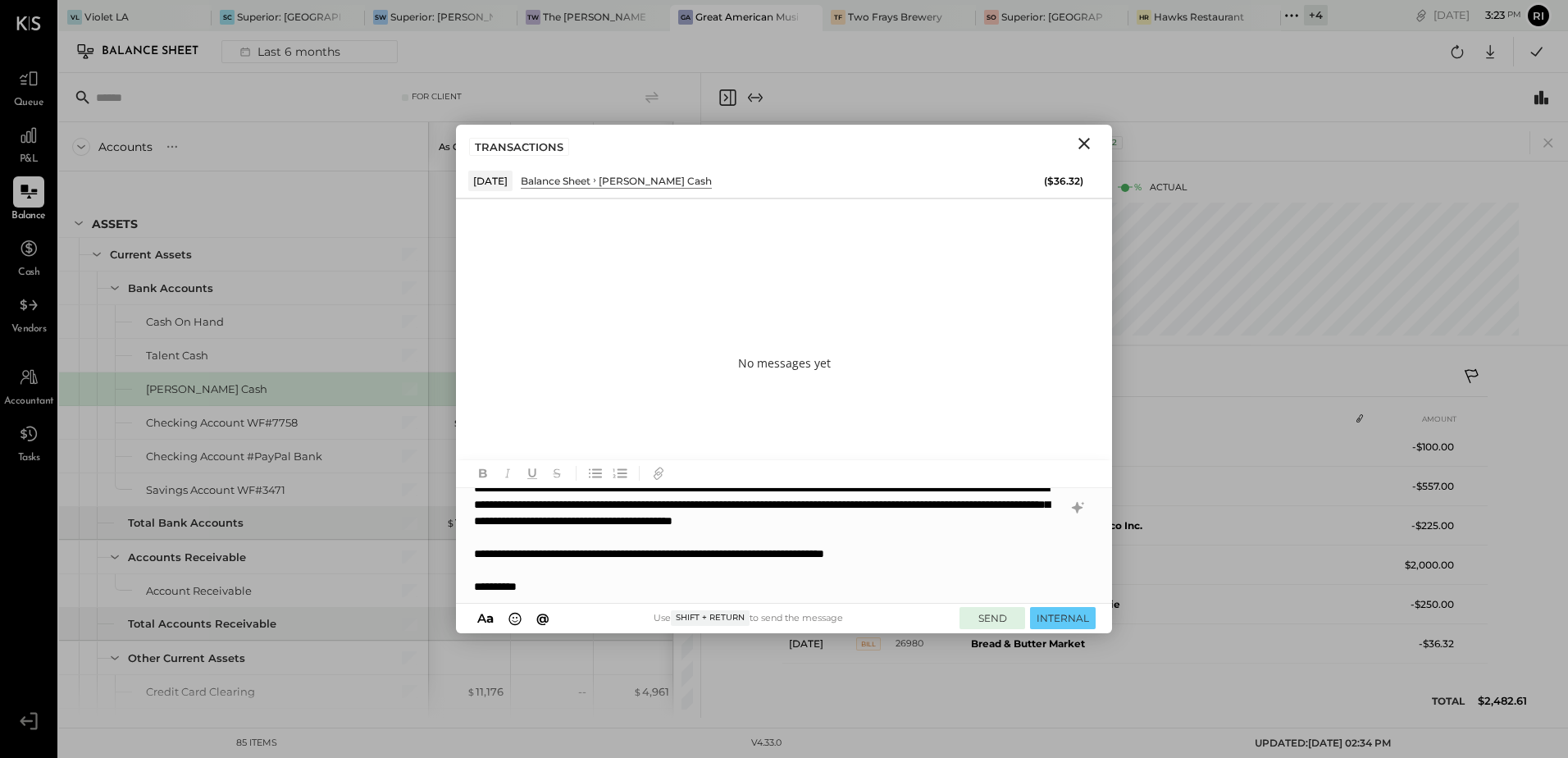
click at [1004, 621] on button "SEND" at bounding box center [992, 618] width 65 height 22
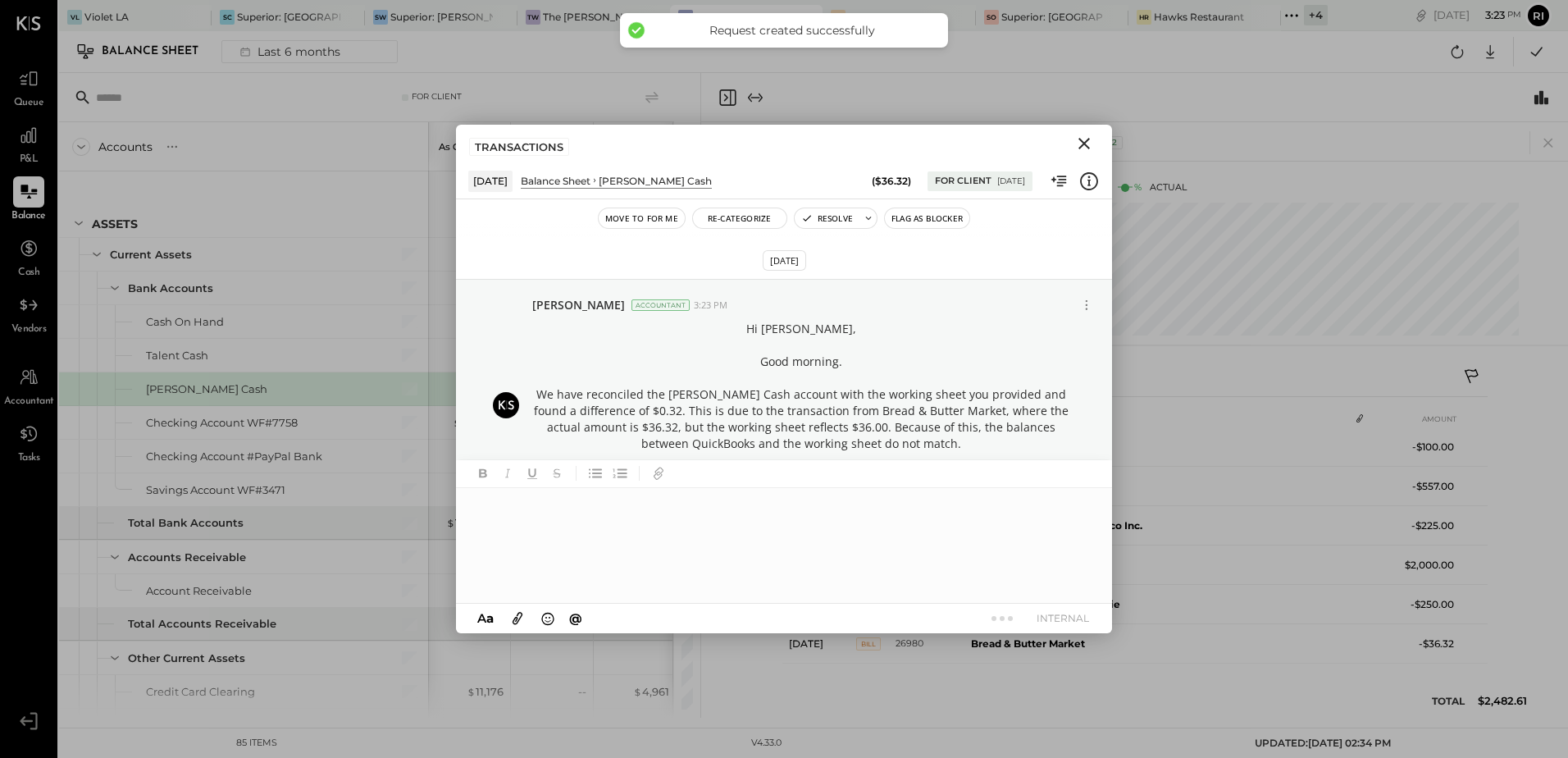
scroll to position [8, 0]
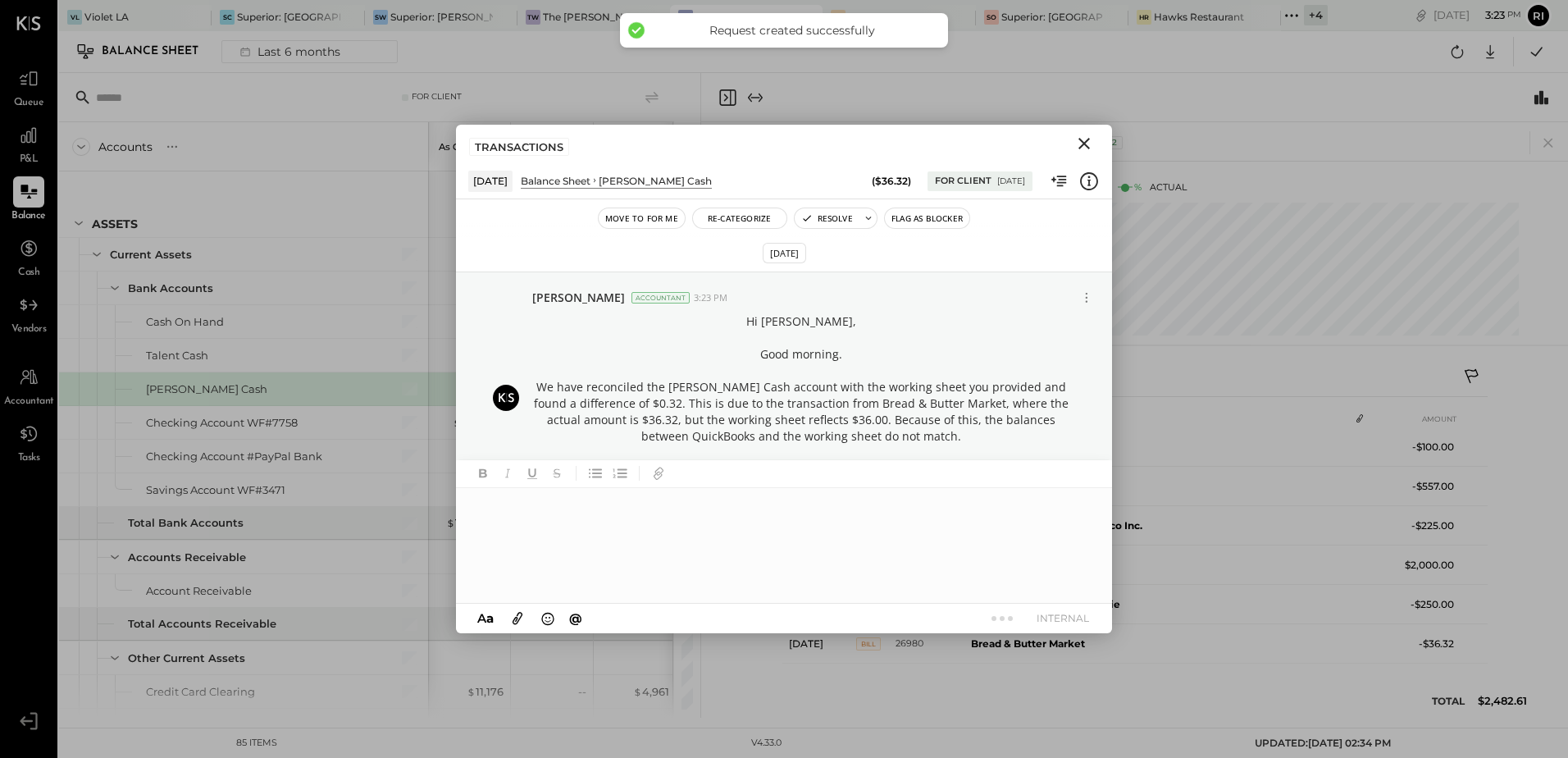
click at [913, 217] on button "Flag as Blocker" at bounding box center [928, 218] width 85 height 19
click at [1080, 145] on icon "Close" at bounding box center [1084, 143] width 19 height 19
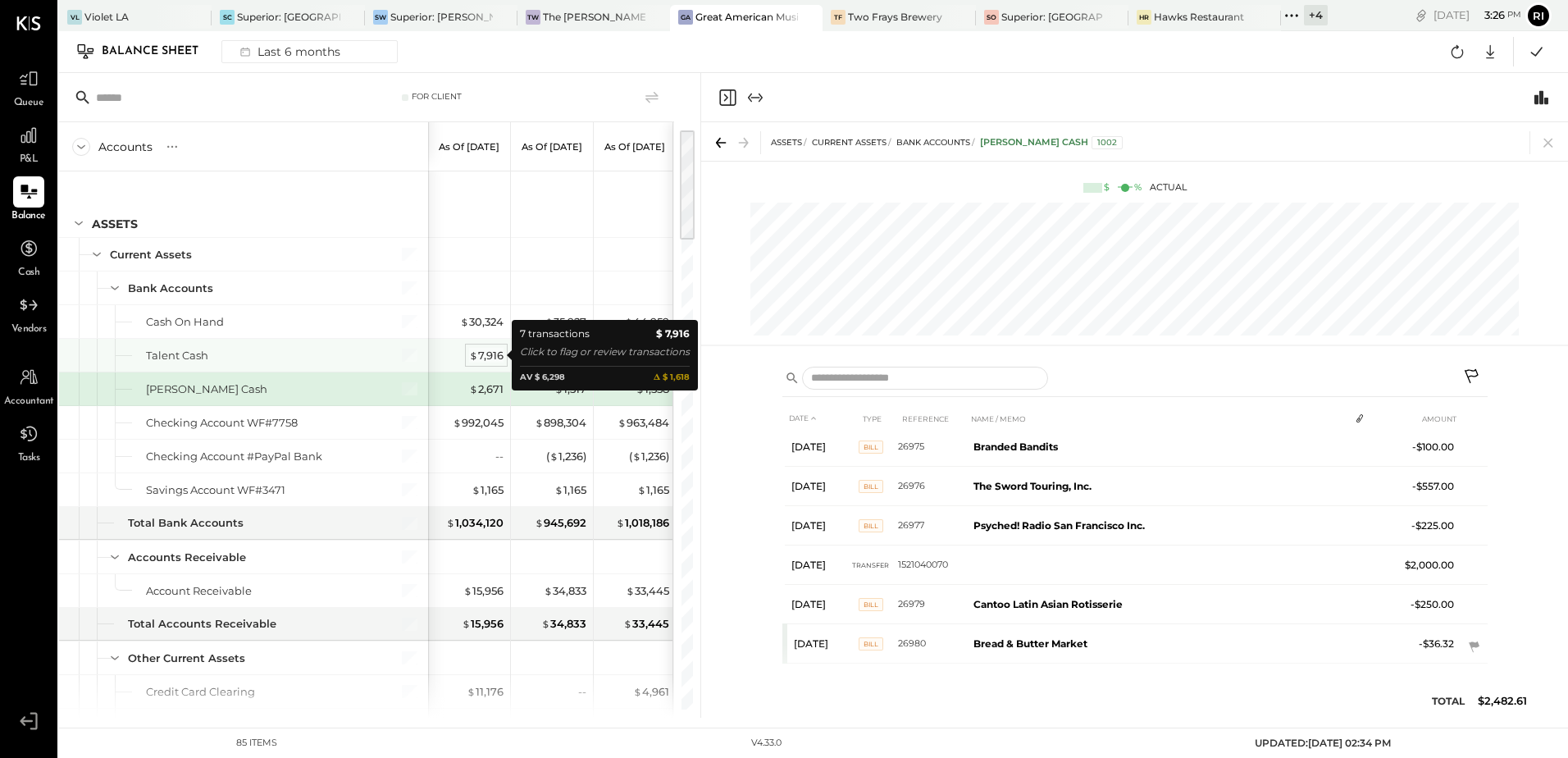
click at [490, 359] on div "$ 7,916" at bounding box center [486, 356] width 35 height 15
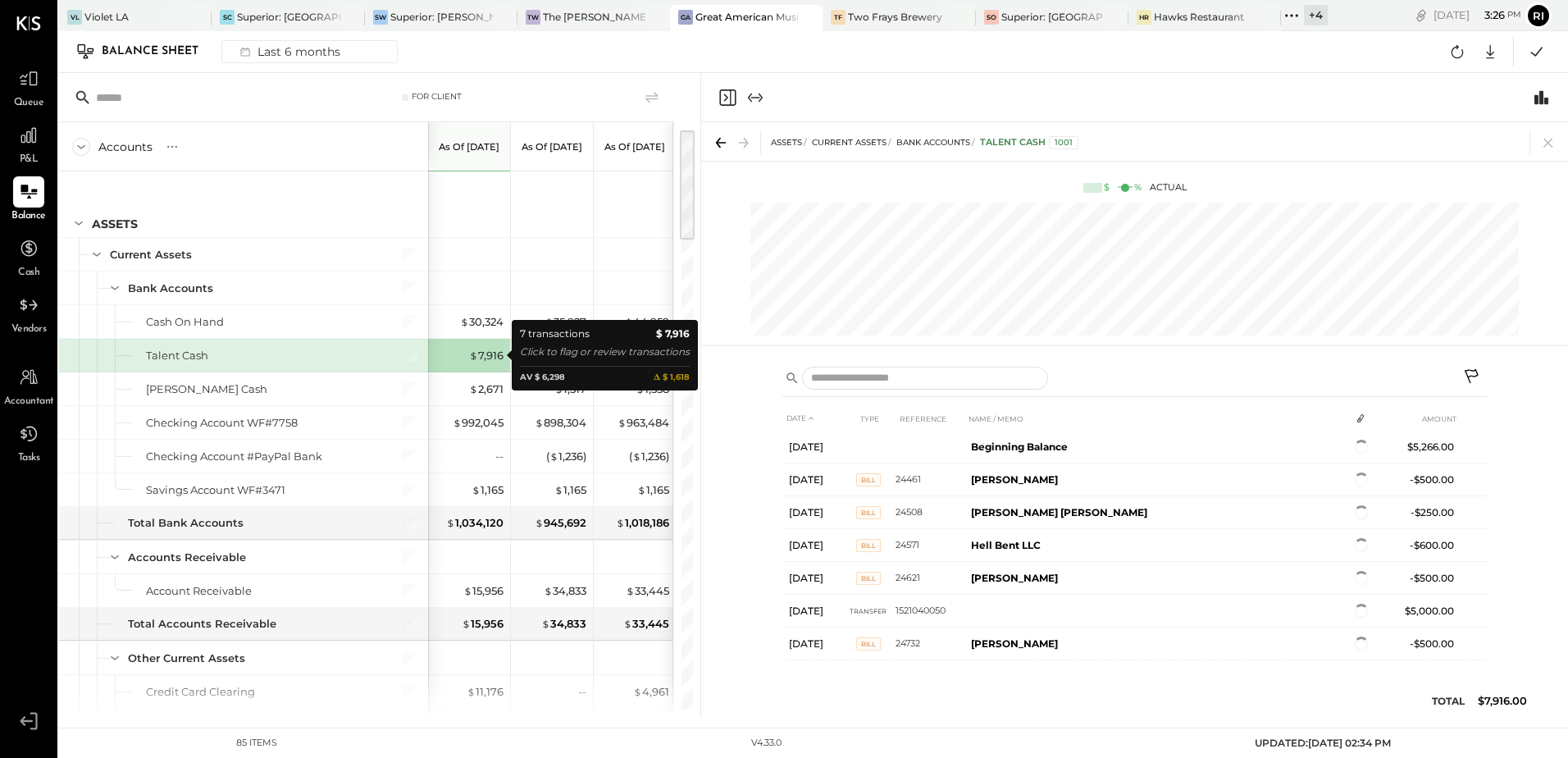
scroll to position [49, 0]
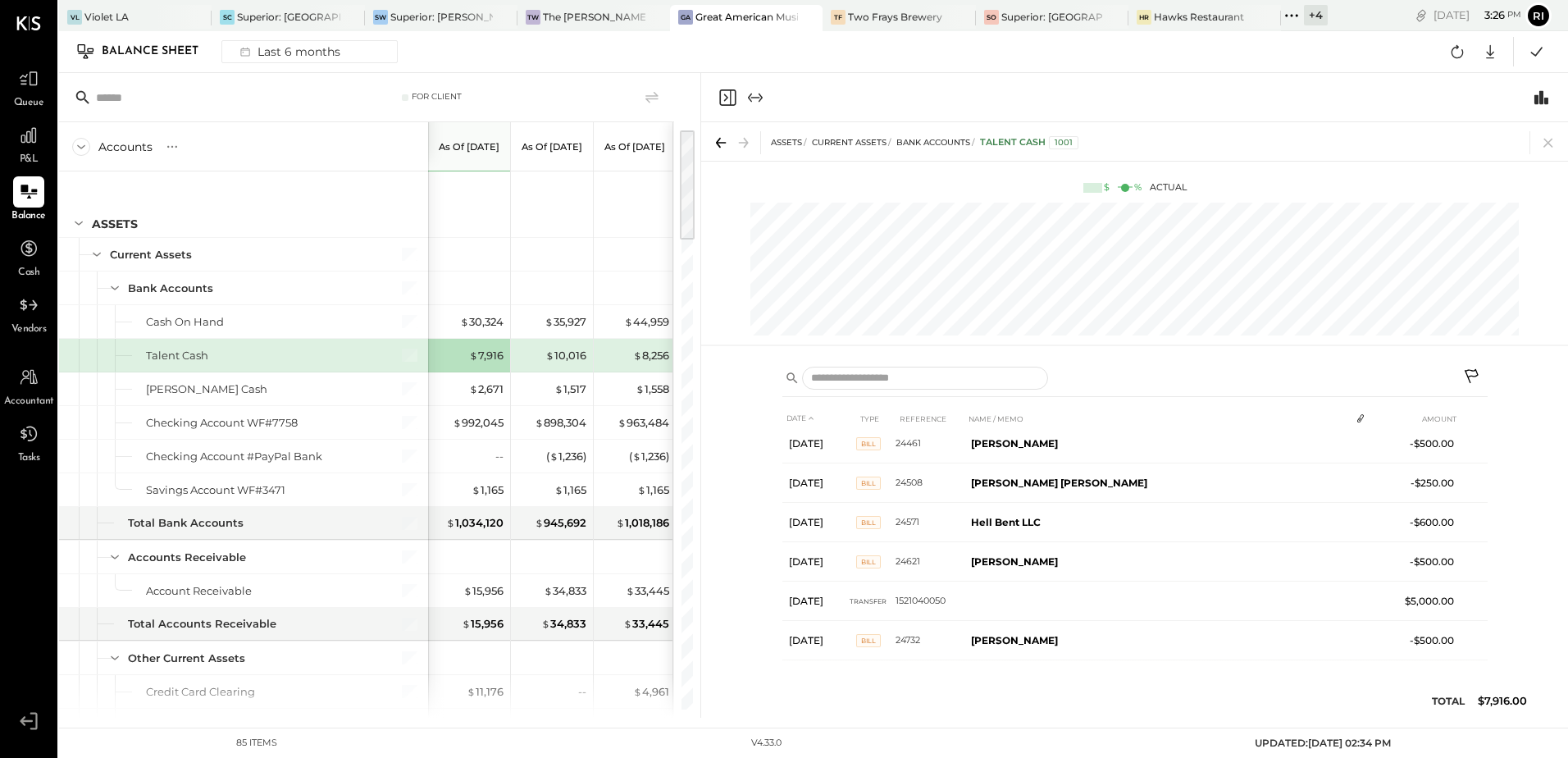
click at [1472, 381] on icon at bounding box center [1473, 378] width 19 height 19
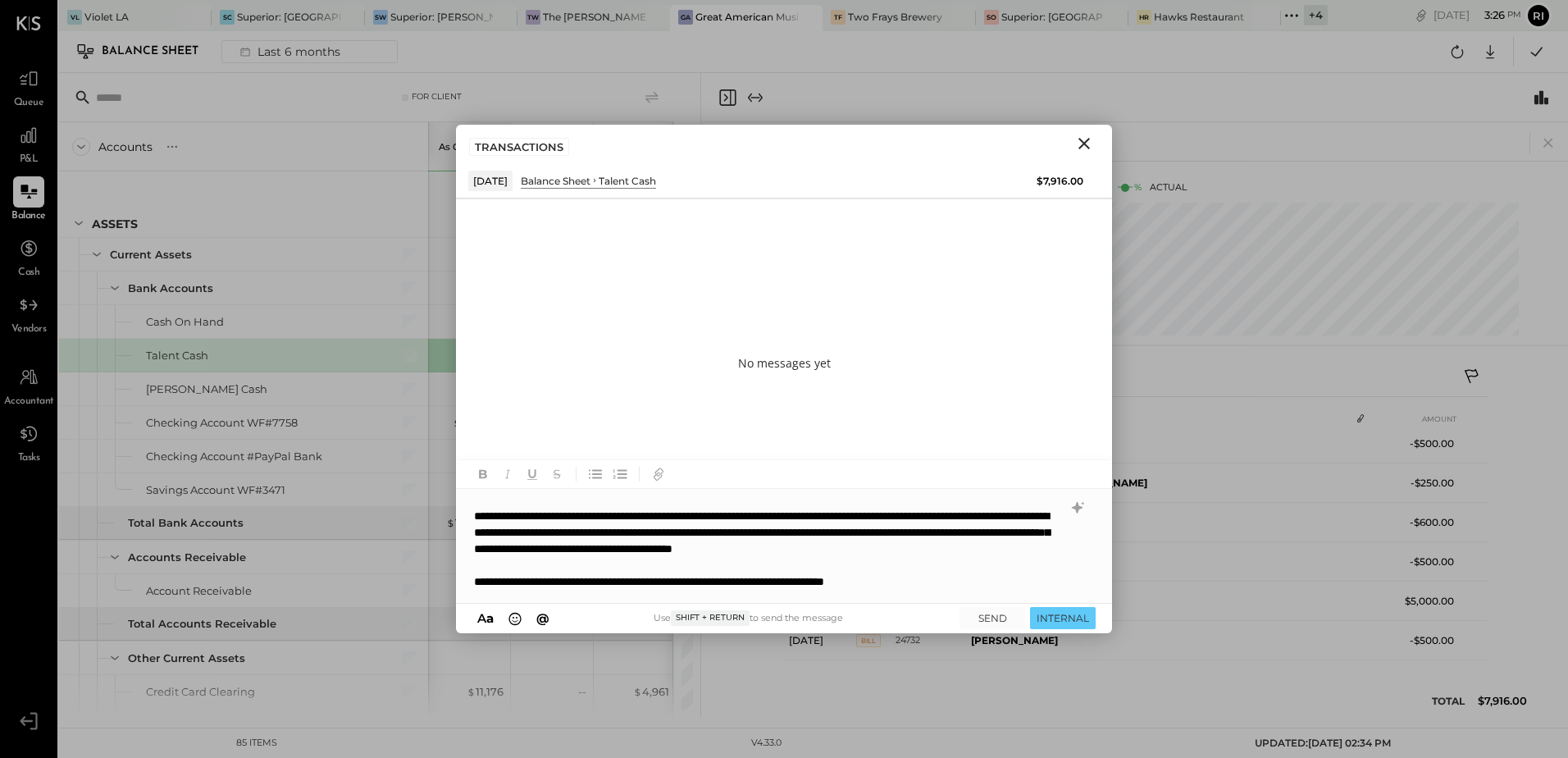
scroll to position [82, 0]
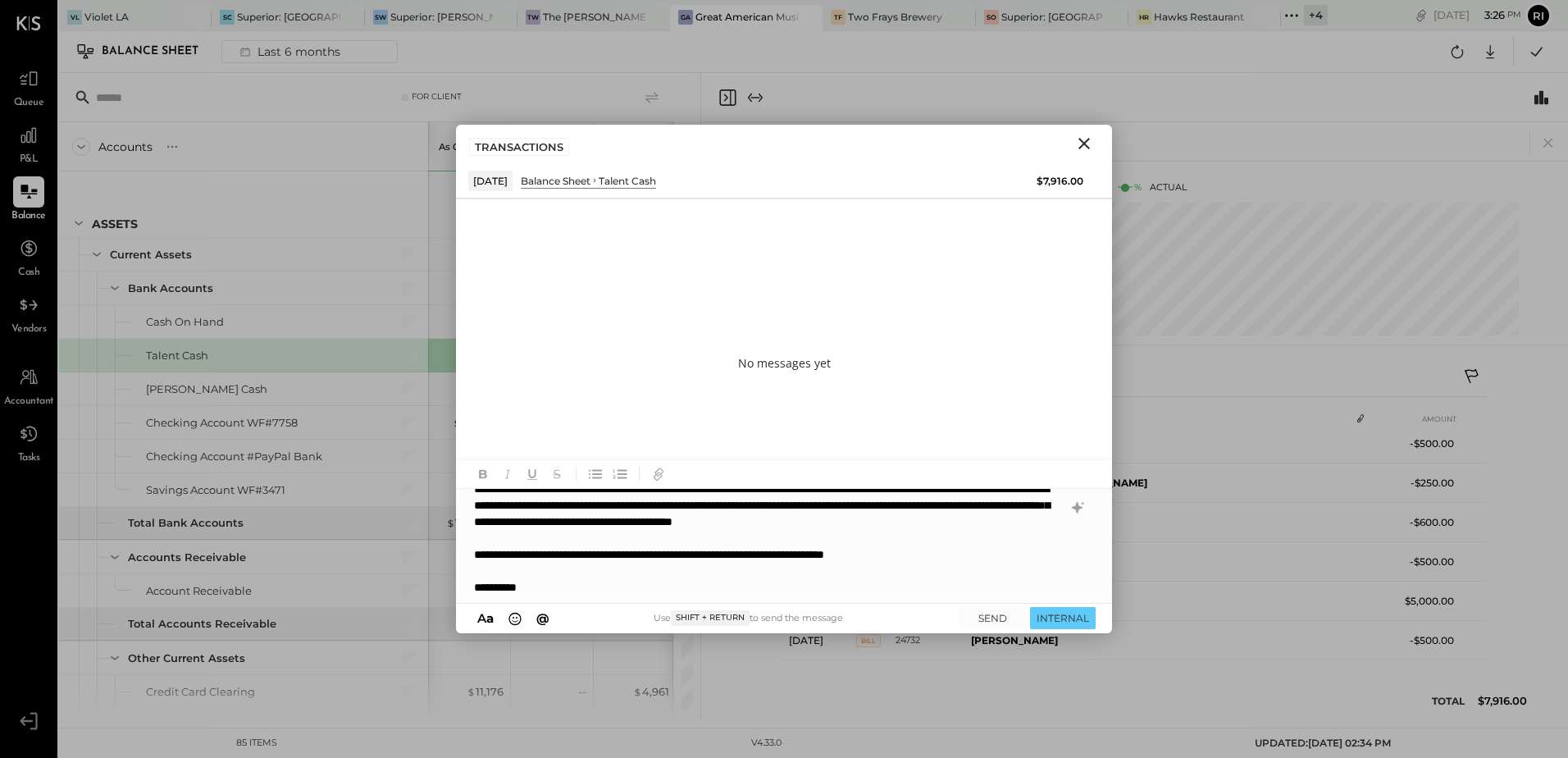
click at [641, 497] on div "**********" at bounding box center [783, 546] width 655 height 114
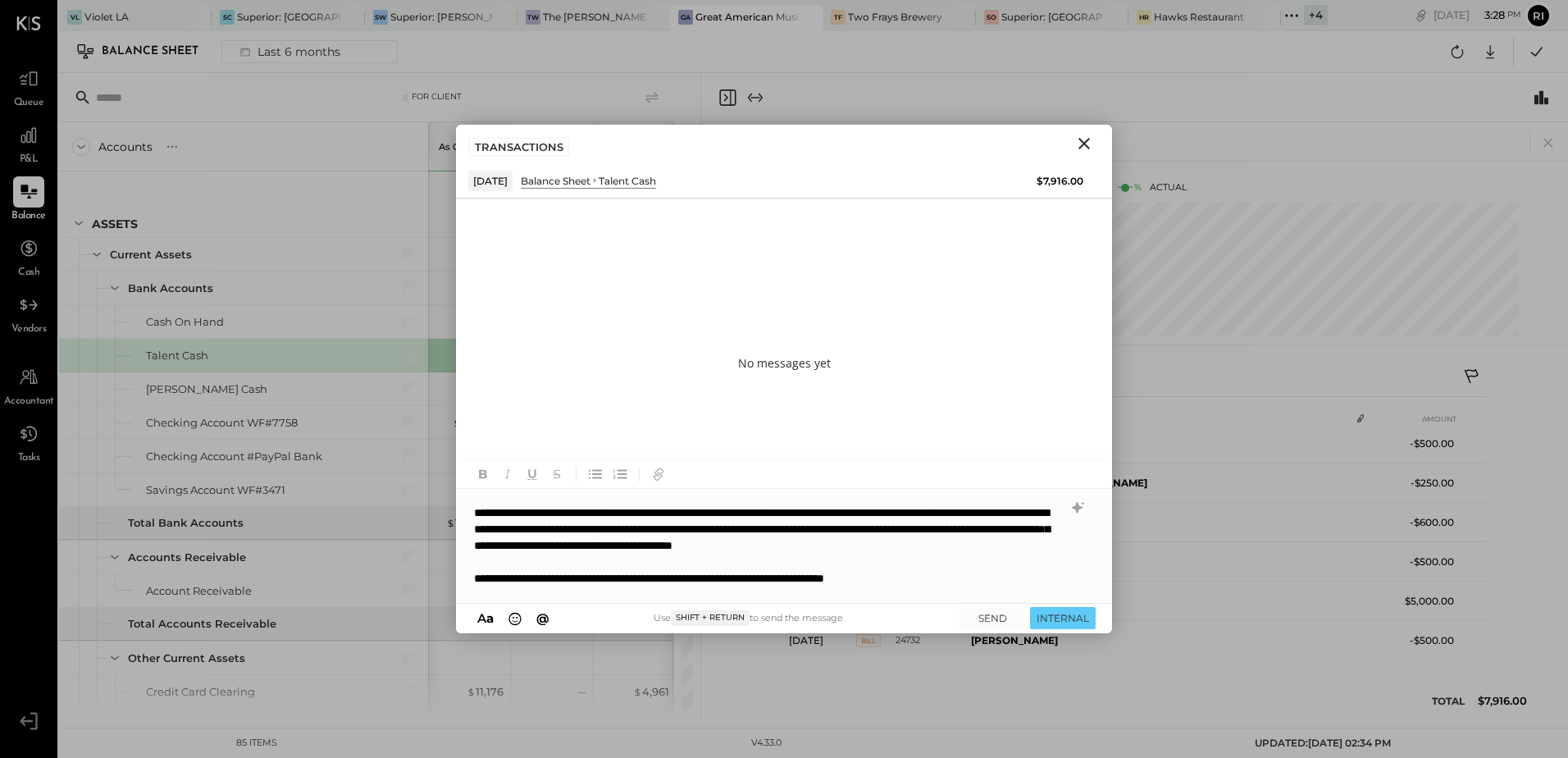
click at [1084, 146] on icon "Close" at bounding box center [1084, 143] width 19 height 19
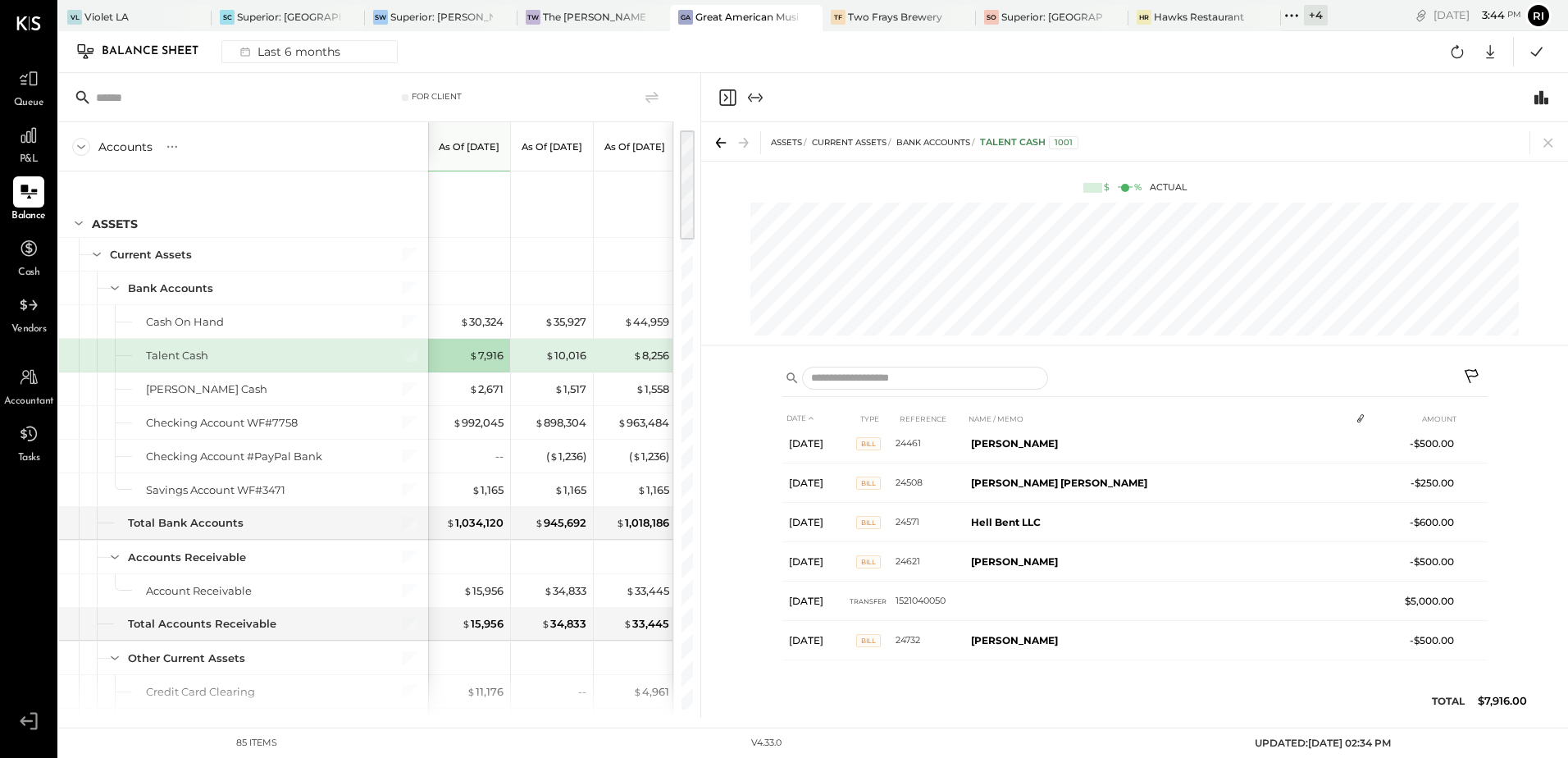
click at [548, 63] on div "Balance Sheet Last 6 months Google Sheets Excel" at bounding box center [813, 52] width 1509 height 42
click at [35, 155] on span "P&L" at bounding box center [29, 160] width 19 height 14
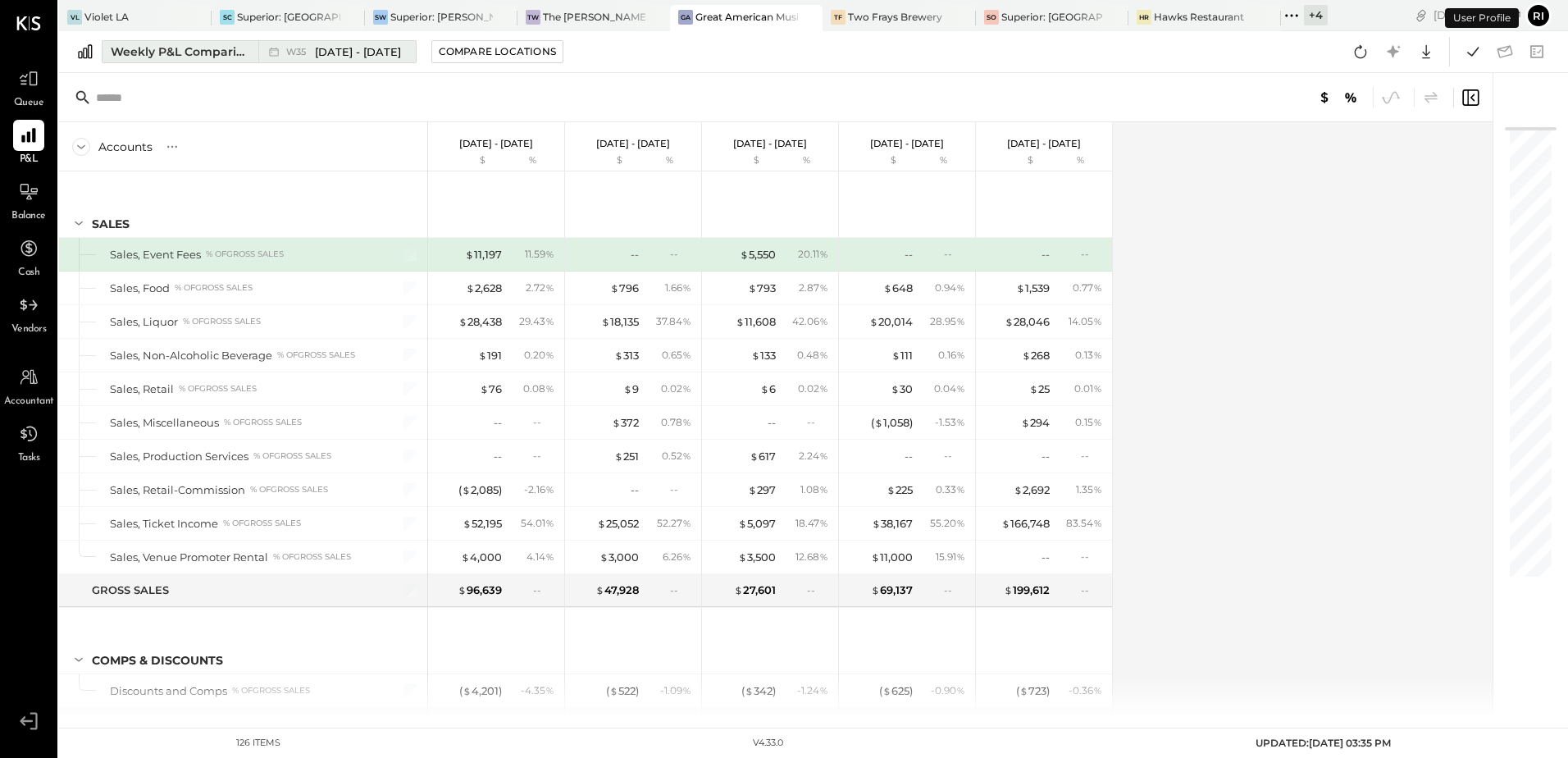
click at [201, 52] on div "Weekly P&L Comparison" at bounding box center [179, 51] width 137 height 16
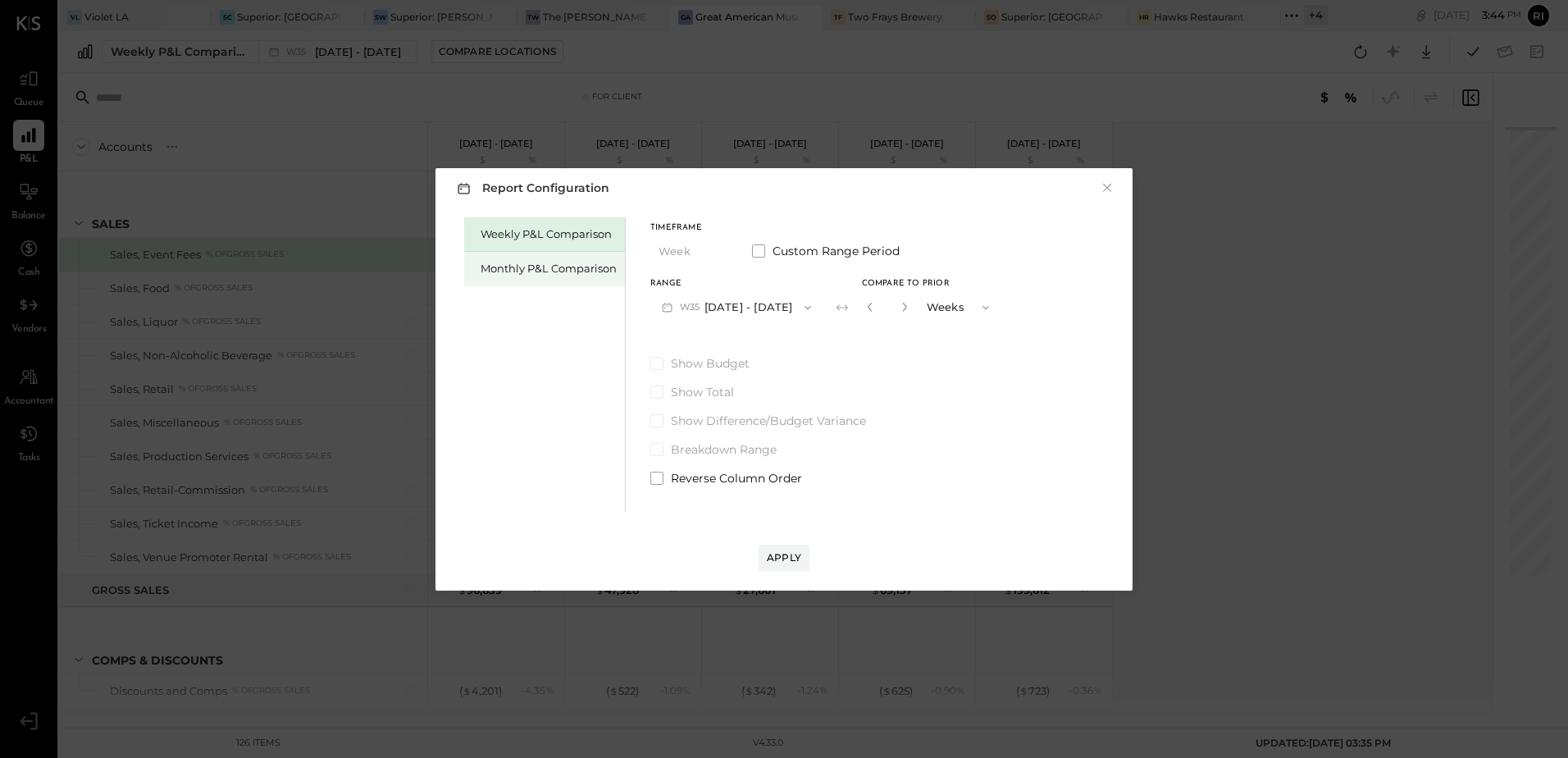
click at [524, 262] on div "Monthly P&L Comparison" at bounding box center [549, 268] width 137 height 15
click at [751, 311] on button "M09 [DATE] - [DATE]" at bounding box center [737, 308] width 173 height 31
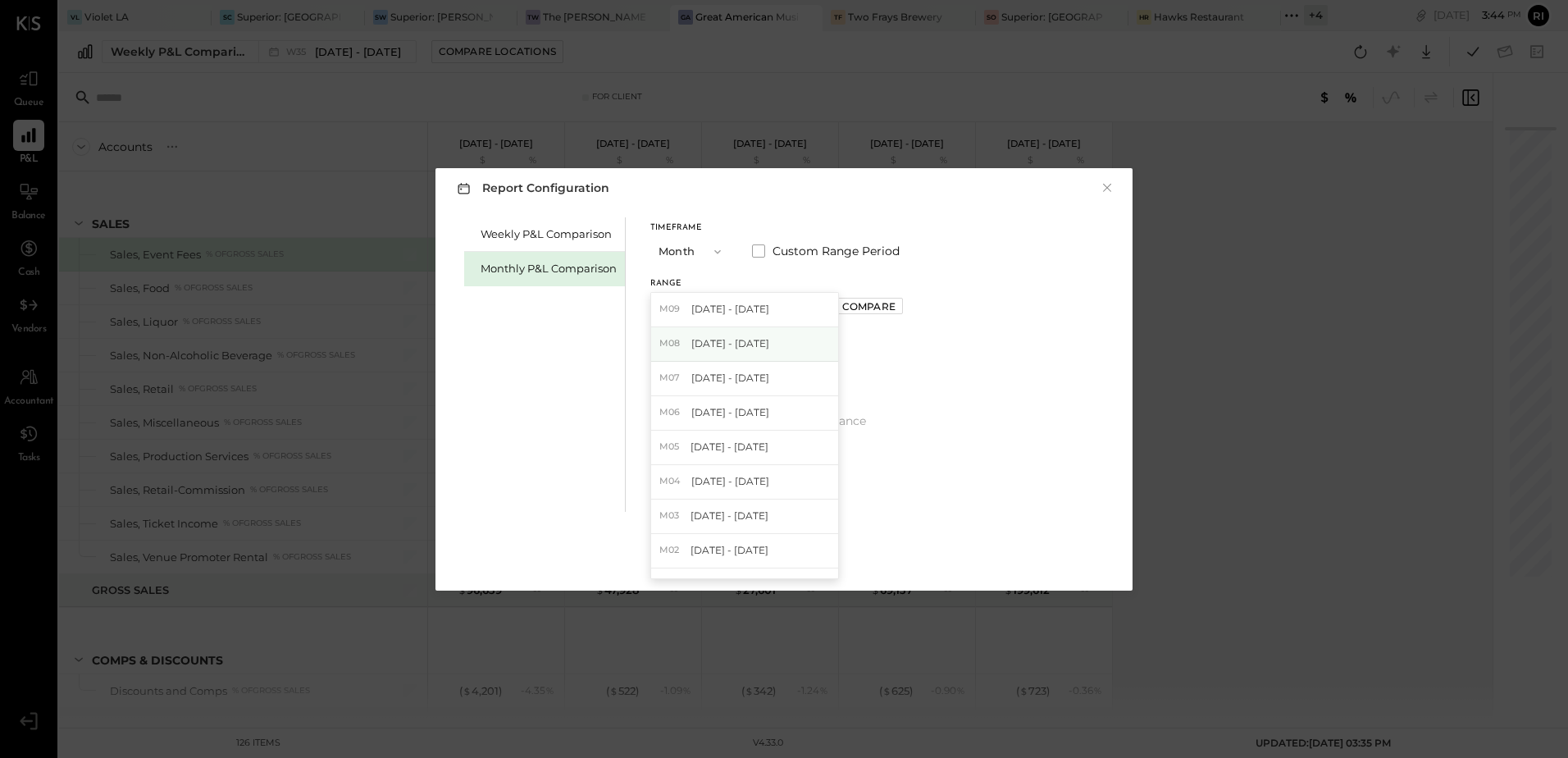
click at [752, 344] on span "[DATE] - [DATE]" at bounding box center [730, 343] width 78 height 14
click at [798, 560] on div "Apply" at bounding box center [784, 558] width 35 height 14
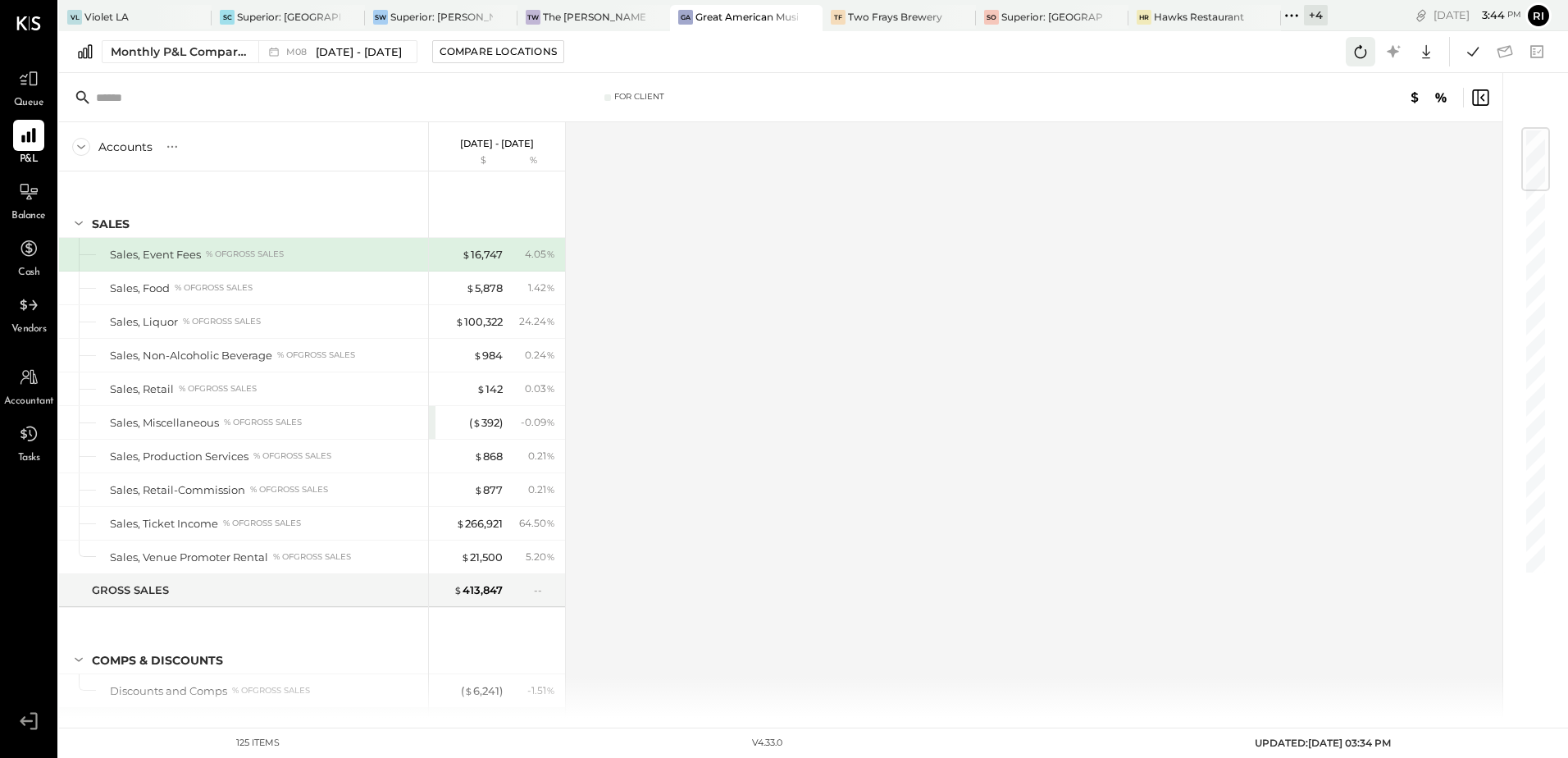
click at [1354, 62] on icon at bounding box center [1360, 52] width 21 height 21
click at [1466, 47] on icon at bounding box center [1473, 52] width 21 height 21
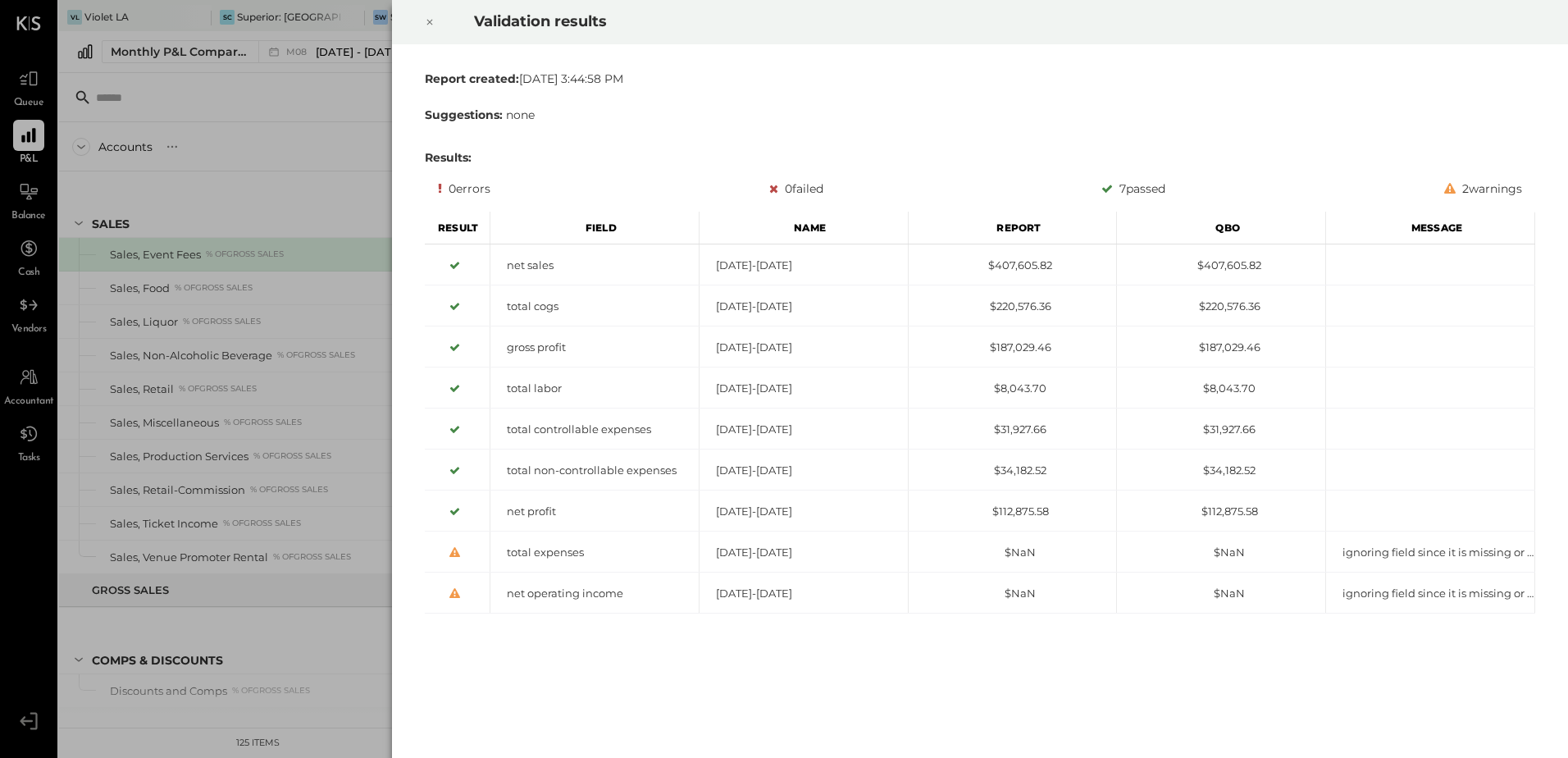
click at [425, 25] on div at bounding box center [430, 22] width 37 height 46
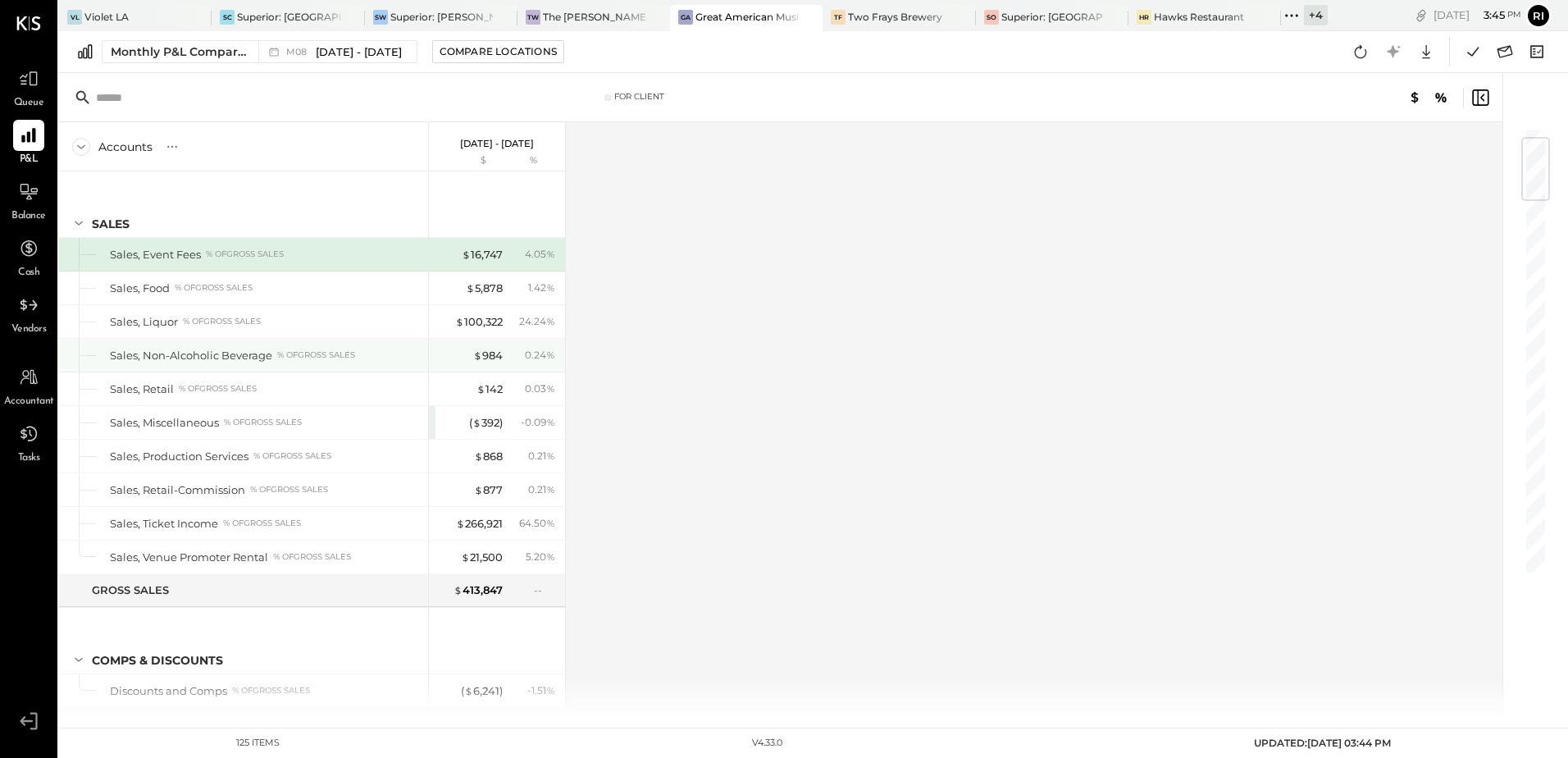
scroll to position [574, 0]
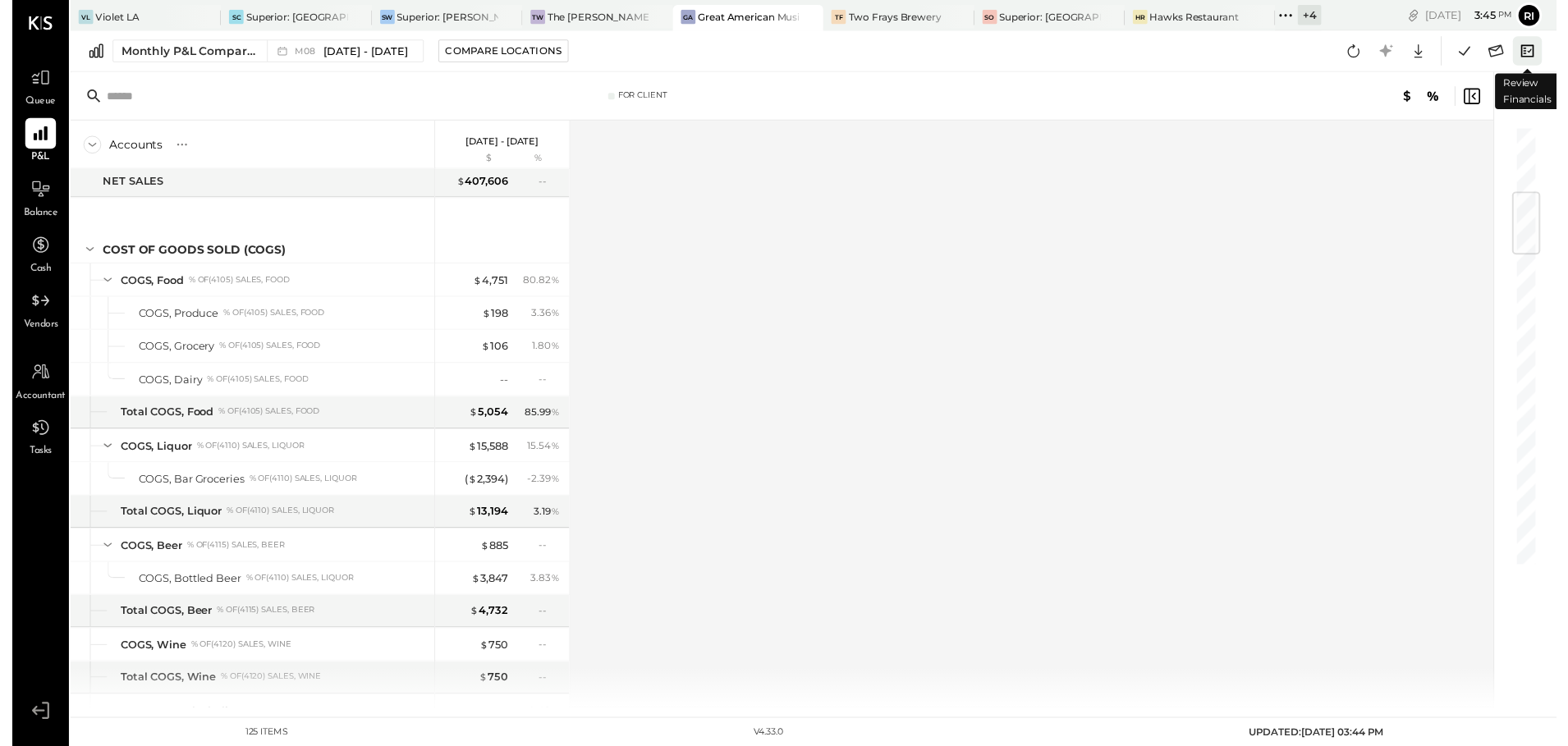
click at [1541, 54] on icon at bounding box center [1538, 52] width 21 height 21
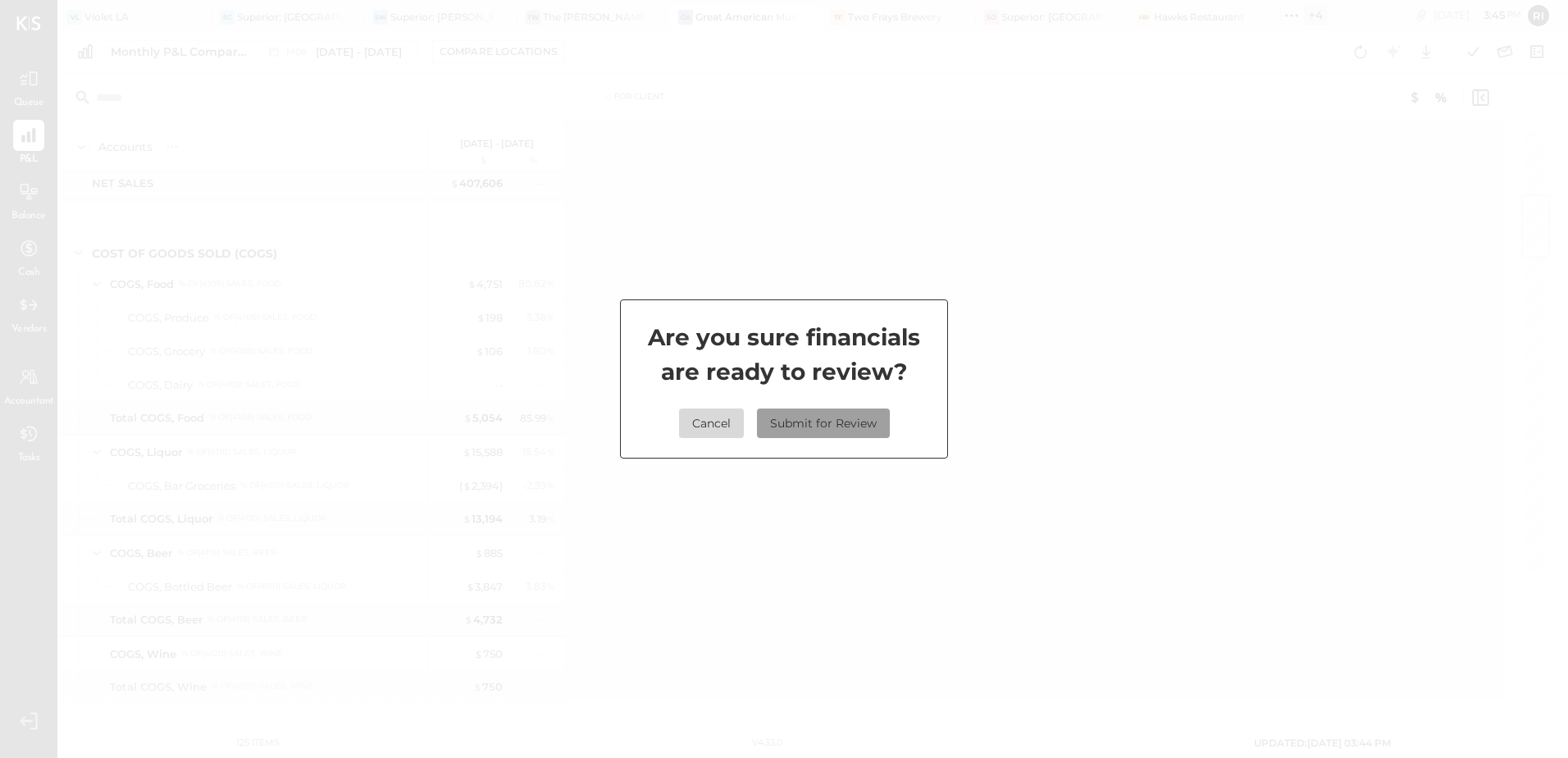
click at [834, 425] on button "Submit for Review" at bounding box center [824, 423] width 133 height 30
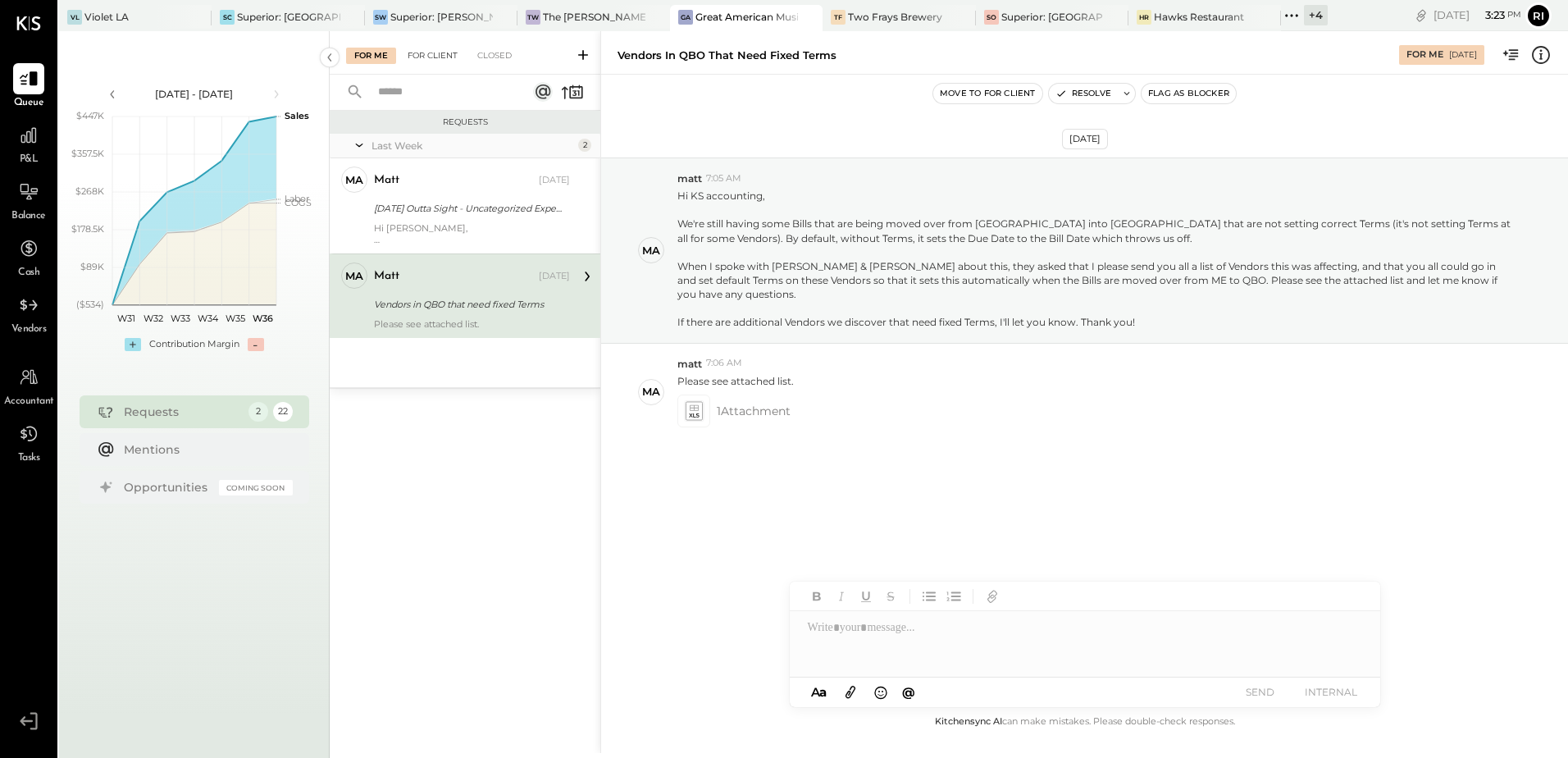
click at [450, 62] on div "For Client" at bounding box center [433, 55] width 66 height 16
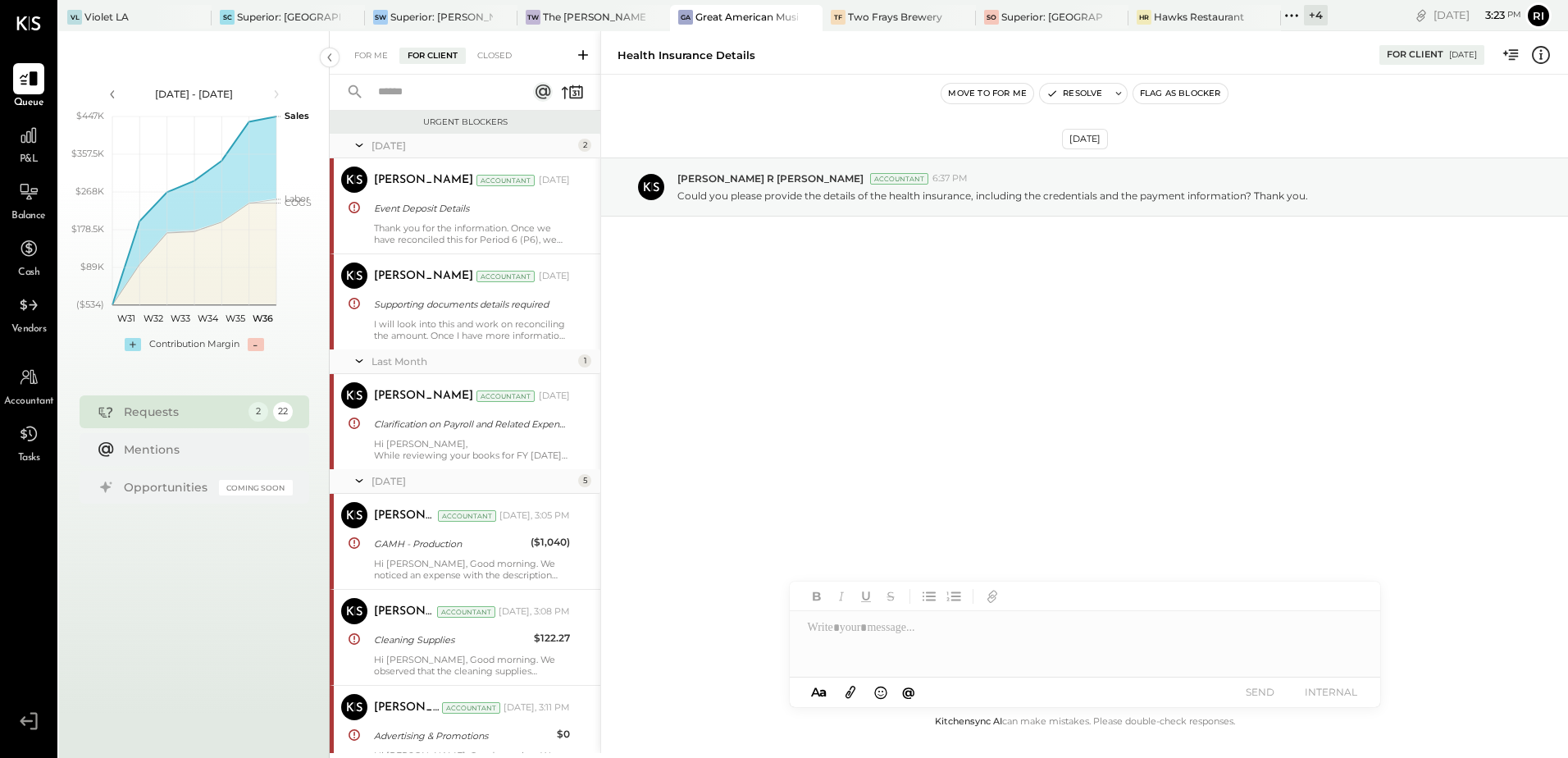
drag, startPoint x: 572, startPoint y: 76, endPoint x: 575, endPoint y: 92, distance: 16.3
click at [575, 91] on div at bounding box center [465, 93] width 271 height 37
click at [575, 92] on icon at bounding box center [575, 94] width 4 height 6
